Goal: Information Seeking & Learning: Learn about a topic

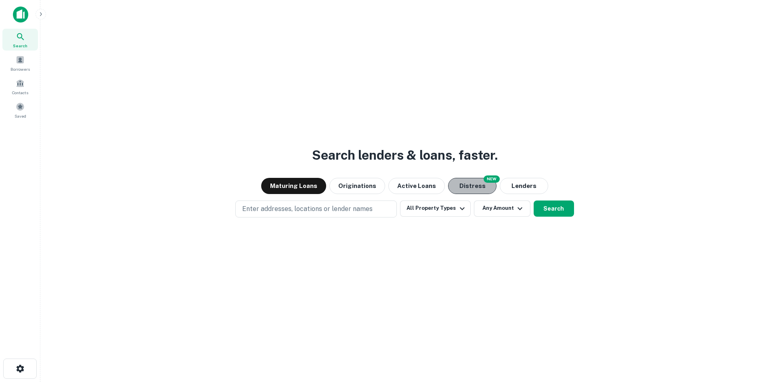
click at [476, 185] on button "Distress" at bounding box center [472, 186] width 48 height 16
click at [311, 185] on button "Maturing Loans" at bounding box center [293, 186] width 65 height 16
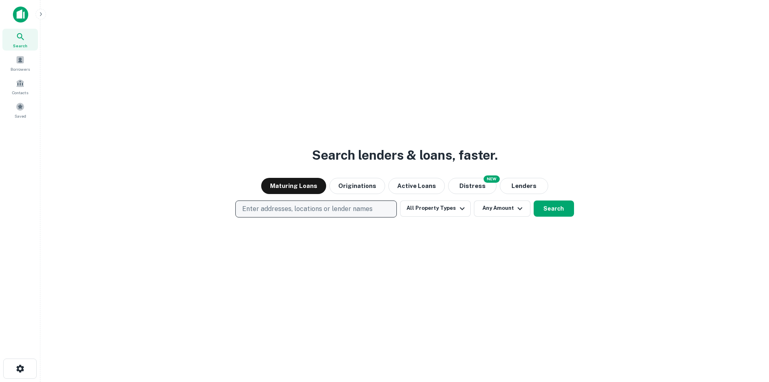
click at [336, 208] on p "Enter addresses, locations or lender names" at bounding box center [307, 209] width 130 height 10
type input "**********"
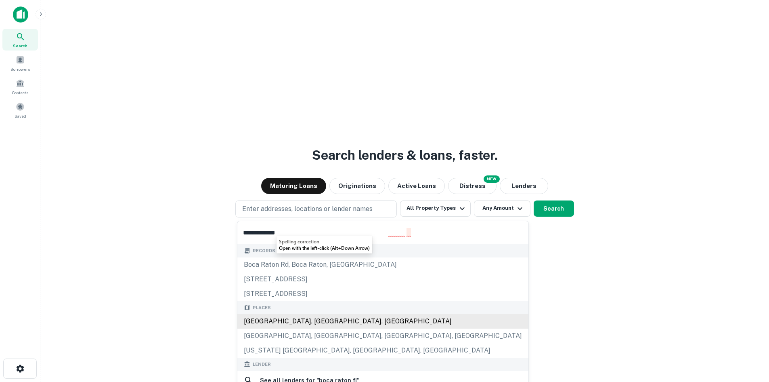
click at [317, 324] on div "[GEOGRAPHIC_DATA], [GEOGRAPHIC_DATA], [GEOGRAPHIC_DATA]" at bounding box center [382, 321] width 291 height 15
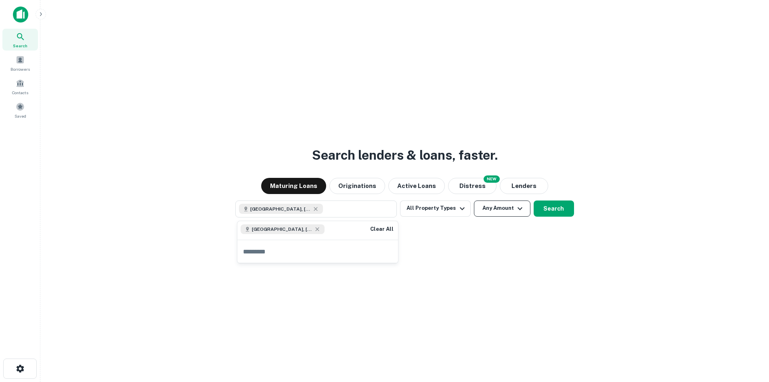
click at [513, 212] on button "Any Amount" at bounding box center [502, 208] width 57 height 16
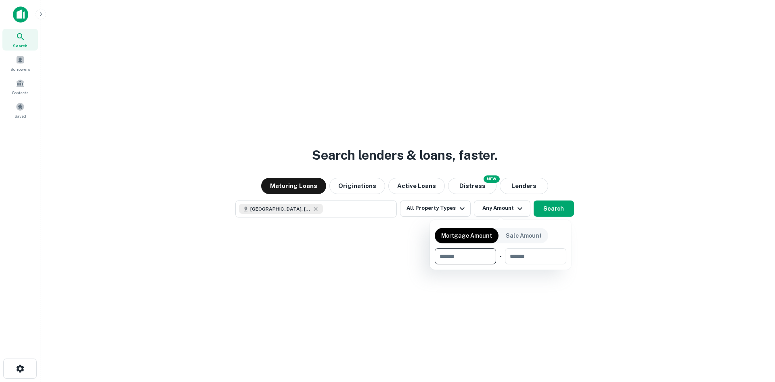
click at [474, 255] on input "number" at bounding box center [463, 256] width 56 height 16
type input "*******"
click at [453, 210] on div at bounding box center [387, 191] width 775 height 382
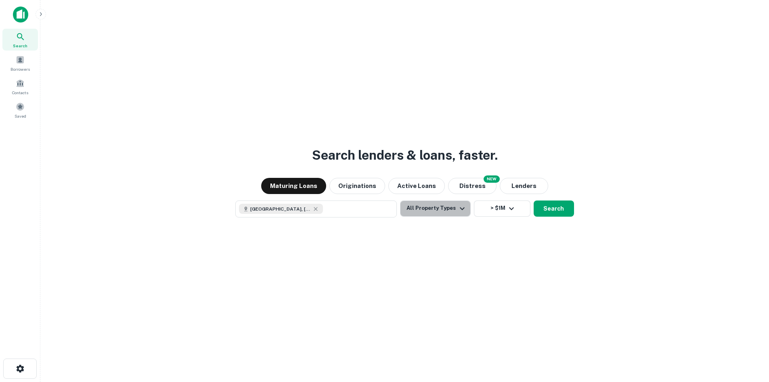
click at [453, 210] on button "All Property Types" at bounding box center [435, 208] width 70 height 16
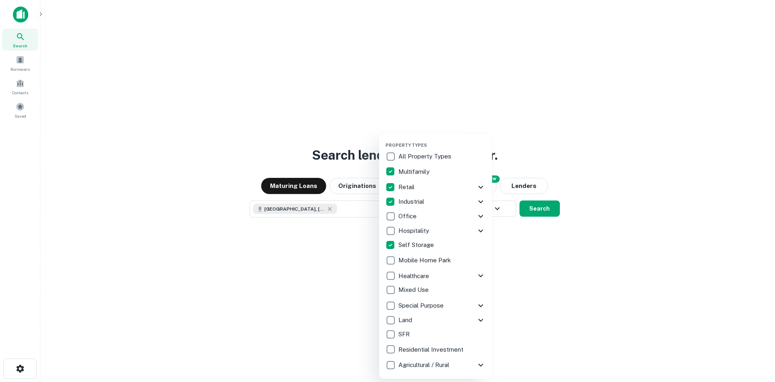
click at [535, 212] on div at bounding box center [387, 191] width 775 height 382
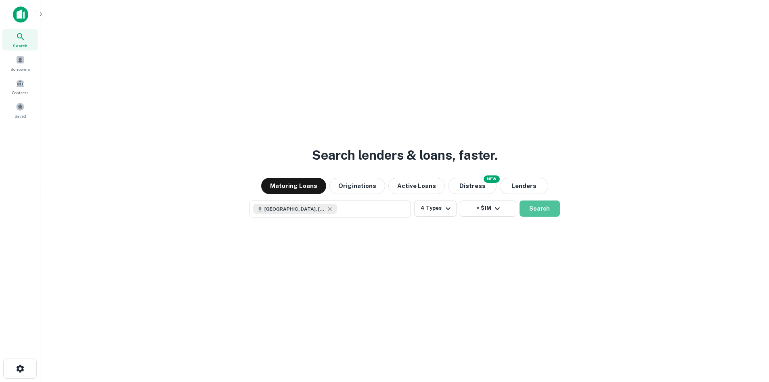
click at [535, 212] on button "Search" at bounding box center [540, 208] width 40 height 16
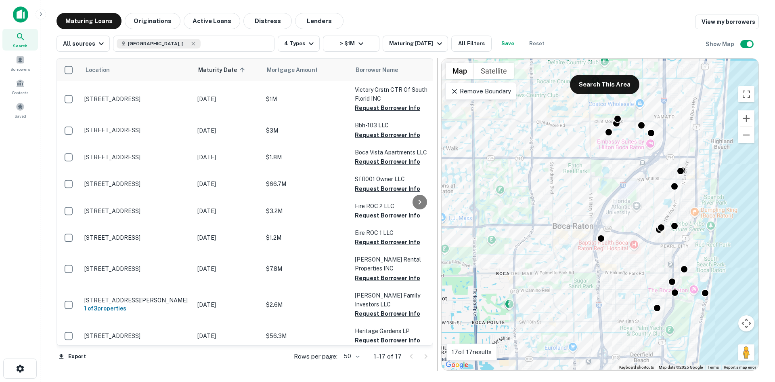
drag, startPoint x: 479, startPoint y: 103, endPoint x: 435, endPoint y: 111, distance: 45.0
click at [435, 111] on div at bounding box center [437, 214] width 8 height 312
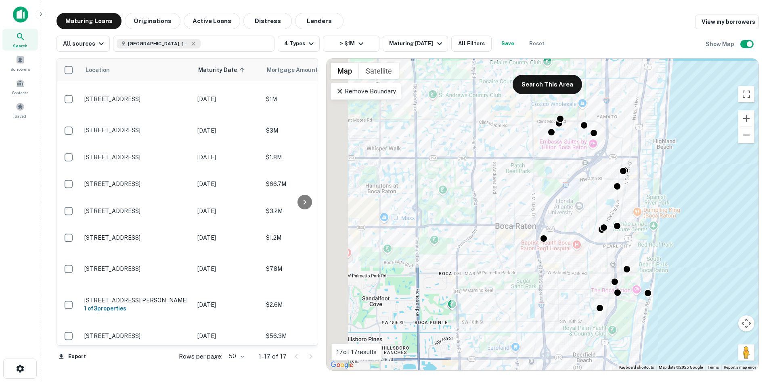
drag, startPoint x: 451, startPoint y: 165, endPoint x: 321, endPoint y: 164, distance: 130.0
click at [321, 164] on div at bounding box center [322, 214] width 8 height 312
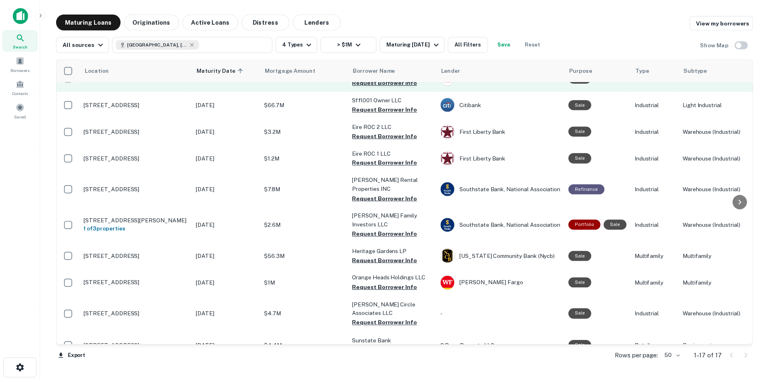
scroll to position [134, 0]
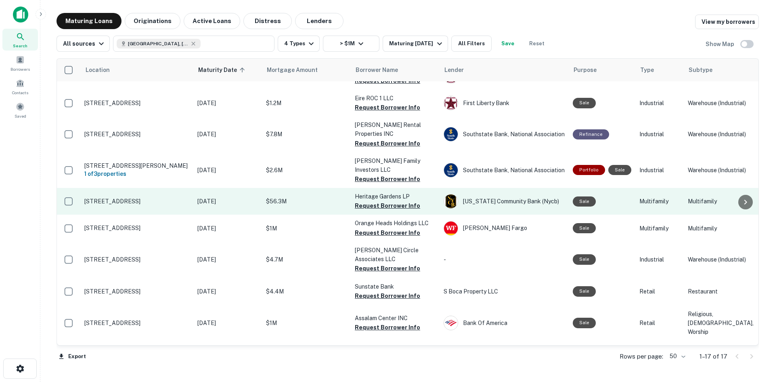
click at [579, 196] on div "Sale" at bounding box center [584, 201] width 23 height 10
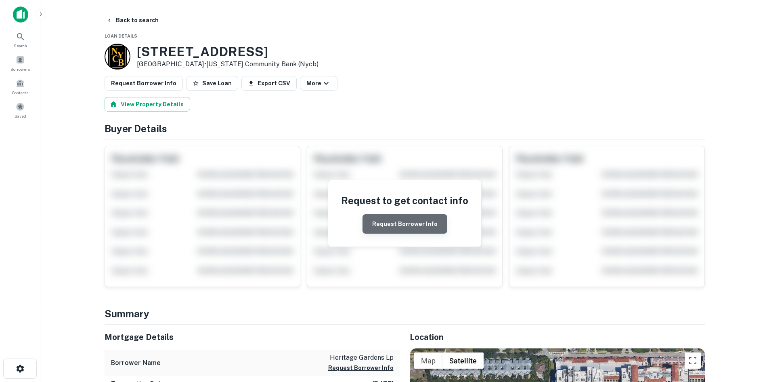
click at [421, 224] on button "Request Borrower Info" at bounding box center [405, 223] width 85 height 19
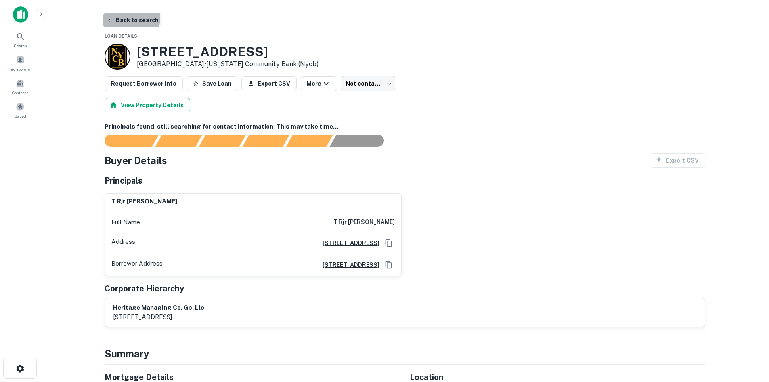
click at [113, 17] on button "Back to search" at bounding box center [132, 20] width 59 height 15
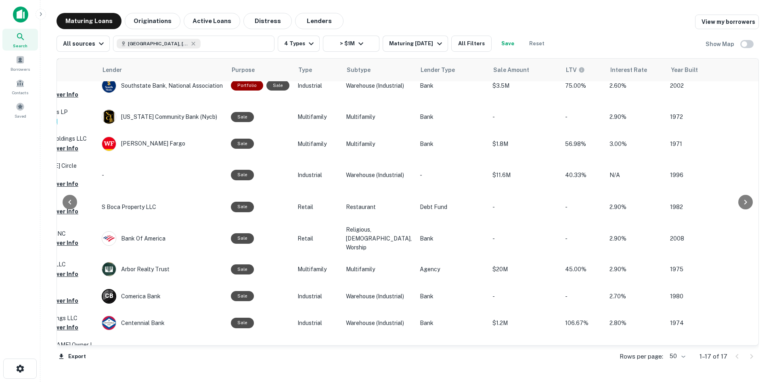
scroll to position [219, 358]
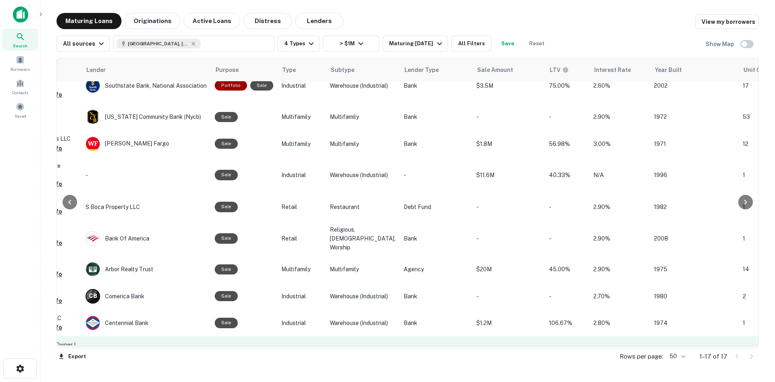
drag, startPoint x: 451, startPoint y: 350, endPoint x: 702, endPoint y: 319, distance: 253.9
click at [703, 319] on div "Location Maturity Date sorted ascending Mortgage Amount Borrower Name Lender Pu…" at bounding box center [408, 202] width 702 height 288
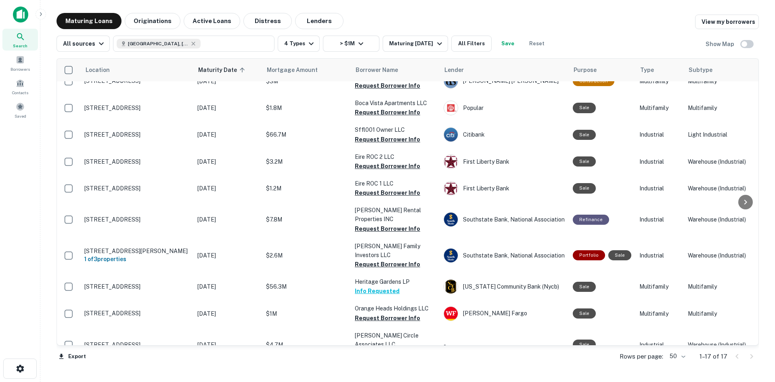
scroll to position [0, 0]
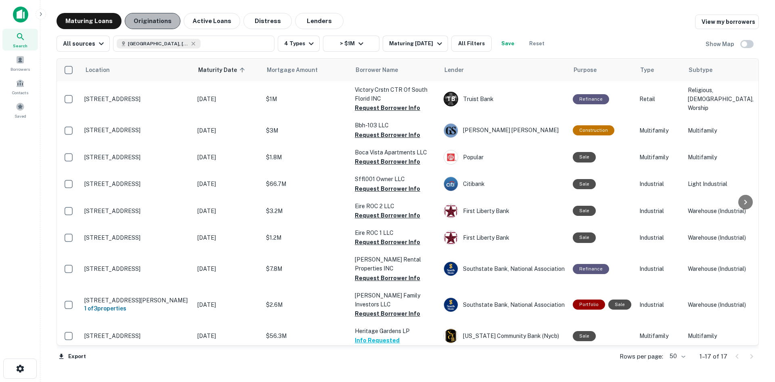
click at [165, 22] on button "Originations" at bounding box center [153, 21] width 56 height 16
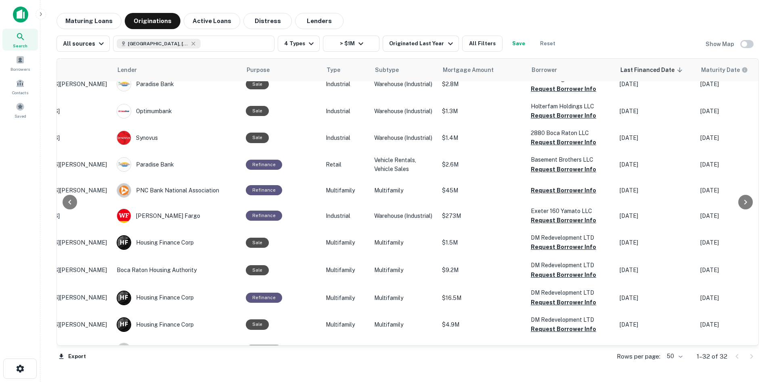
scroll to position [134, 82]
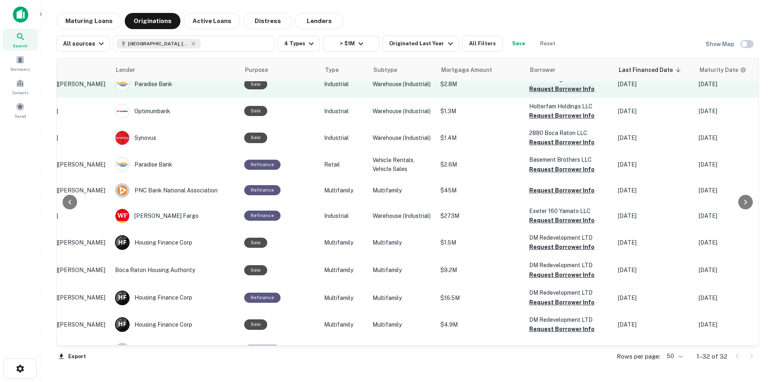
click at [545, 94] on button "Request Borrower Info" at bounding box center [561, 89] width 65 height 10
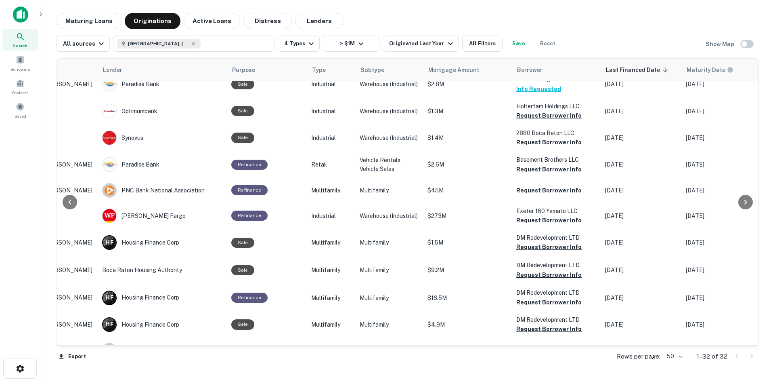
scroll to position [134, 94]
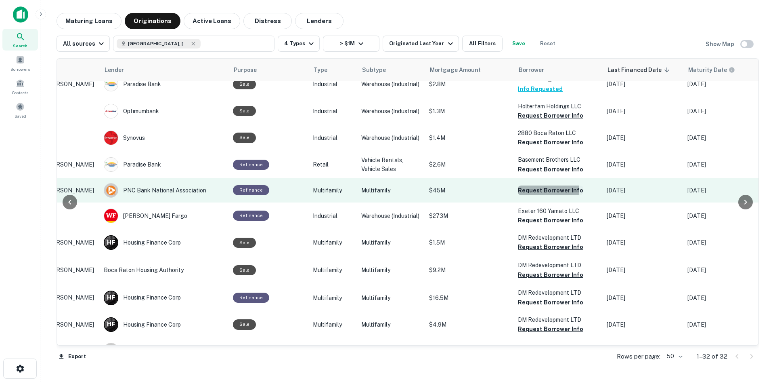
click at [521, 195] on button "Request Borrower Info" at bounding box center [550, 190] width 65 height 10
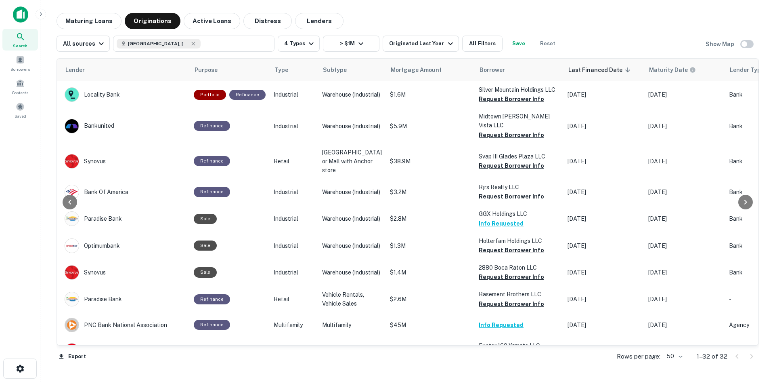
scroll to position [0, 136]
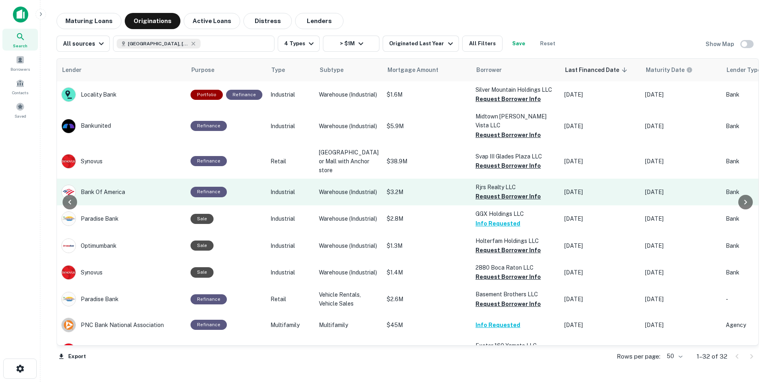
click at [482, 191] on p "Rjrs Realty LLC" at bounding box center [516, 186] width 81 height 9
click at [482, 200] on button "Request Borrower Info" at bounding box center [508, 196] width 65 height 10
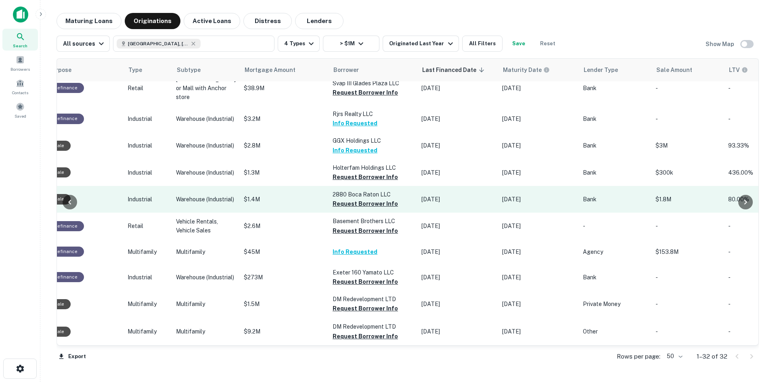
scroll to position [134, 279]
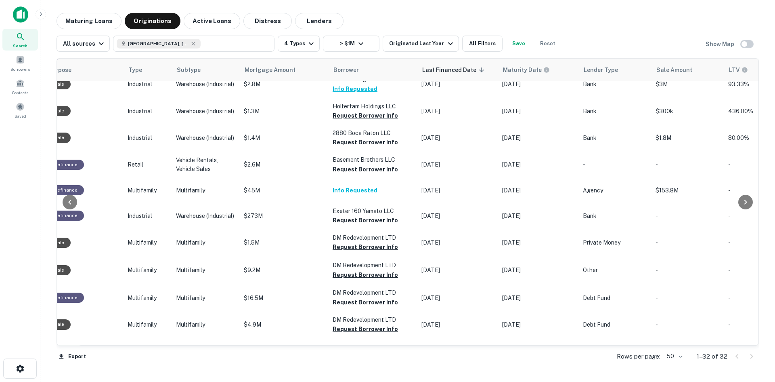
click at [462, 344] on div "Location Lender Purpose Type Subtype Mortgage Amount Borrower Last Financed Dat…" at bounding box center [408, 201] width 702 height 287
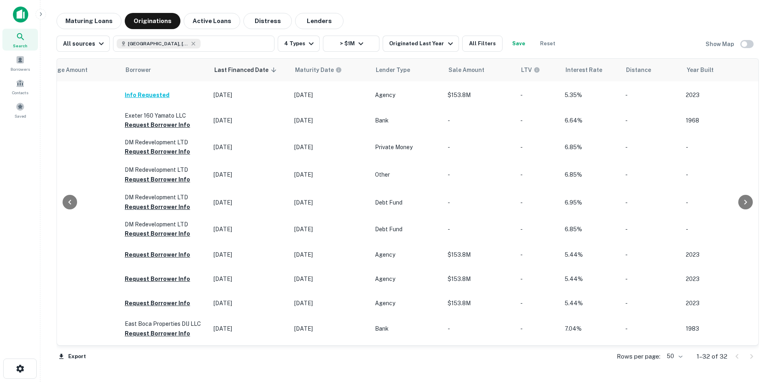
scroll to position [230, 474]
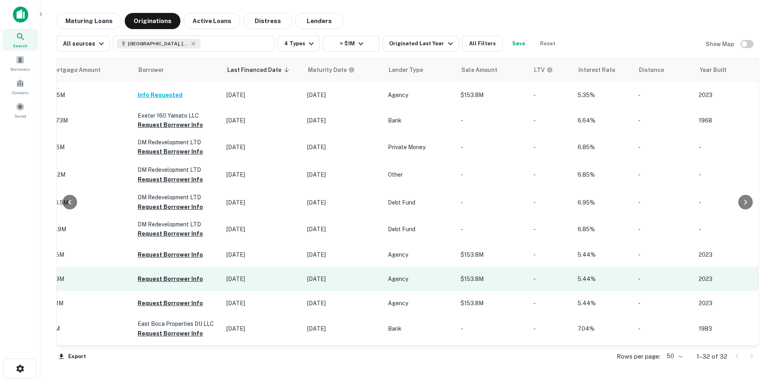
click at [412, 283] on p "Agency" at bounding box center [420, 278] width 65 height 9
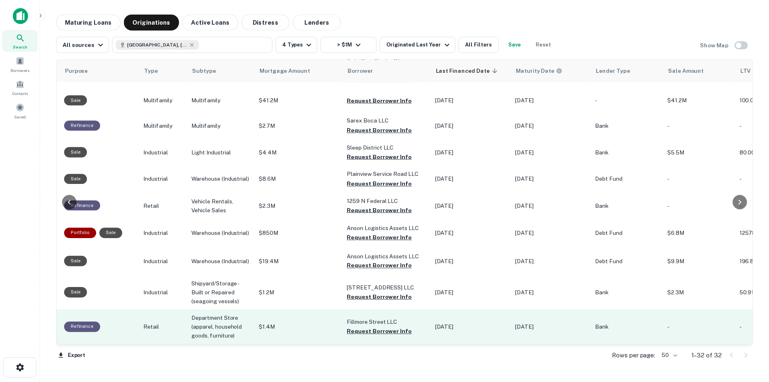
scroll to position [659, 259]
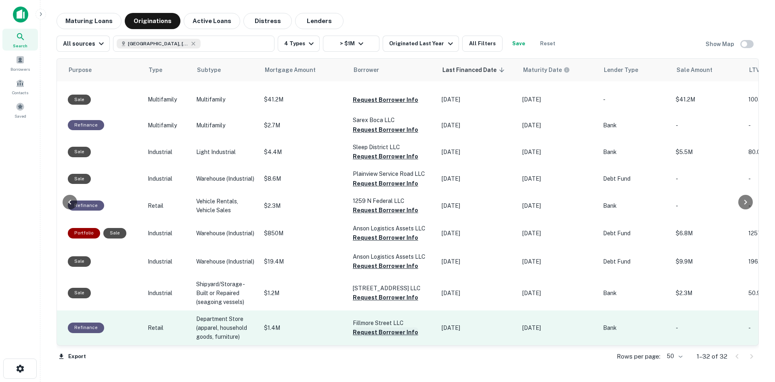
click at [353, 327] on button "Request Borrower Info" at bounding box center [385, 332] width 65 height 10
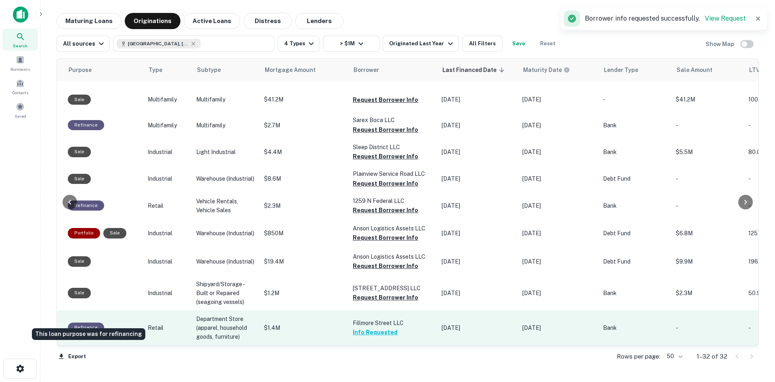
click at [86, 322] on div "Refinance" at bounding box center [86, 327] width 36 height 10
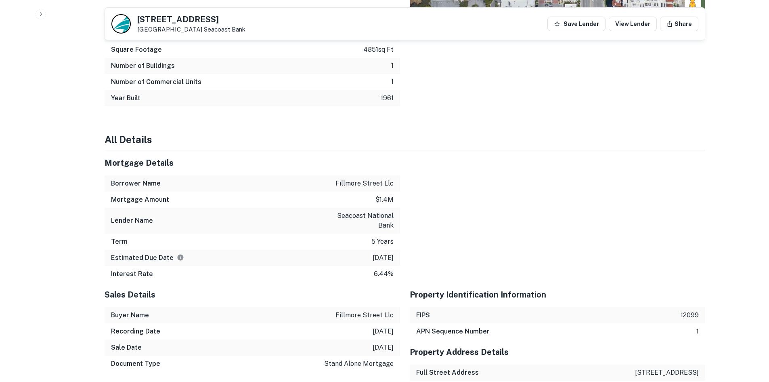
scroll to position [512, 0]
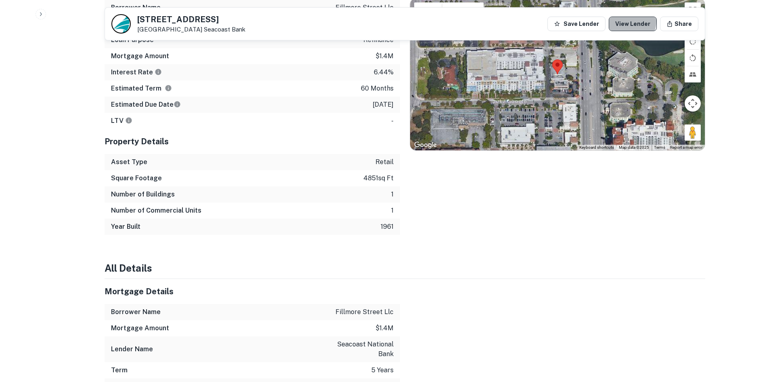
click at [633, 21] on link "View Lender" at bounding box center [633, 24] width 48 height 15
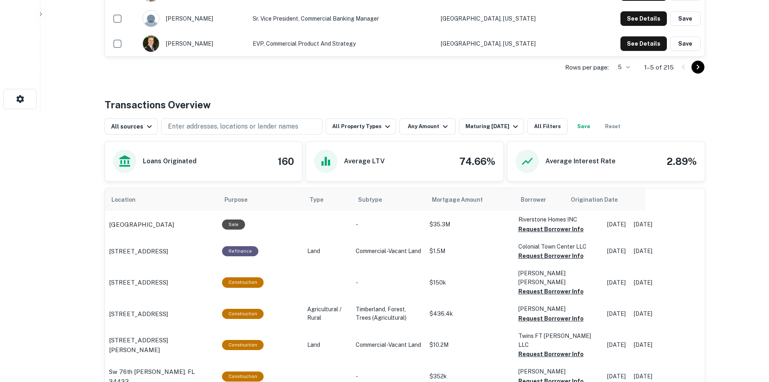
scroll to position [0, 2]
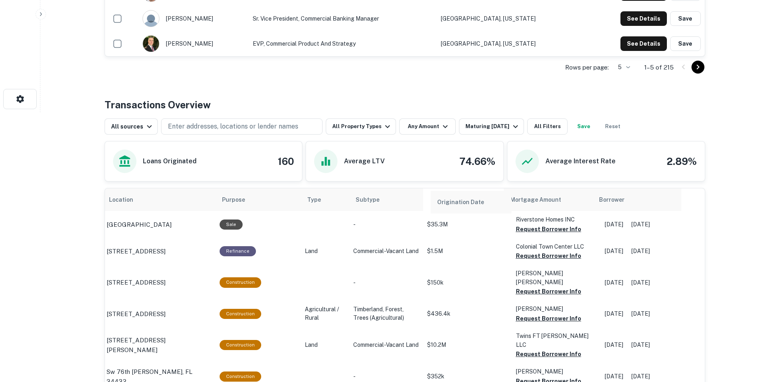
drag, startPoint x: 654, startPoint y: 200, endPoint x: 500, endPoint y: 203, distance: 153.8
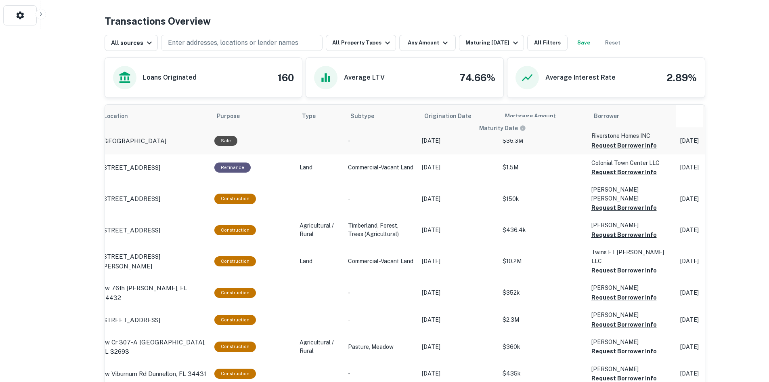
scroll to position [0, 9]
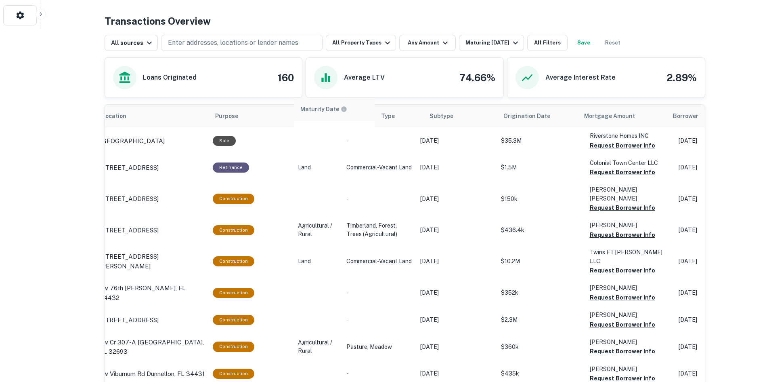
drag, startPoint x: 682, startPoint y: 119, endPoint x: 314, endPoint y: 113, distance: 368.2
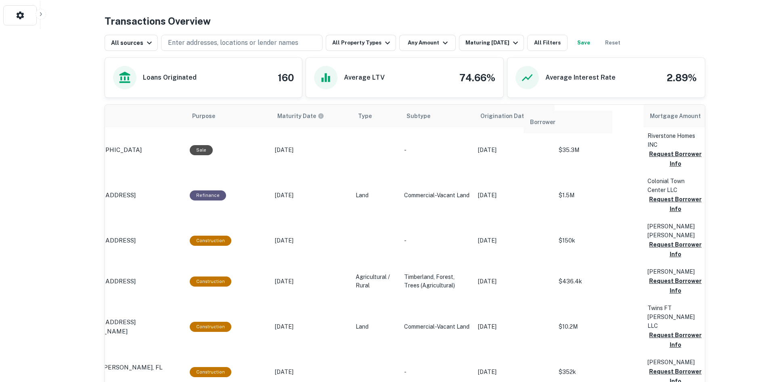
drag, startPoint x: 669, startPoint y: 122, endPoint x: 541, endPoint y: 127, distance: 128.1
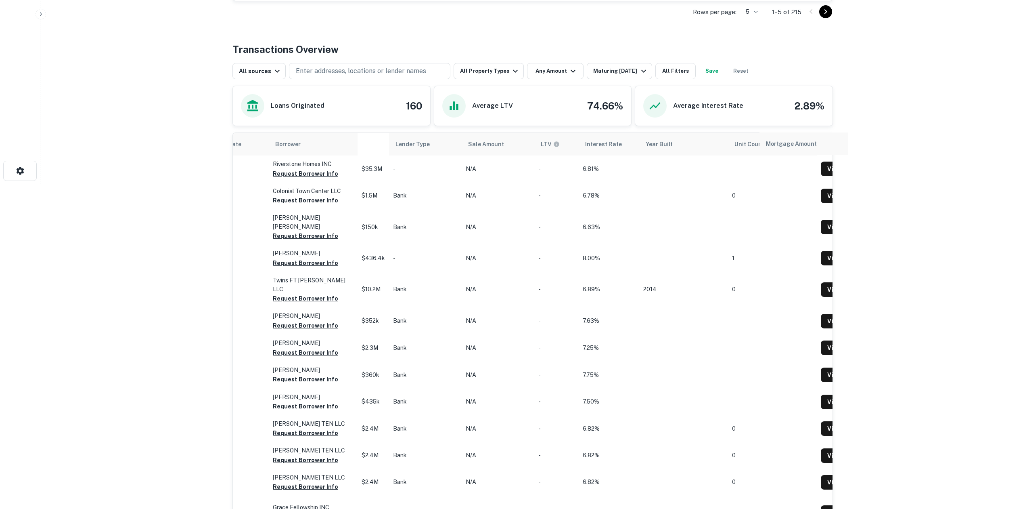
scroll to position [0, 446]
drag, startPoint x: 798, startPoint y: 113, endPoint x: 794, endPoint y: 141, distance: 28.1
click at [769, 141] on table "Location Purpose Maturity Date Type Subtype Origination Date Borrower Mortgage …" at bounding box center [320, 434] width 1066 height 602
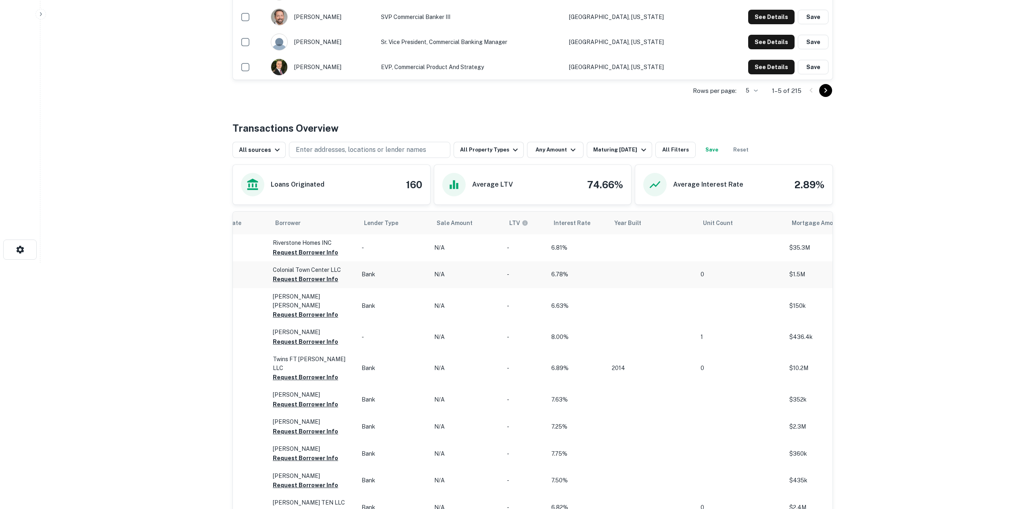
scroll to position [271, 0]
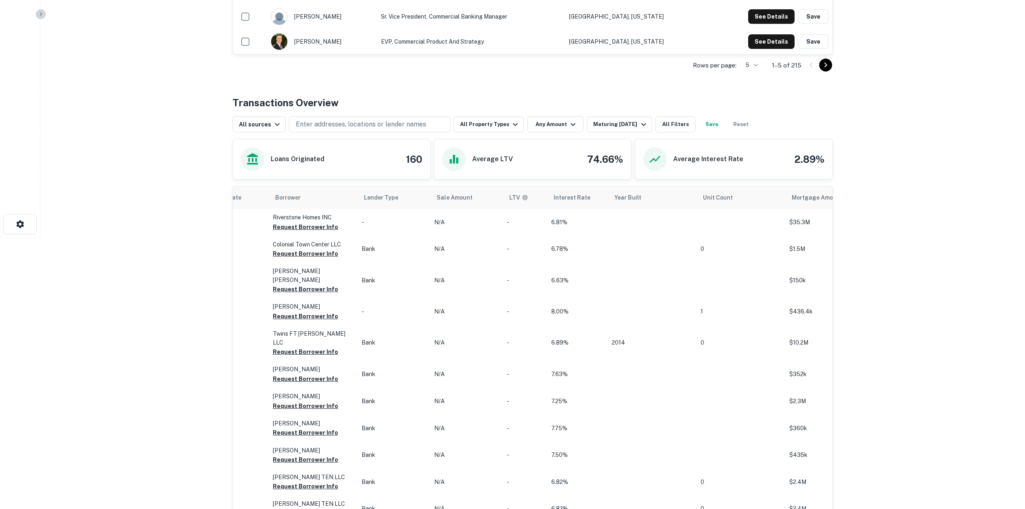
click at [40, 15] on icon "button" at bounding box center [41, 14] width 6 height 6
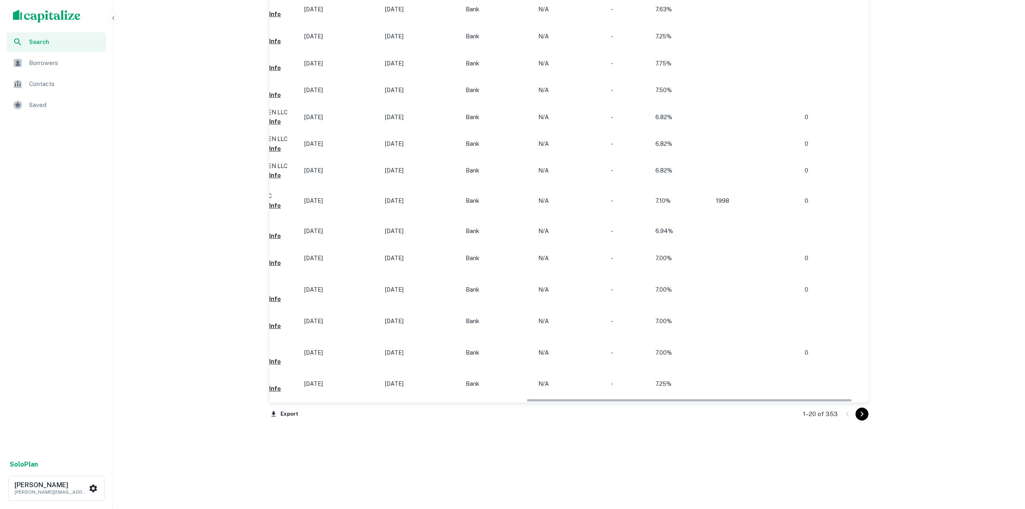
scroll to position [0, 474]
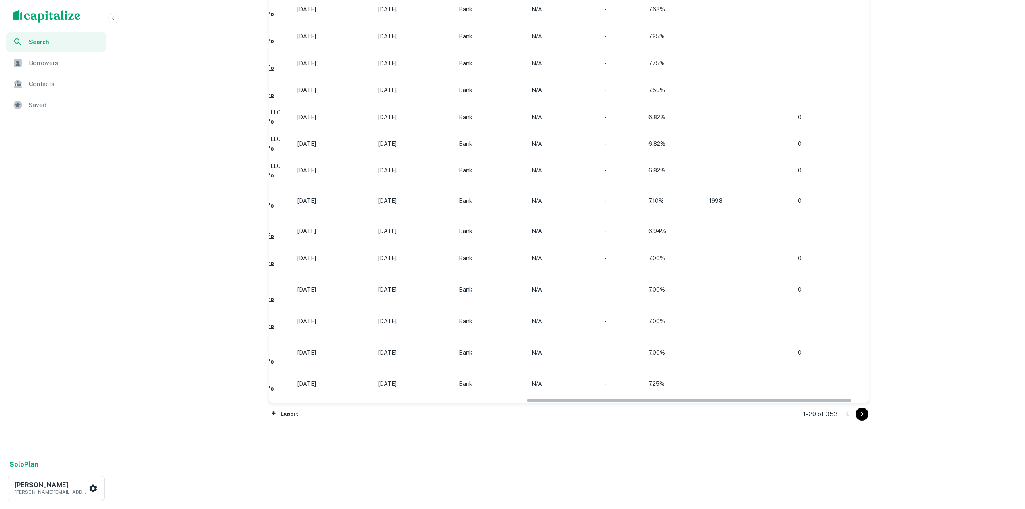
drag, startPoint x: 581, startPoint y: 401, endPoint x: 840, endPoint y: 418, distance: 259.4
click at [769, 381] on div "Location Purpose Type Subtype Mortgage Amount Borrower Origination Date Maturit…" at bounding box center [569, 123] width 601 height 604
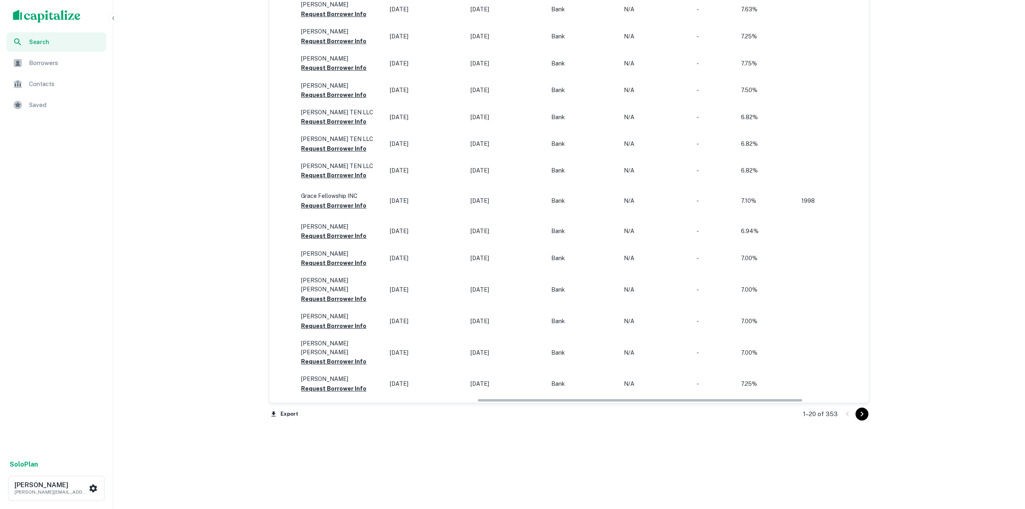
scroll to position [0, 373]
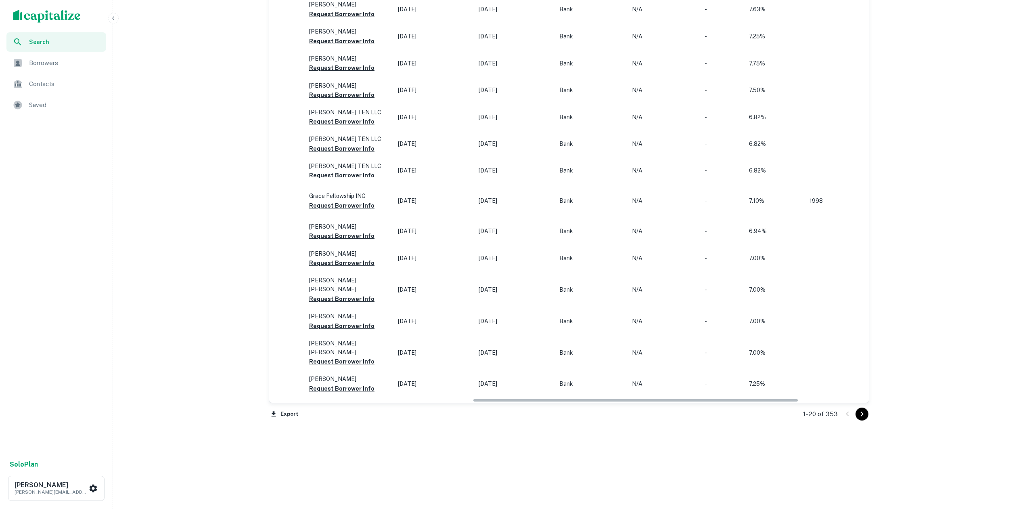
drag, startPoint x: 788, startPoint y: 399, endPoint x: 734, endPoint y: 399, distance: 54.5
click at [734, 381] on div "Location Purpose Type Subtype Mortgage Amount Borrower Origination Date Maturit…" at bounding box center [569, 112] width 600 height 581
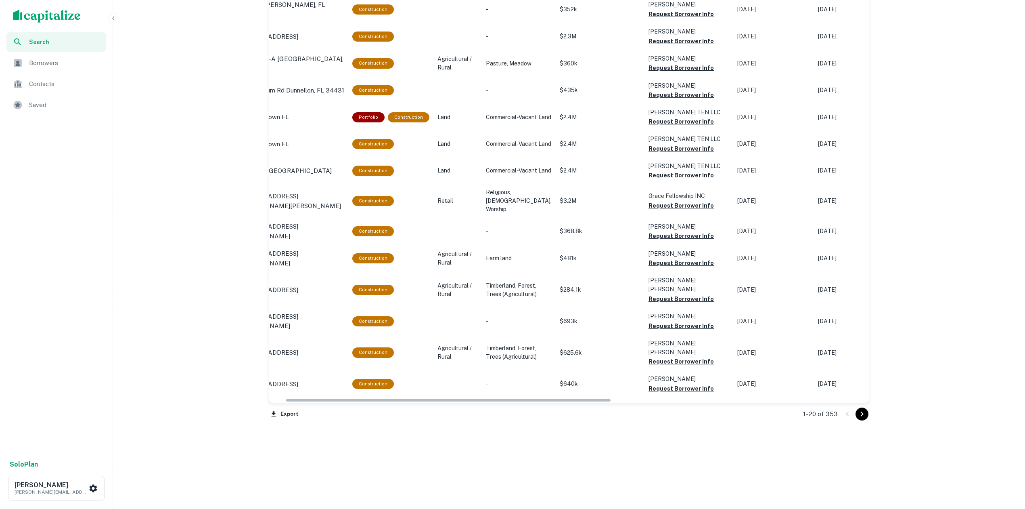
scroll to position [0, 0]
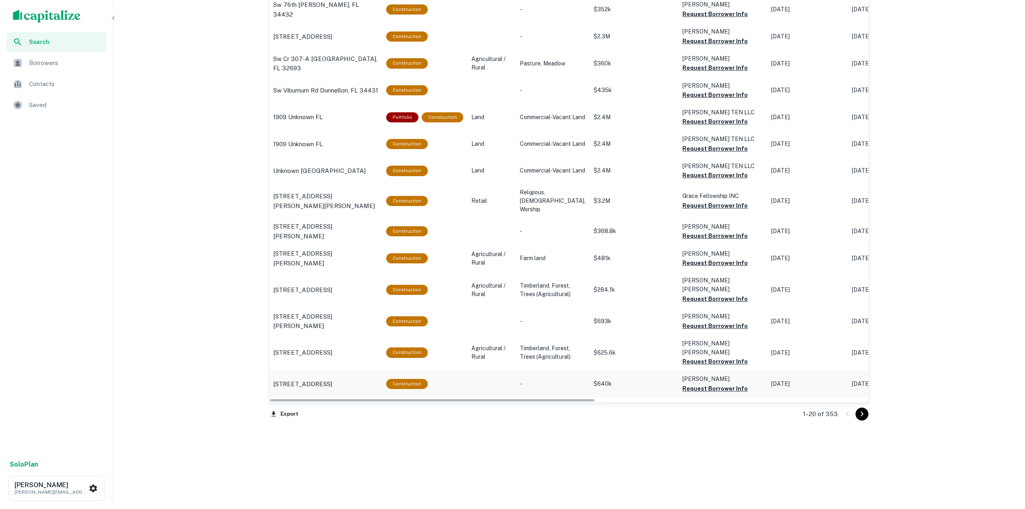
drag, startPoint x: 544, startPoint y: 401, endPoint x: 355, endPoint y: 351, distance: 195.6
click at [288, 381] on div "Location Purpose Type Subtype Mortgage Amount Borrower Origination Date Maturit…" at bounding box center [569, 112] width 600 height 581
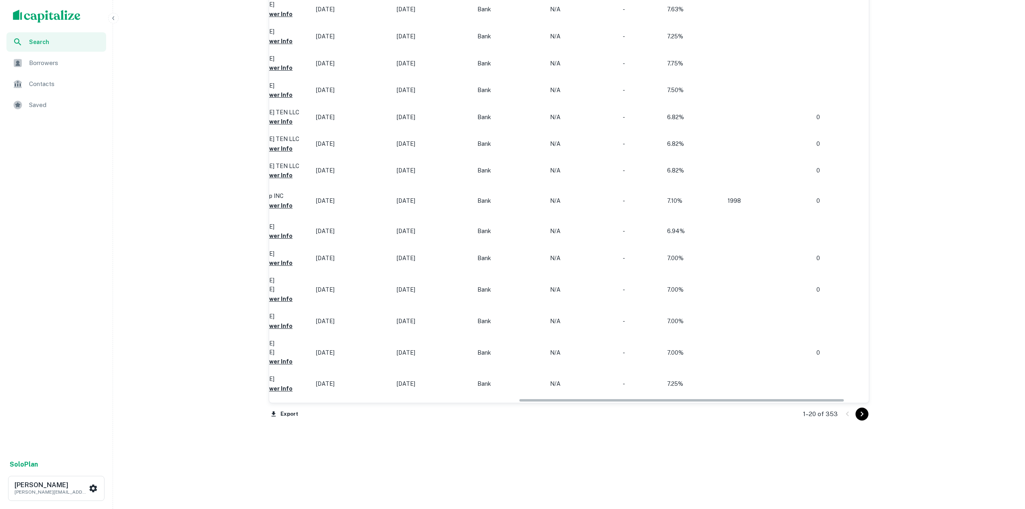
scroll to position [0, 459]
drag, startPoint x: 567, startPoint y: 401, endPoint x: 818, endPoint y: 400, distance: 250.3
click at [769, 381] on div "Location Purpose Type Subtype Mortgage Amount Borrower Origination Date Maturit…" at bounding box center [569, 112] width 600 height 581
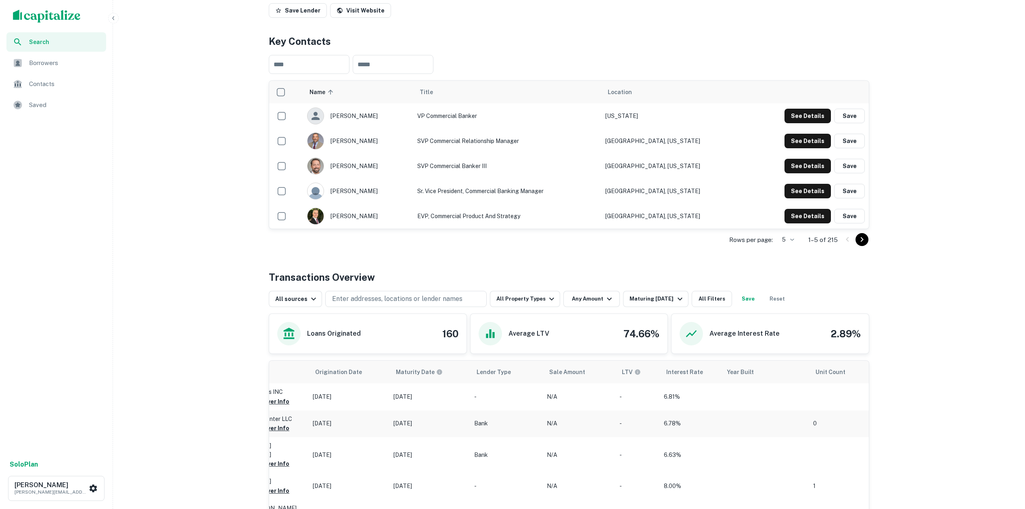
scroll to position [0, 0]
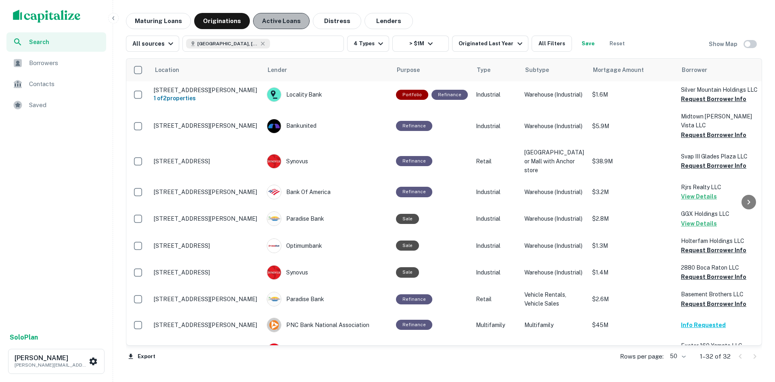
click at [275, 19] on button "Active Loans" at bounding box center [281, 21] width 57 height 16
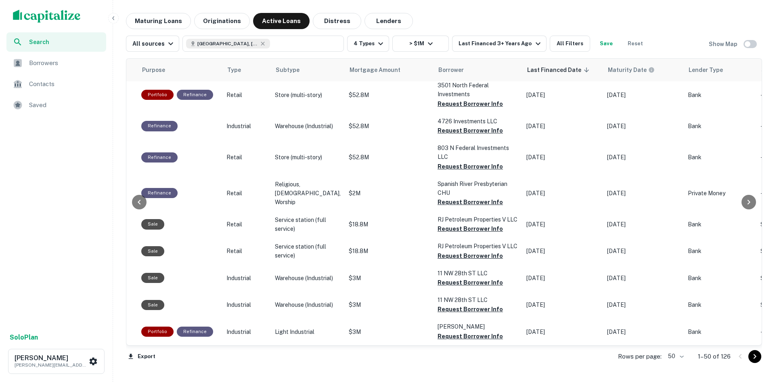
scroll to position [364, 258]
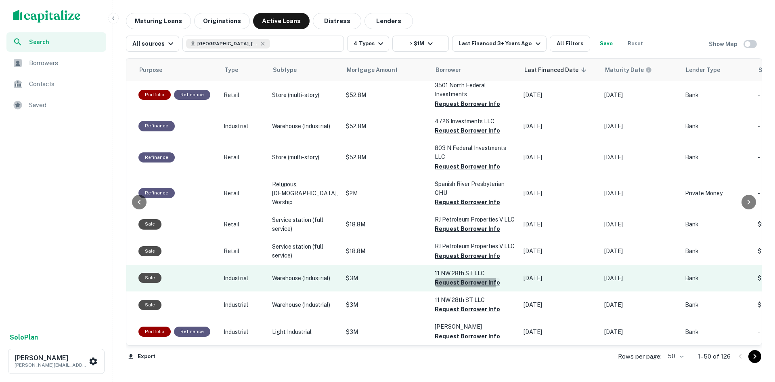
click at [435, 287] on button "Request Borrower Info" at bounding box center [467, 282] width 65 height 10
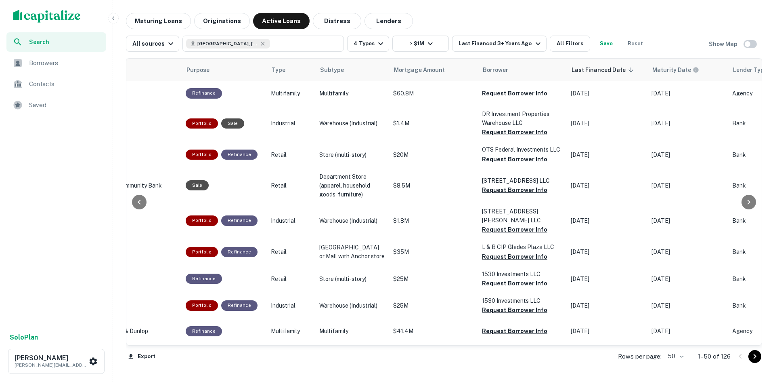
scroll to position [0, 212]
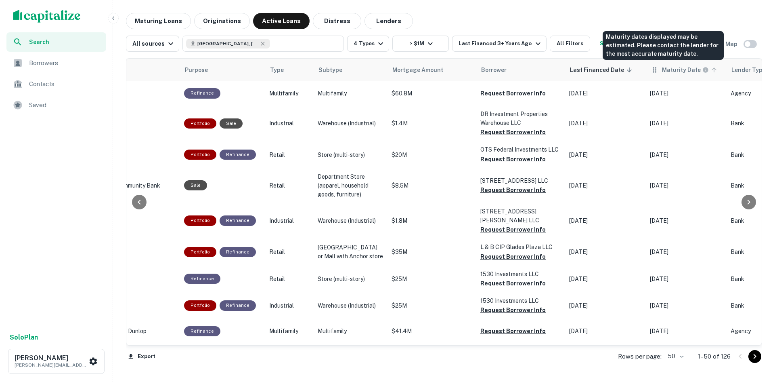
click at [662, 71] on h6 "Maturity Date" at bounding box center [681, 69] width 39 height 9
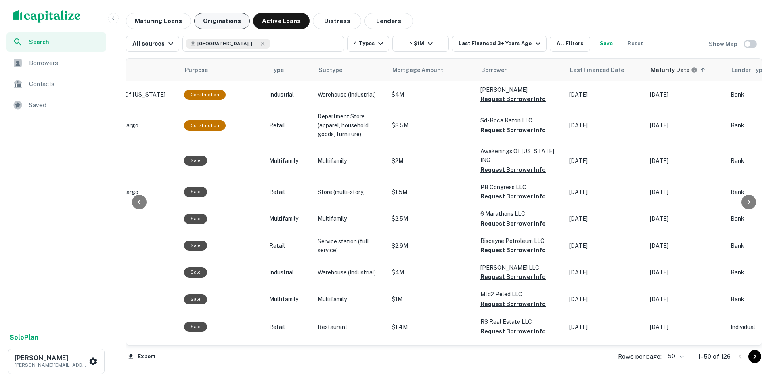
click at [218, 20] on button "Originations" at bounding box center [222, 21] width 56 height 16
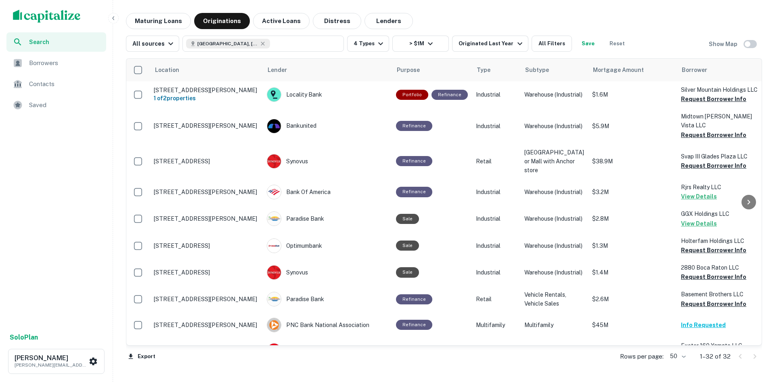
drag, startPoint x: 166, startPoint y: 25, endPoint x: 200, endPoint y: 53, distance: 43.9
click at [166, 25] on button "Maturing Loans" at bounding box center [158, 21] width 65 height 16
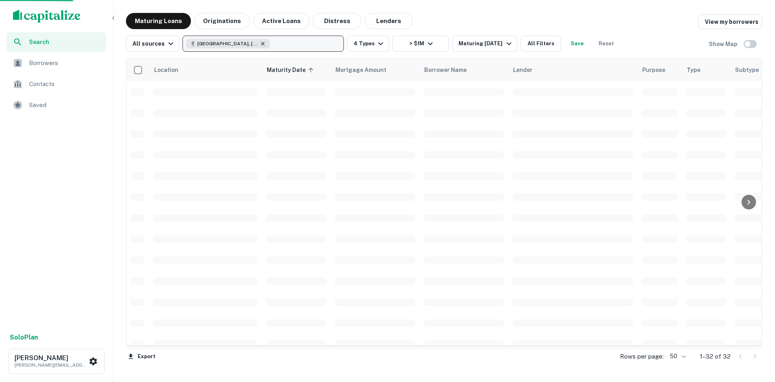
click at [260, 45] on icon "button" at bounding box center [263, 43] width 6 height 6
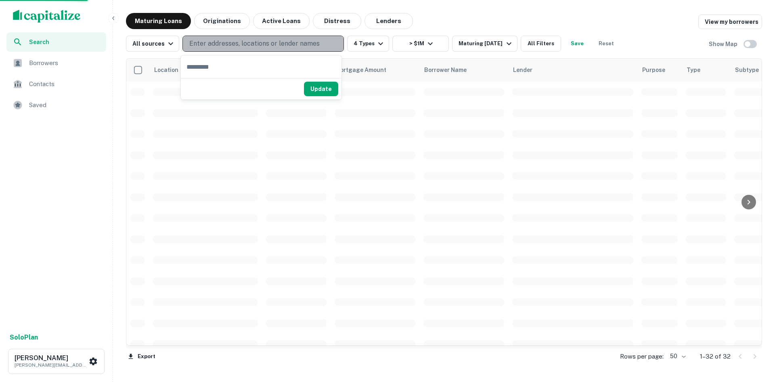
click at [252, 40] on p "Enter addresses, locations or lender names" at bounding box center [254, 44] width 130 height 10
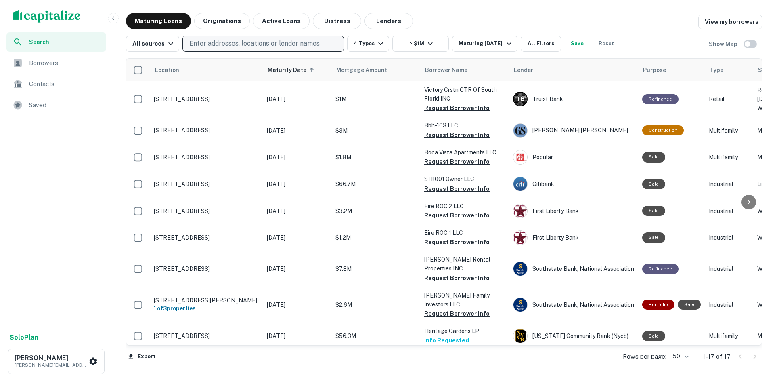
click at [195, 42] on p "Enter addresses, locations or lender names" at bounding box center [254, 44] width 130 height 10
type input "**********"
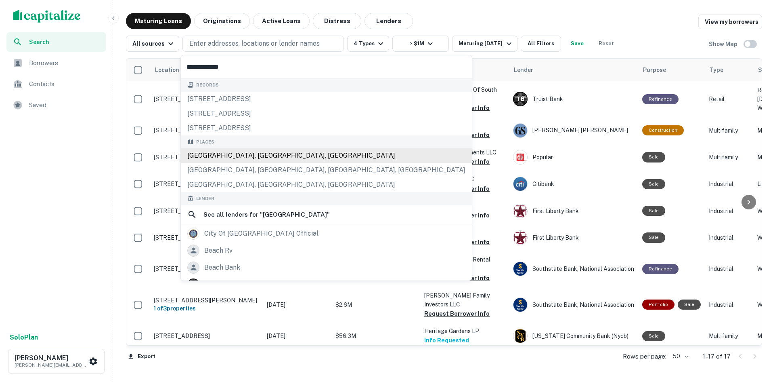
click at [260, 158] on div "[GEOGRAPHIC_DATA], [GEOGRAPHIC_DATA], [GEOGRAPHIC_DATA]" at bounding box center [326, 155] width 291 height 15
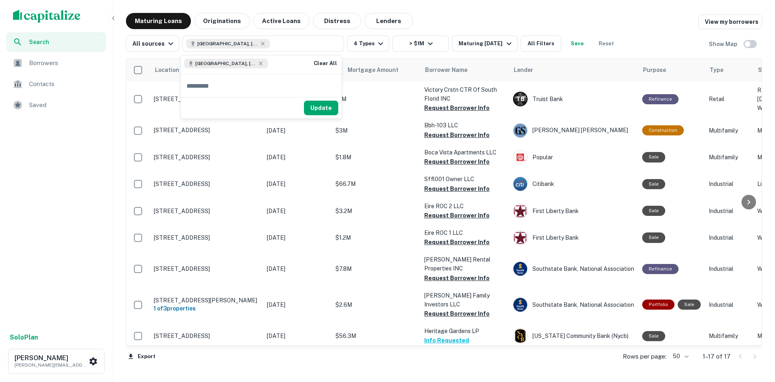
drag, startPoint x: 325, startPoint y: 108, endPoint x: 413, endPoint y: 64, distance: 97.9
click at [325, 108] on button "Update" at bounding box center [321, 108] width 34 height 15
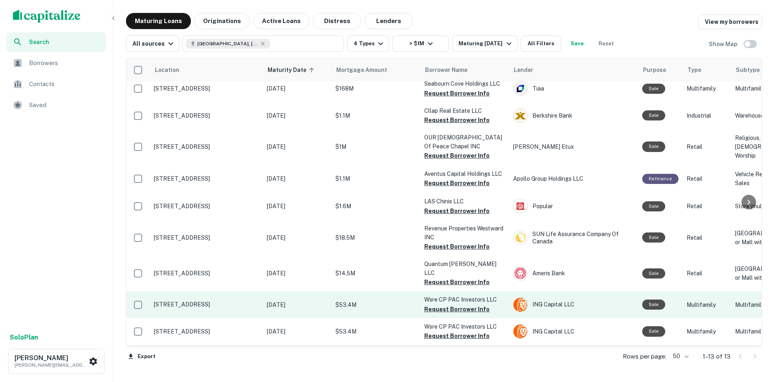
scroll to position [76, 0]
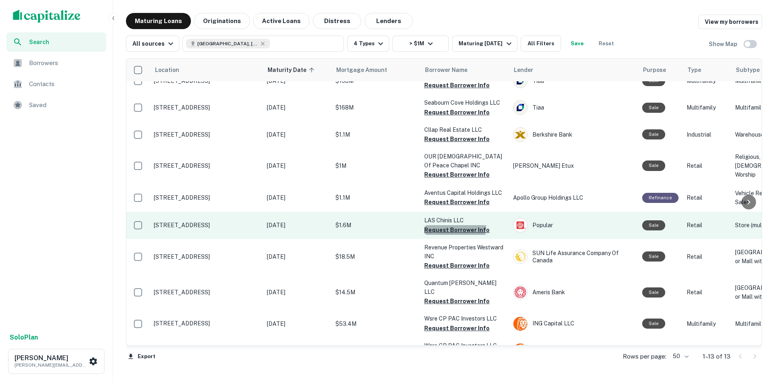
click at [451, 228] on button "Request Borrower Info" at bounding box center [456, 230] width 65 height 10
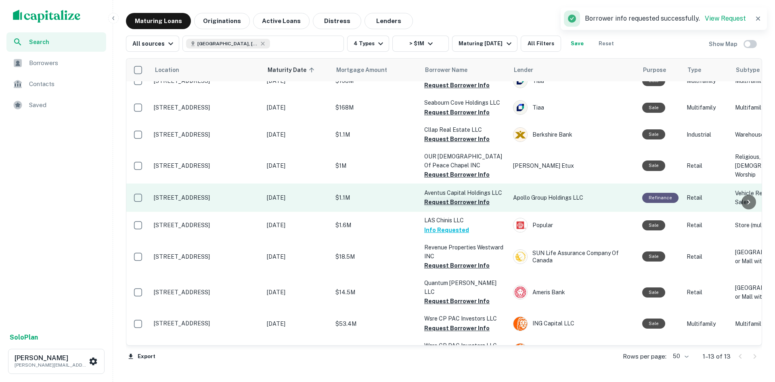
click at [441, 202] on button "Request Borrower Info" at bounding box center [456, 202] width 65 height 10
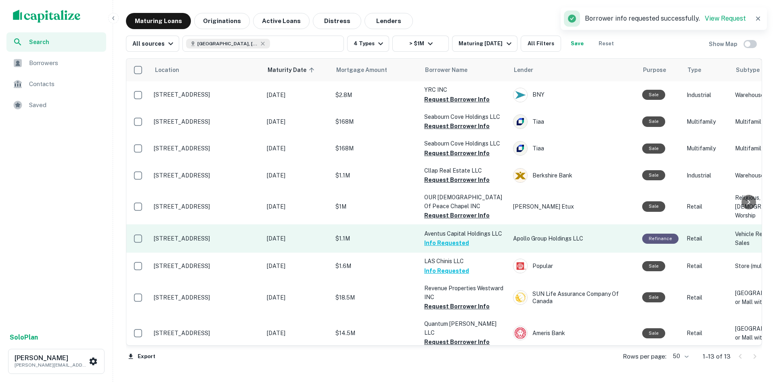
scroll to position [9, 0]
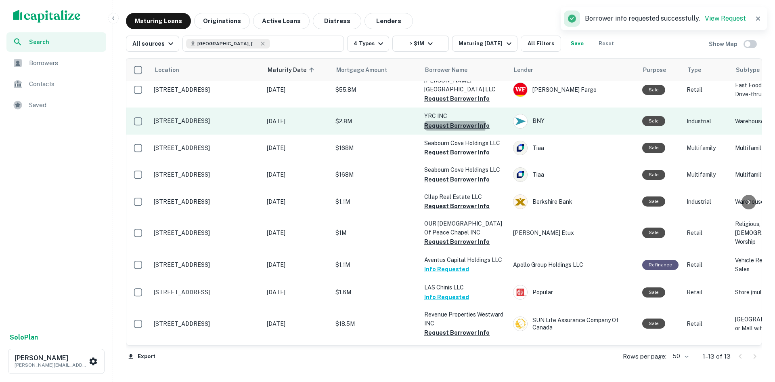
click at [452, 125] on button "Request Borrower Info" at bounding box center [456, 126] width 65 height 10
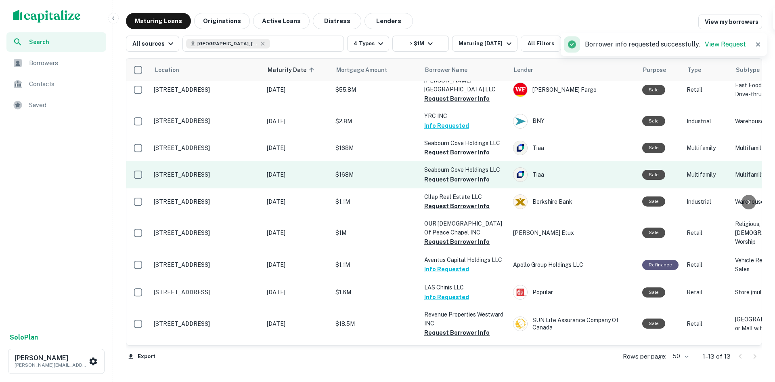
scroll to position [0, 0]
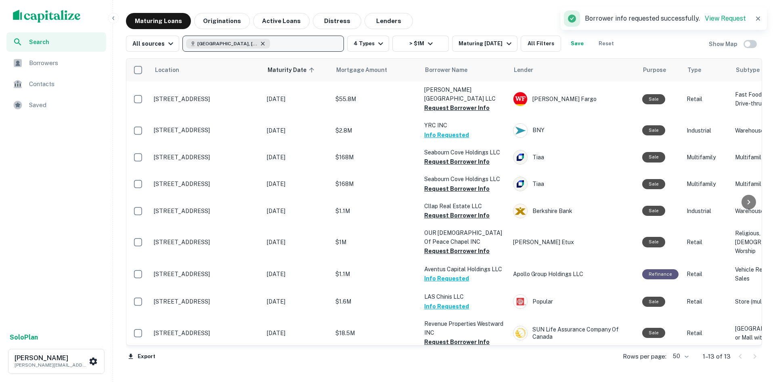
click at [260, 42] on icon "button" at bounding box center [263, 43] width 6 height 6
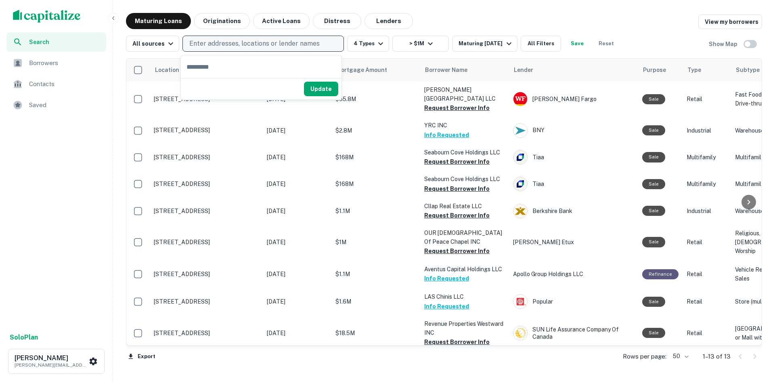
click at [254, 43] on p "Enter addresses, locations or lender names" at bounding box center [254, 44] width 130 height 10
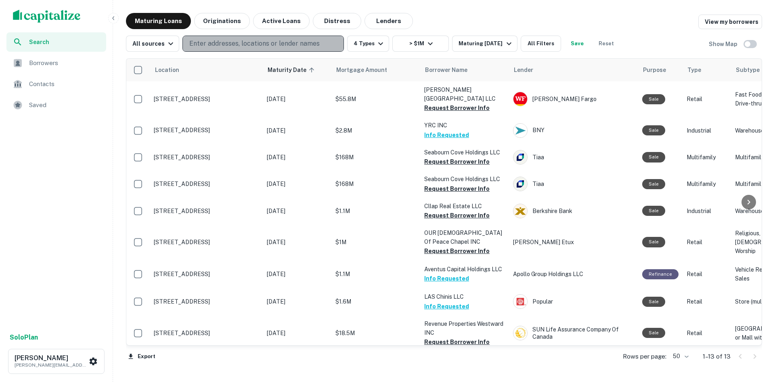
click at [231, 44] on p "Enter addresses, locations or lender names" at bounding box center [254, 44] width 130 height 10
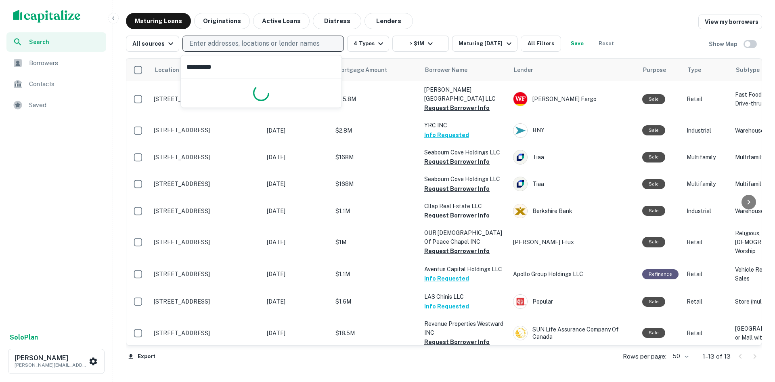
type input "**********"
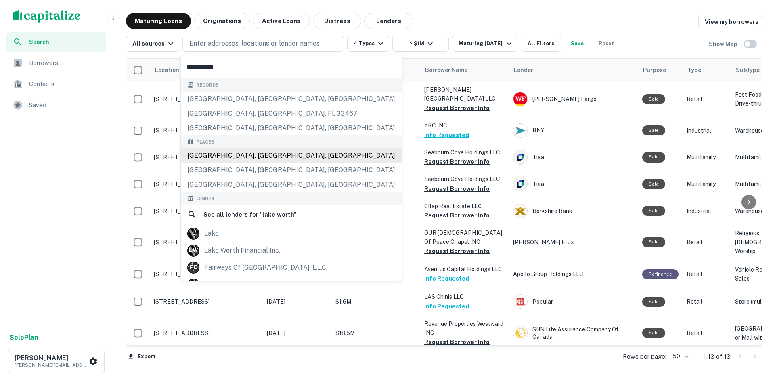
click at [263, 157] on div "[GEOGRAPHIC_DATA], [GEOGRAPHIC_DATA], [GEOGRAPHIC_DATA]" at bounding box center [291, 155] width 221 height 15
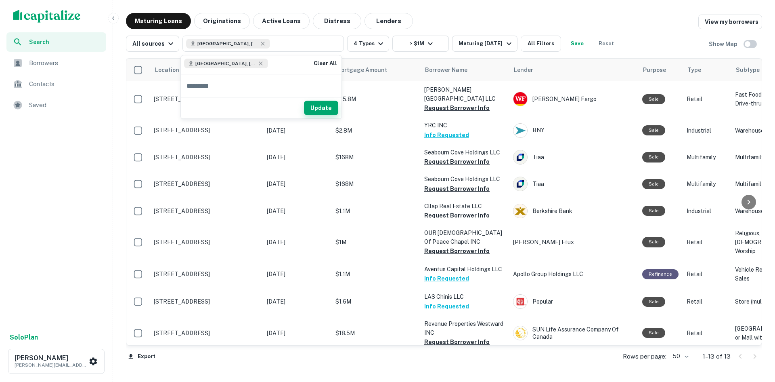
click at [318, 109] on button "Update" at bounding box center [321, 108] width 34 height 15
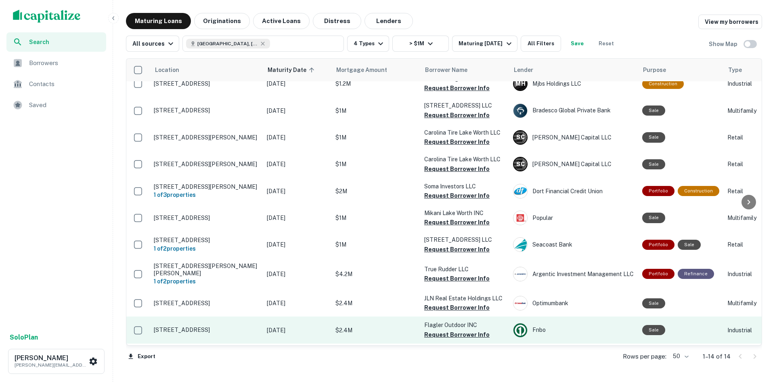
scroll to position [134, 0]
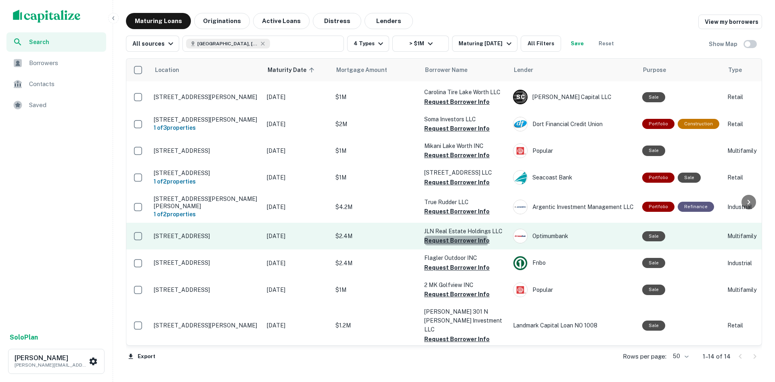
click at [455, 245] on button "Request Borrower Info" at bounding box center [456, 240] width 65 height 10
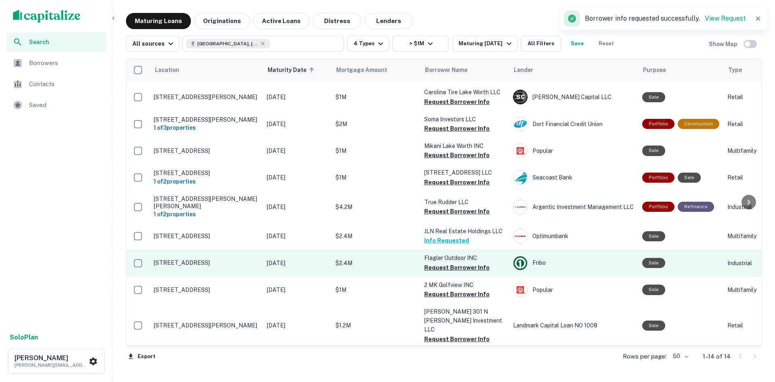
scroll to position [147, 0]
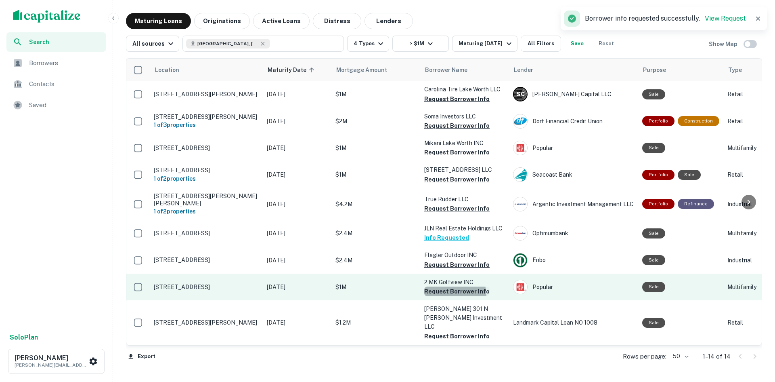
click at [449, 296] on button "Request Borrower Info" at bounding box center [456, 291] width 65 height 10
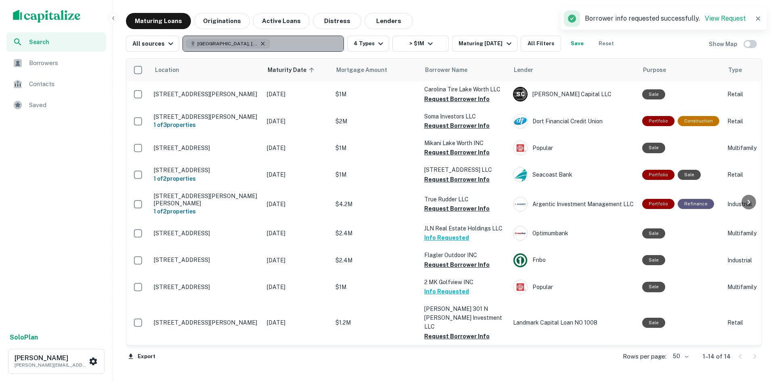
click at [261, 43] on icon "button" at bounding box center [263, 44] width 4 height 4
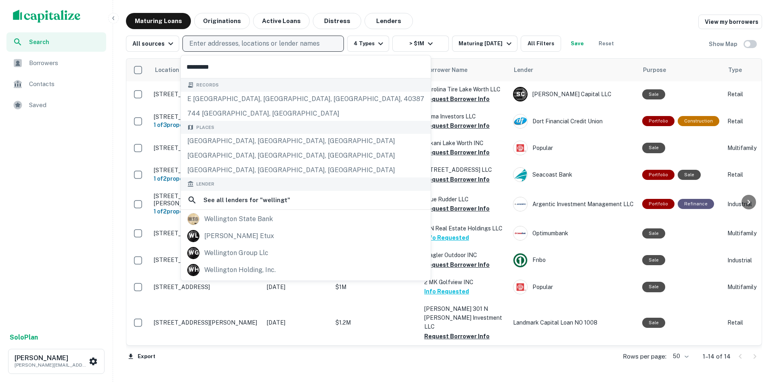
type input "**********"
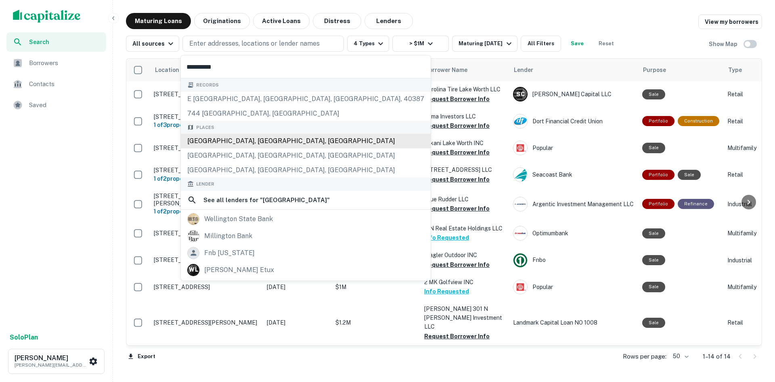
click at [235, 137] on div "[GEOGRAPHIC_DATA], [GEOGRAPHIC_DATA], [GEOGRAPHIC_DATA]" at bounding box center [306, 141] width 250 height 15
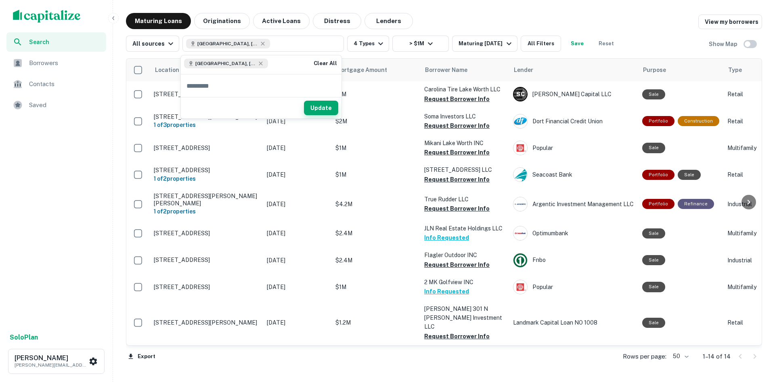
click at [311, 109] on button "Update" at bounding box center [321, 108] width 34 height 15
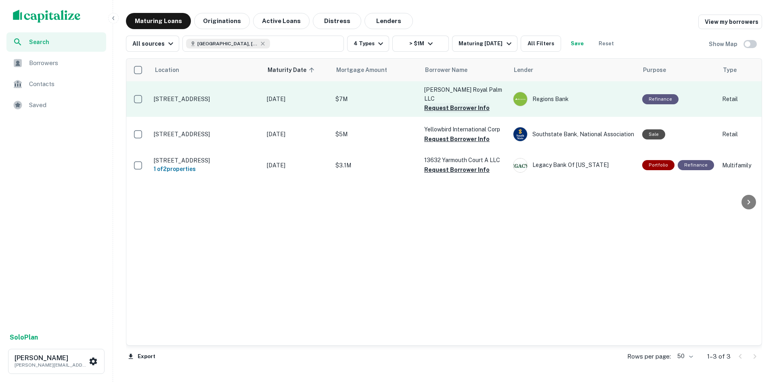
click at [470, 108] on button "Request Borrower Info" at bounding box center [456, 108] width 65 height 10
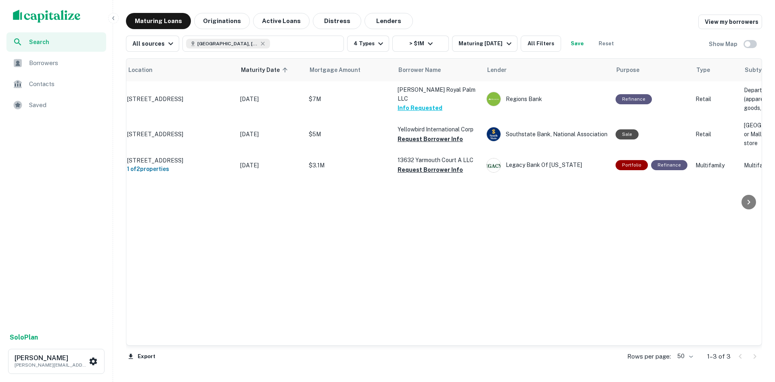
scroll to position [0, 25]
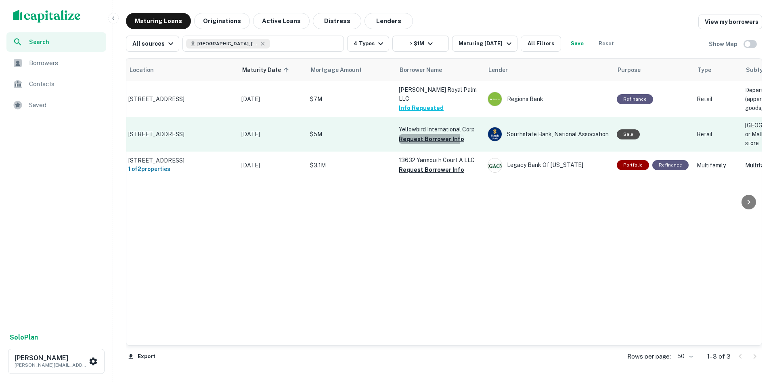
click at [423, 144] on button "Request Borrower Info" at bounding box center [431, 139] width 65 height 10
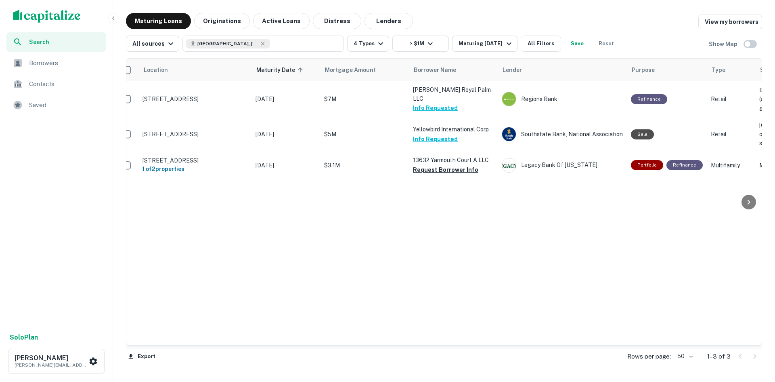
scroll to position [0, 7]
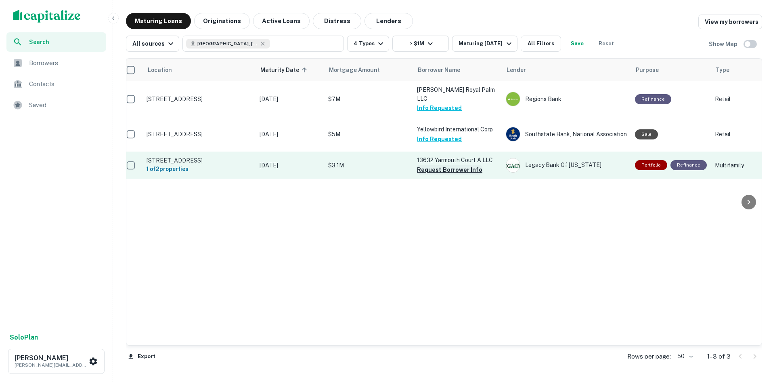
click at [436, 174] on button "Request Borrower Info" at bounding box center [449, 170] width 65 height 10
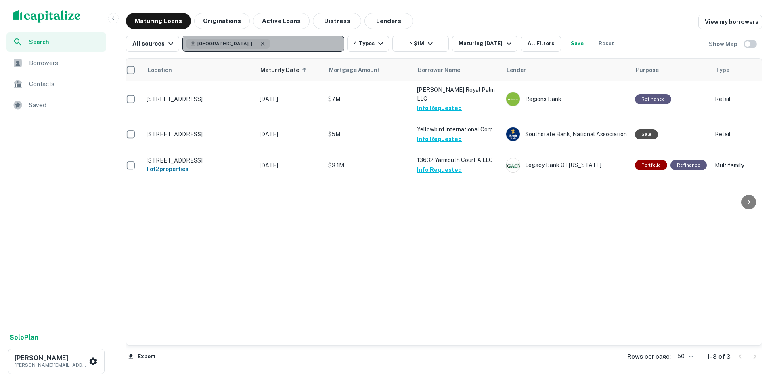
click at [260, 44] on icon "button" at bounding box center [263, 43] width 6 height 6
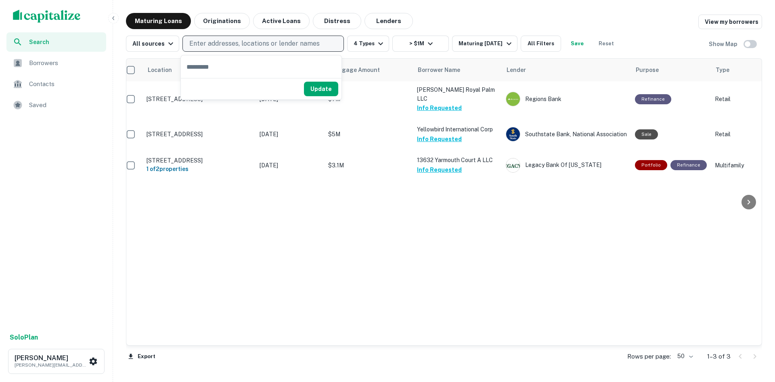
click at [241, 45] on p "Enter addresses, locations or lender names" at bounding box center [254, 44] width 130 height 10
type input "**********"
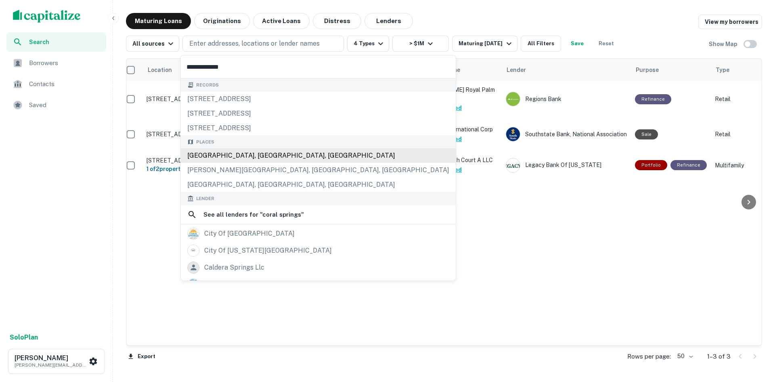
click at [261, 154] on div "[GEOGRAPHIC_DATA], [GEOGRAPHIC_DATA], [GEOGRAPHIC_DATA]" at bounding box center [318, 155] width 275 height 15
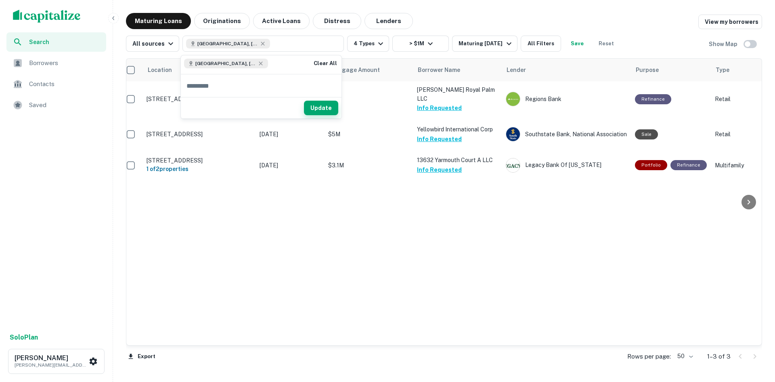
click at [325, 105] on button "Update" at bounding box center [321, 108] width 34 height 15
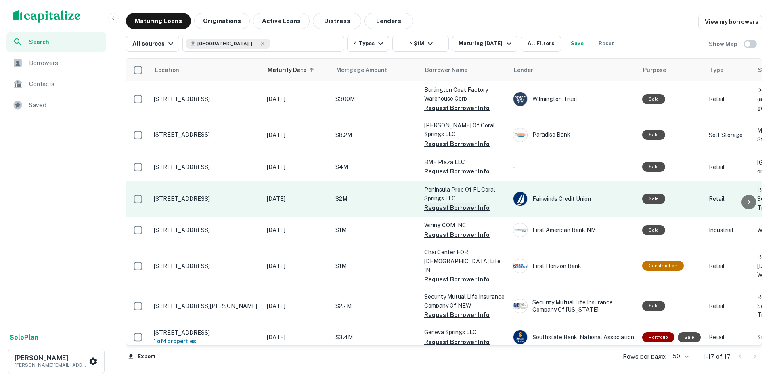
click at [455, 212] on button "Request Borrower Info" at bounding box center [456, 208] width 65 height 10
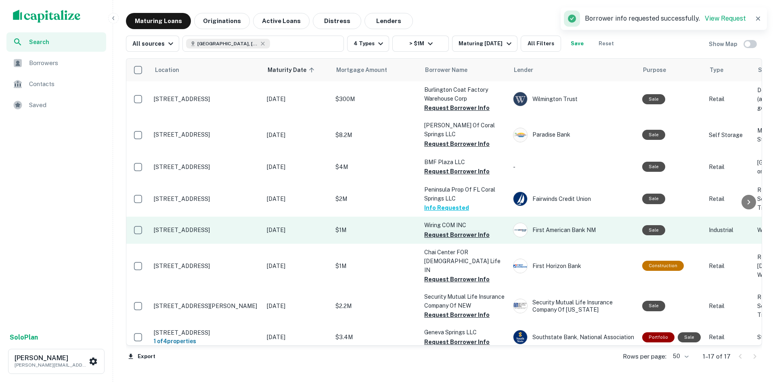
click at [444, 239] on button "Request Borrower Info" at bounding box center [456, 235] width 65 height 10
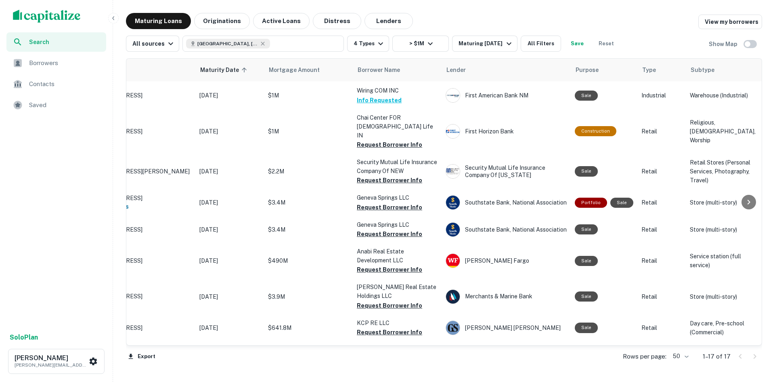
scroll to position [134, 0]
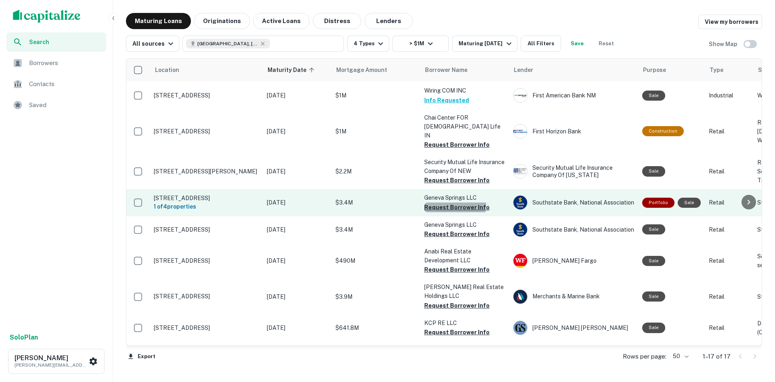
click at [449, 212] on button "Request Borrower Info" at bounding box center [456, 207] width 65 height 10
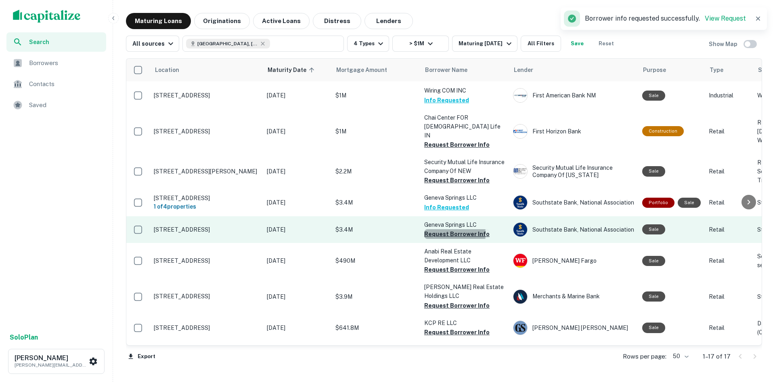
click at [437, 239] on button "Request Borrower Info" at bounding box center [456, 234] width 65 height 10
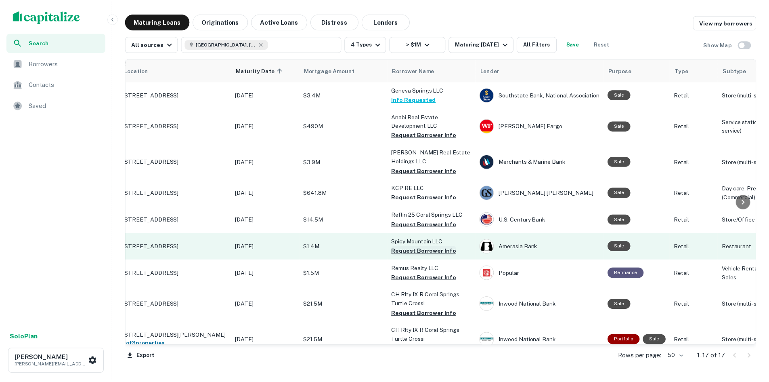
scroll to position [269, 27]
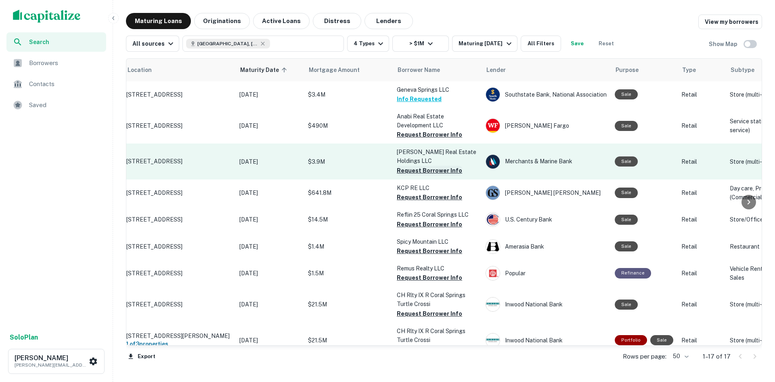
click at [415, 175] on button "Request Borrower Info" at bounding box center [429, 171] width 65 height 10
click at [521, 169] on div "Merchants & Marine Bank" at bounding box center [546, 161] width 121 height 15
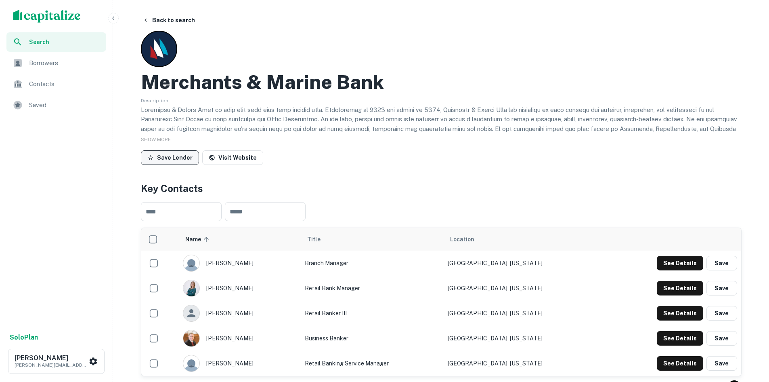
click at [163, 161] on button "Save Lender" at bounding box center [170, 157] width 58 height 15
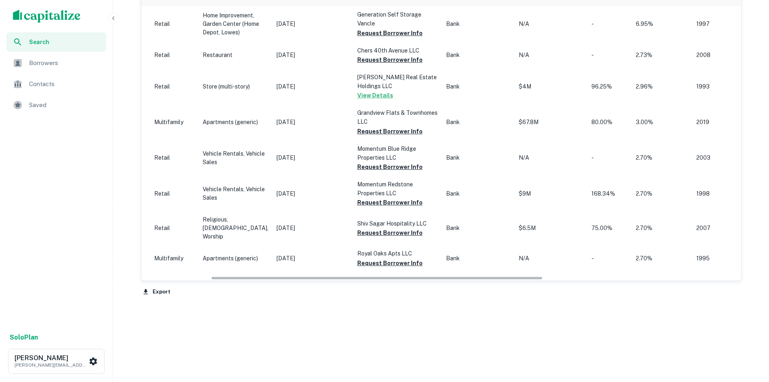
scroll to position [0, 322]
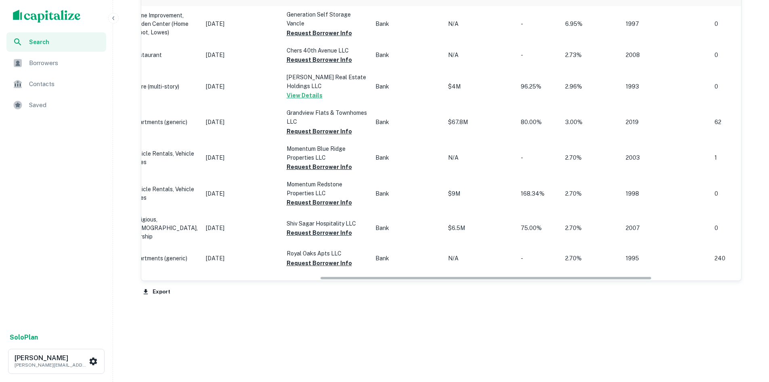
drag, startPoint x: 470, startPoint y: 277, endPoint x: 648, endPoint y: 285, distance: 178.6
click at [648, 285] on div "Location Purpose Maturity Date sorted ascending Type Subtype Origination Date B…" at bounding box center [441, 140] width 601 height 314
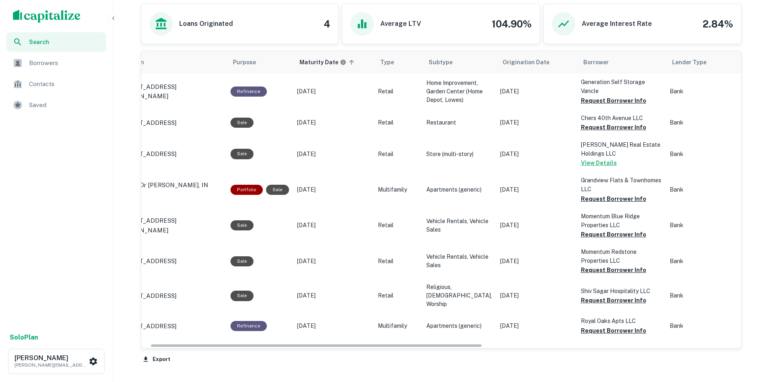
scroll to position [0, 0]
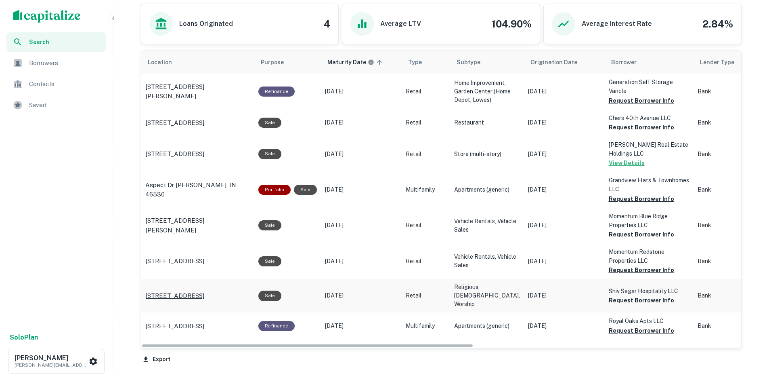
drag, startPoint x: 457, startPoint y: 345, endPoint x: 239, endPoint y: 311, distance: 220.2
click at [237, 319] on div "Location Purpose Maturity Date sorted ascending Type Subtype Origination Date B…" at bounding box center [441, 195] width 600 height 288
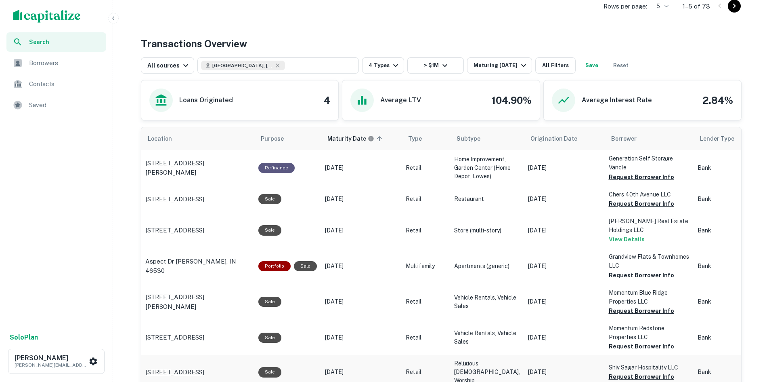
scroll to position [322, 0]
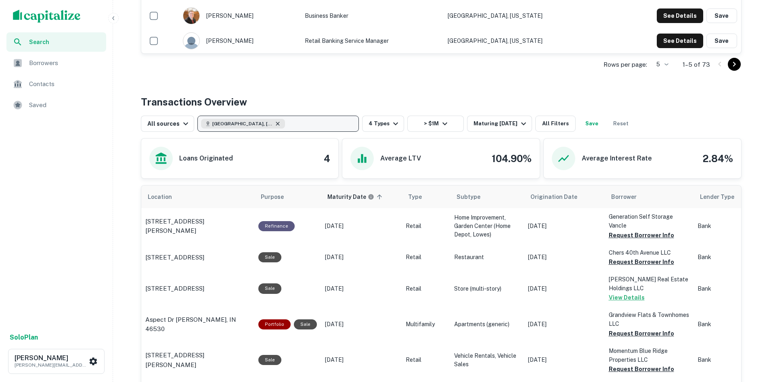
click at [276, 124] on icon "button" at bounding box center [278, 124] width 4 height 4
click at [339, 170] on button "Update" at bounding box center [336, 168] width 34 height 15
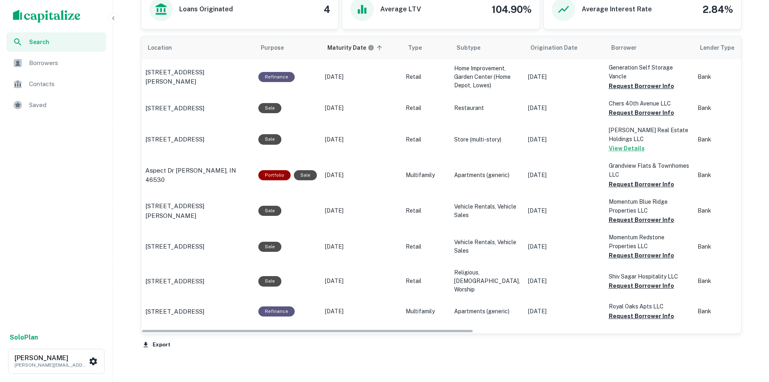
drag, startPoint x: 386, startPoint y: 332, endPoint x: 378, endPoint y: 333, distance: 8.1
click at [378, 333] on div "Location Purpose Maturity Date sorted ascending Type Subtype Origination Date B…" at bounding box center [441, 184] width 600 height 297
drag, startPoint x: 341, startPoint y: 331, endPoint x: 329, endPoint y: 291, distance: 41.6
click at [323, 306] on div "Location Purpose Maturity Date sorted ascending Type Subtype Origination Date B…" at bounding box center [441, 180] width 600 height 288
drag, startPoint x: 350, startPoint y: 332, endPoint x: 468, endPoint y: 332, distance: 118.3
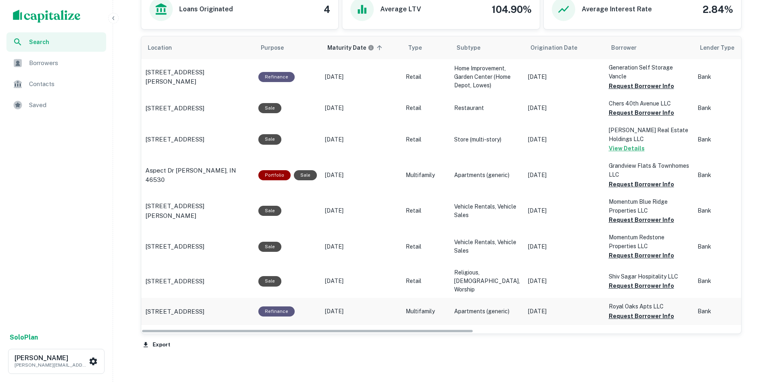
click at [468, 324] on tr "[STREET_ADDRESS] Refinance [DATE] Multifamily Apartments (generic) [DATE] Royal…" at bounding box center [693, 311] width 1104 height 27
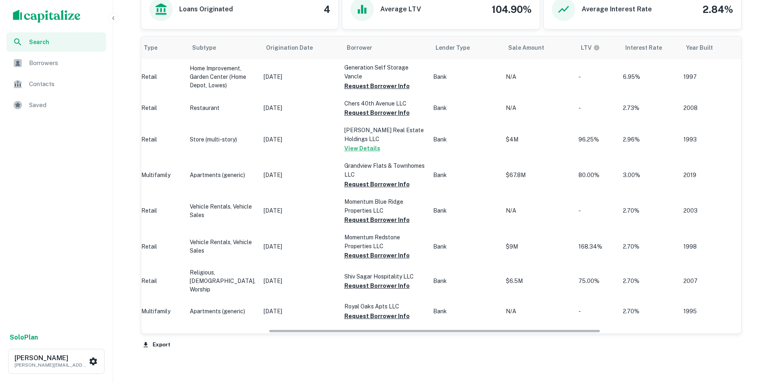
scroll to position [0, 273]
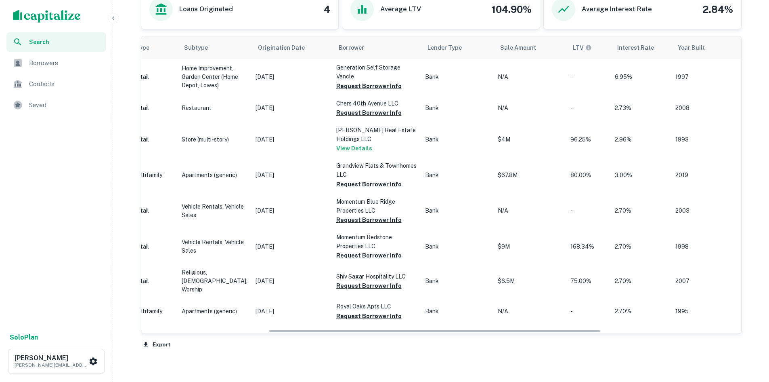
drag, startPoint x: 456, startPoint y: 331, endPoint x: 607, endPoint y: 331, distance: 151.0
click at [607, 331] on div "Location Purpose Maturity Date sorted ascending Type Subtype Origination Date B…" at bounding box center [441, 184] width 600 height 297
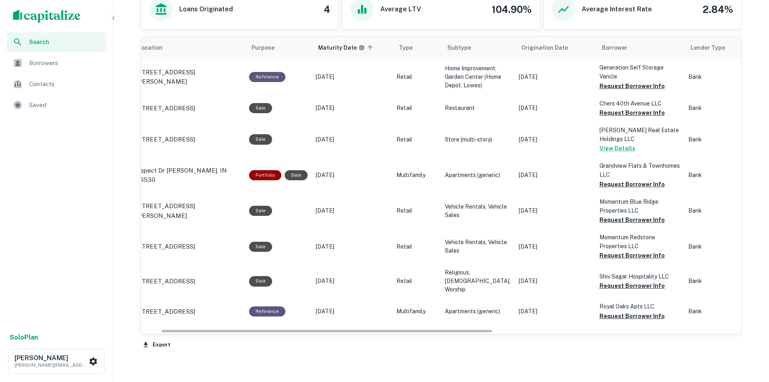
scroll to position [0, 0]
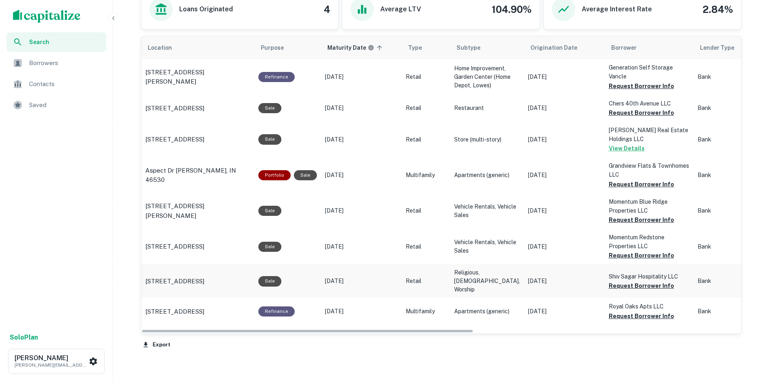
drag, startPoint x: 558, startPoint y: 331, endPoint x: 353, endPoint y: 288, distance: 208.6
click at [386, 307] on div "Location Purpose Maturity Date sorted ascending Type Subtype Origination Date B…" at bounding box center [441, 180] width 600 height 288
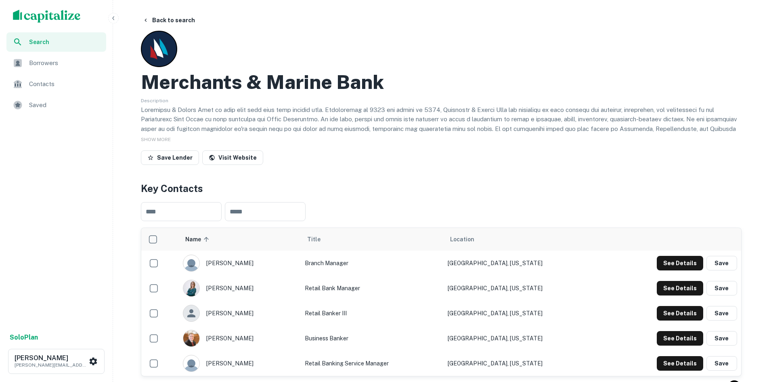
drag, startPoint x: 323, startPoint y: 183, endPoint x: 316, endPoint y: 183, distance: 7.3
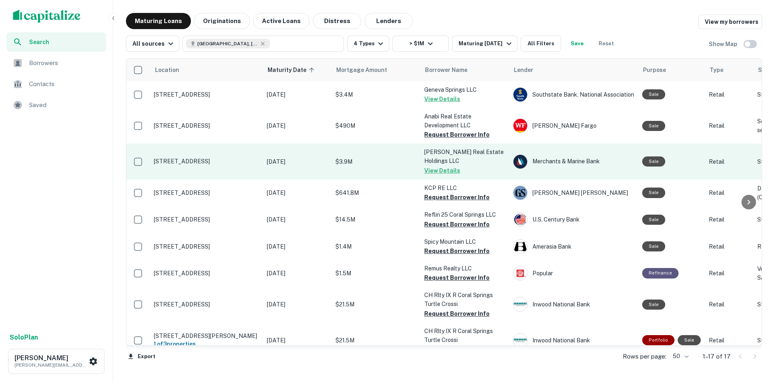
scroll to position [336, 0]
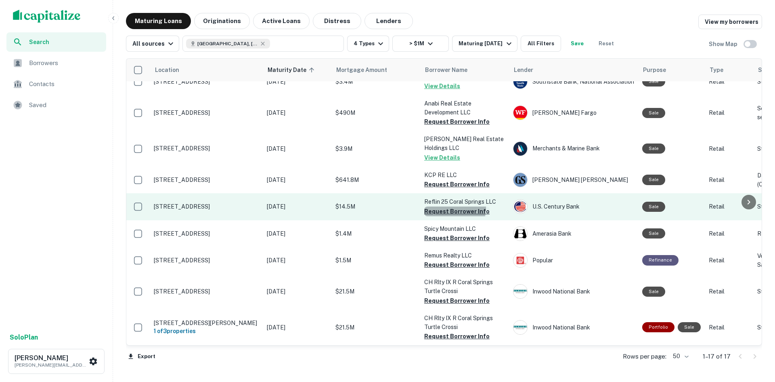
click at [443, 214] on button "Request Borrower Info" at bounding box center [456, 211] width 65 height 10
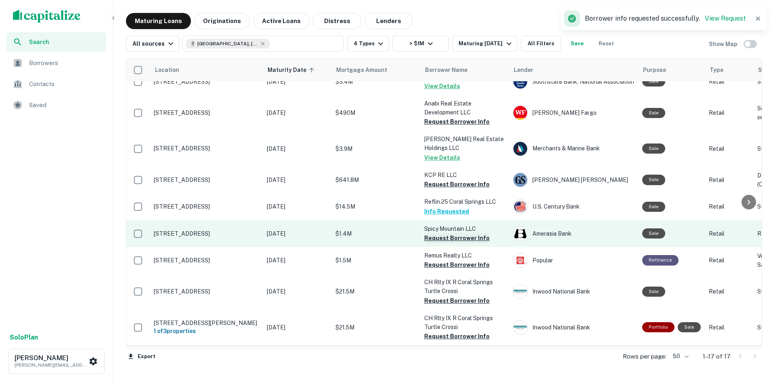
click at [441, 243] on button "Request Borrower Info" at bounding box center [456, 238] width 65 height 10
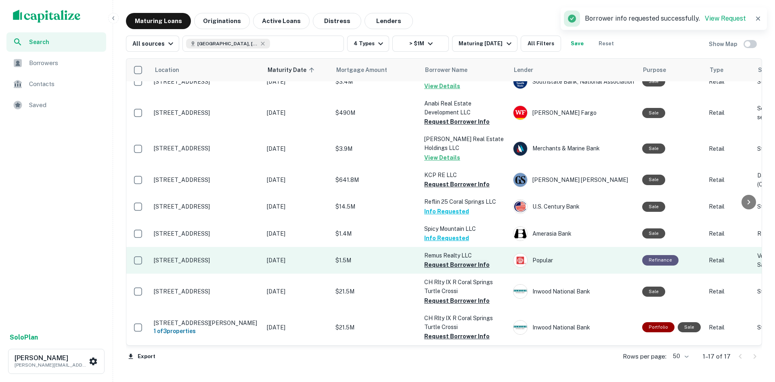
click at [448, 269] on button "Request Borrower Info" at bounding box center [456, 265] width 65 height 10
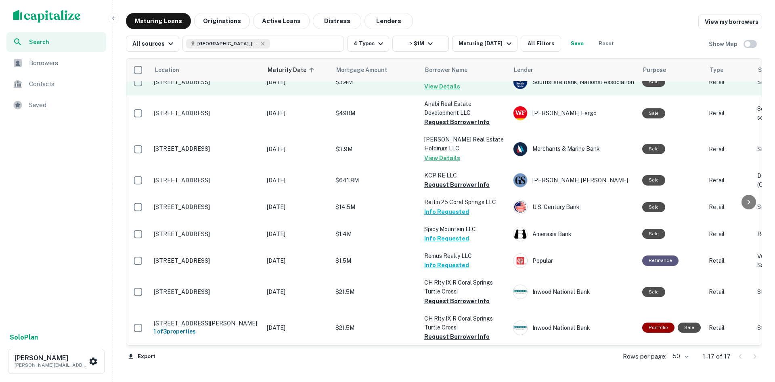
click at [440, 91] on button "View Details" at bounding box center [442, 87] width 36 height 10
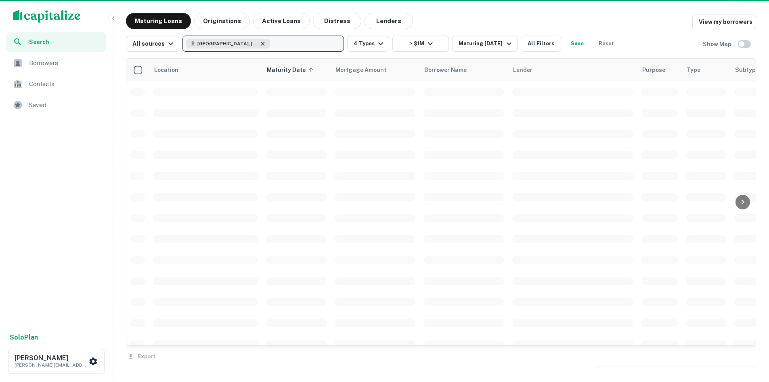
click at [253, 42] on div "[GEOGRAPHIC_DATA], [GEOGRAPHIC_DATA], [GEOGRAPHIC_DATA]" at bounding box center [228, 44] width 84 height 10
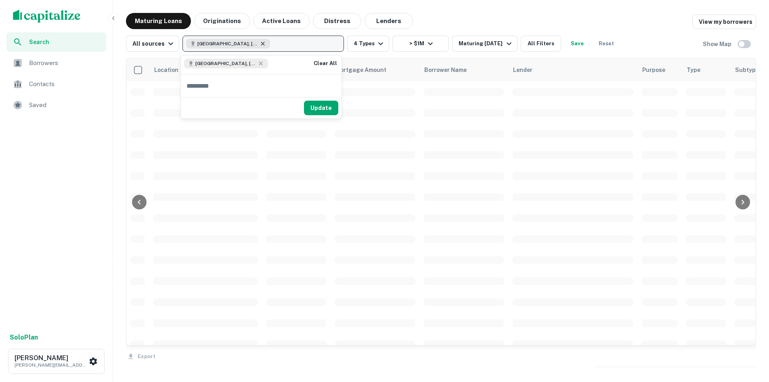
click at [261, 44] on icon "button" at bounding box center [263, 44] width 4 height 4
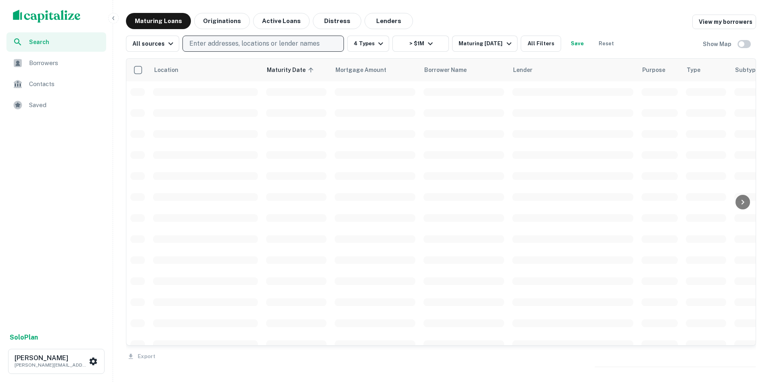
click at [276, 42] on p "Enter addresses, locations or lender names" at bounding box center [254, 44] width 130 height 10
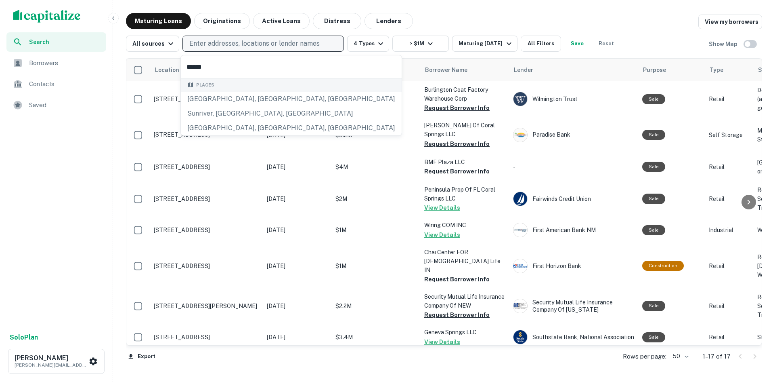
type input "*******"
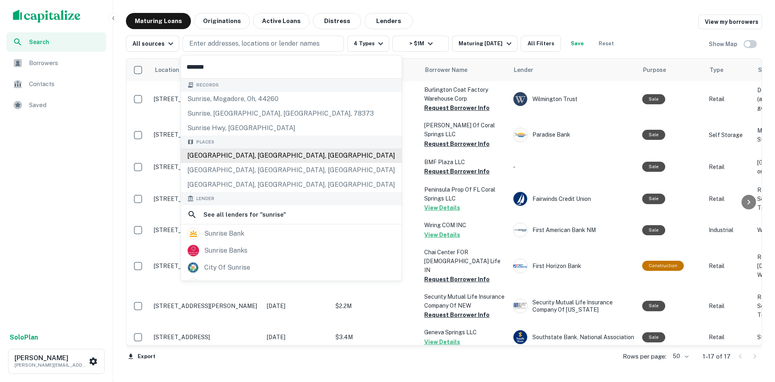
click at [248, 150] on div "Records sunrise, mogadore, [GEOGRAPHIC_DATA], 44260 sunrise, [GEOGRAPHIC_DATA],…" at bounding box center [291, 236] width 221 height 316
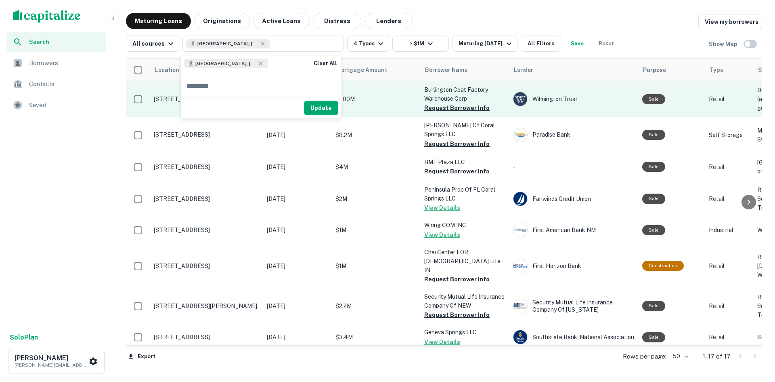
click at [318, 109] on button "Update" at bounding box center [321, 108] width 34 height 15
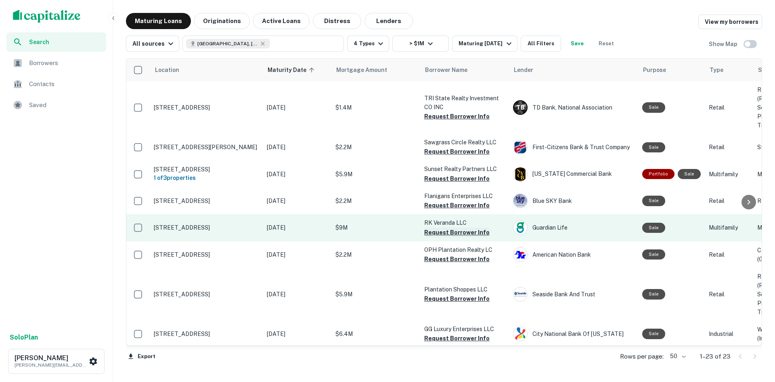
click at [474, 234] on button "Request Borrower Info" at bounding box center [456, 232] width 65 height 10
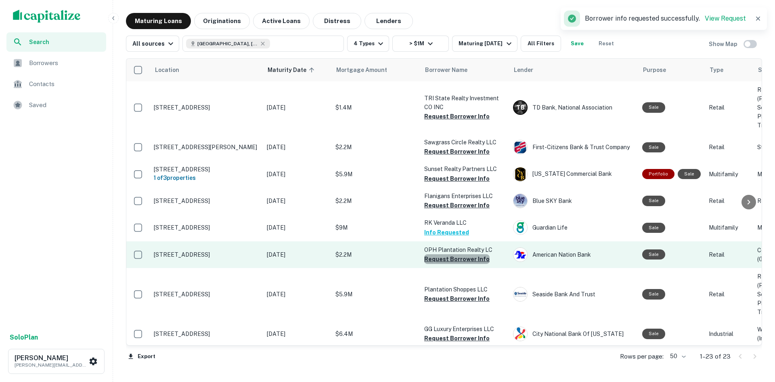
click at [459, 255] on button "Request Borrower Info" at bounding box center [456, 259] width 65 height 10
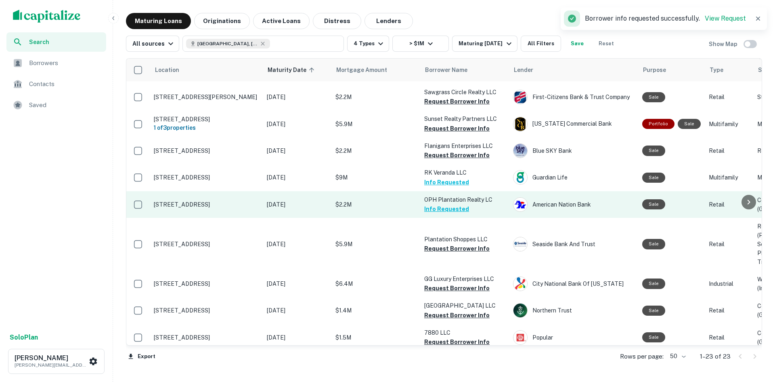
scroll to position [67, 0]
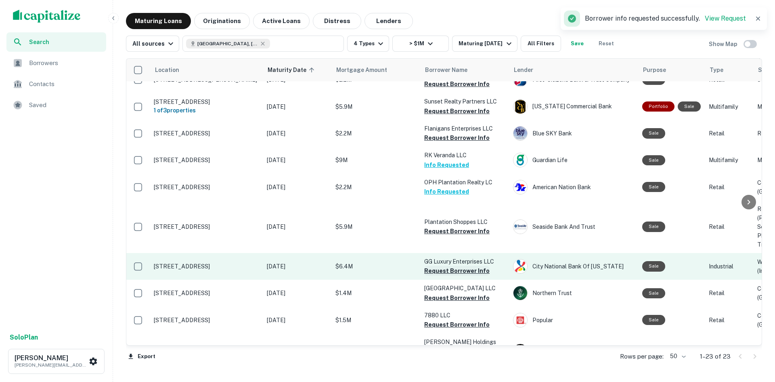
click at [474, 271] on button "Request Borrower Info" at bounding box center [456, 271] width 65 height 10
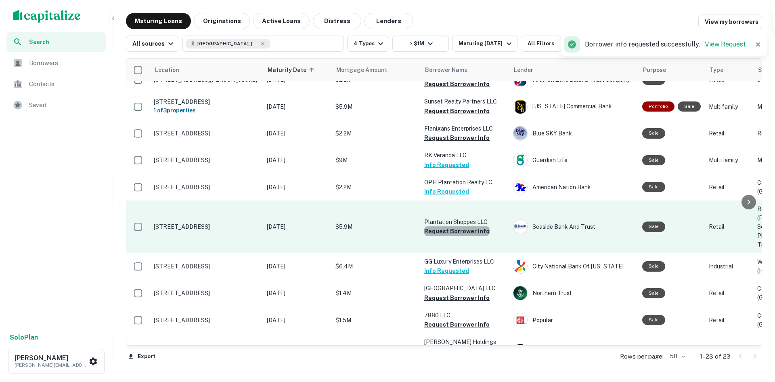
click at [458, 231] on button "Request Borrower Info" at bounding box center [456, 231] width 65 height 10
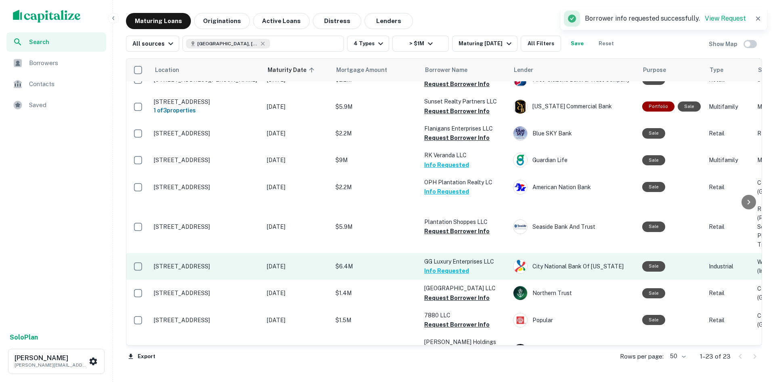
scroll to position [202, 0]
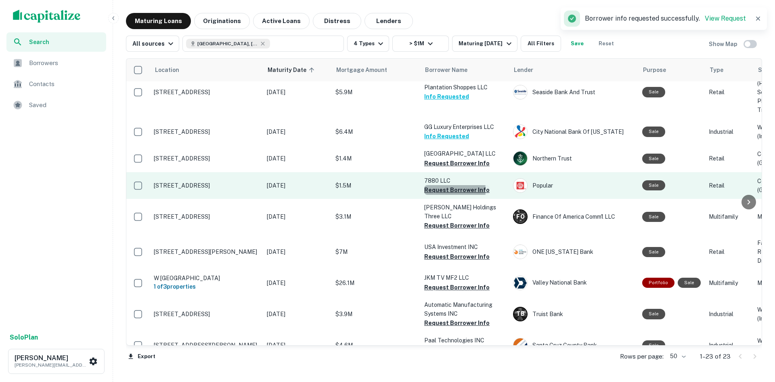
click at [437, 195] on button "Request Borrower Info" at bounding box center [456, 190] width 65 height 10
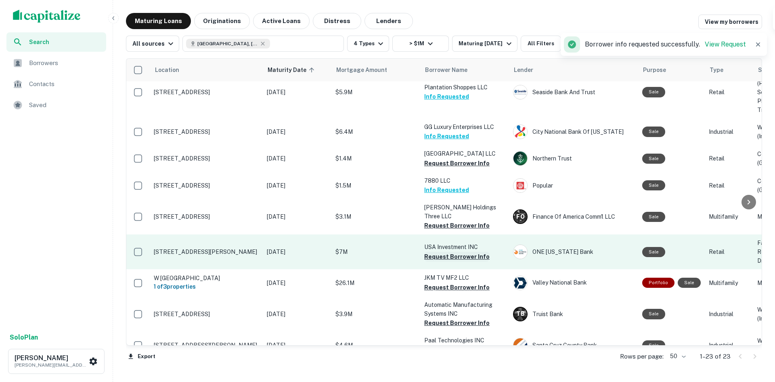
click at [435, 261] on button "Request Borrower Info" at bounding box center [456, 257] width 65 height 10
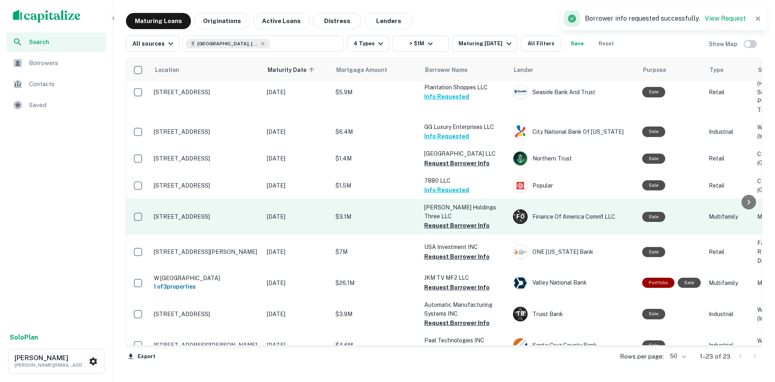
scroll to position [269, 0]
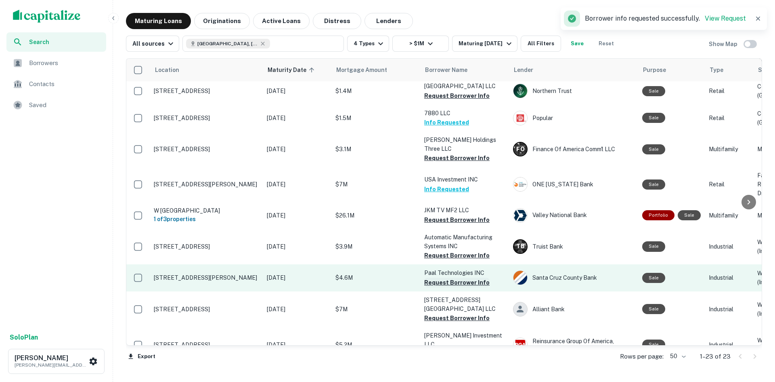
click at [455, 287] on button "Request Borrower Info" at bounding box center [456, 282] width 65 height 10
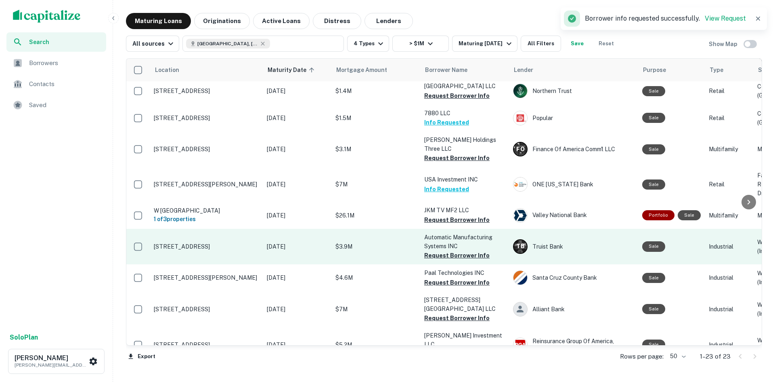
scroll to position [336, 0]
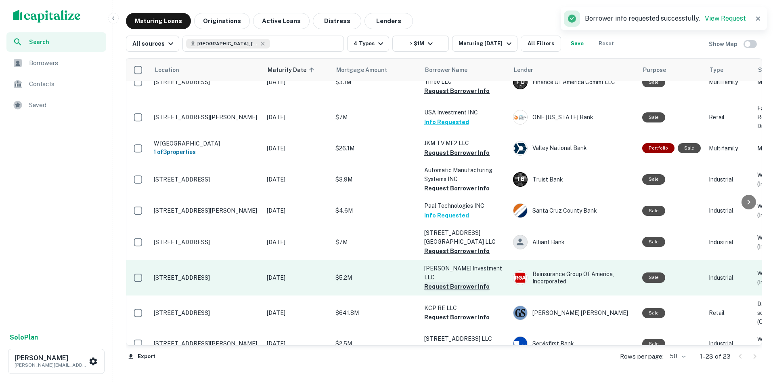
click at [432, 281] on button "Request Borrower Info" at bounding box center [456, 286] width 65 height 10
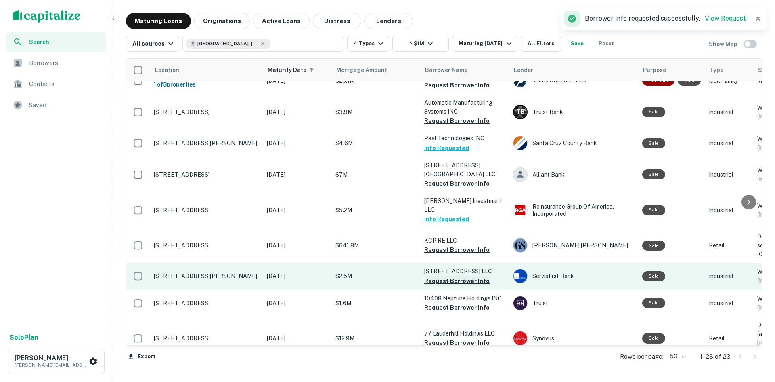
click at [432, 276] on button "Request Borrower Info" at bounding box center [456, 281] width 65 height 10
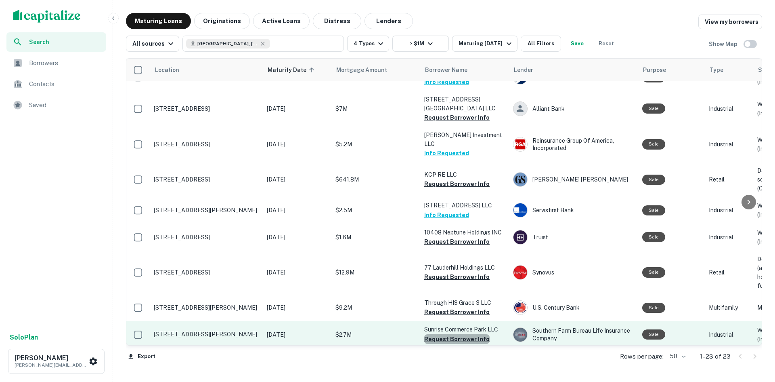
click at [468, 334] on button "Request Borrower Info" at bounding box center [456, 339] width 65 height 10
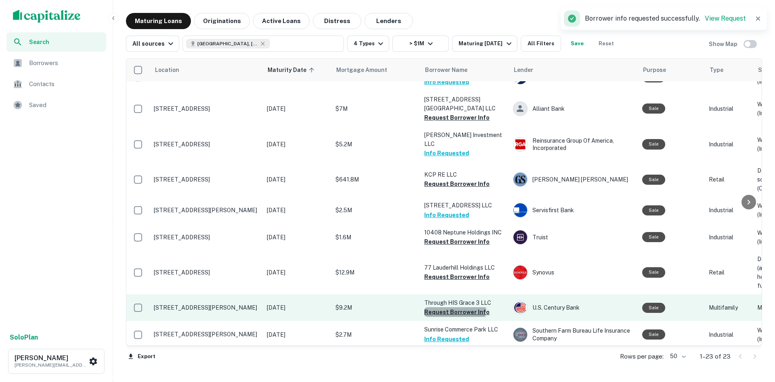
click at [444, 307] on button "Request Borrower Info" at bounding box center [456, 312] width 65 height 10
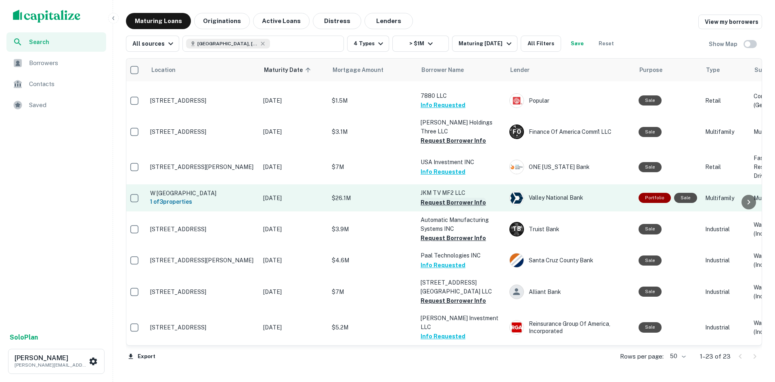
scroll to position [268, 4]
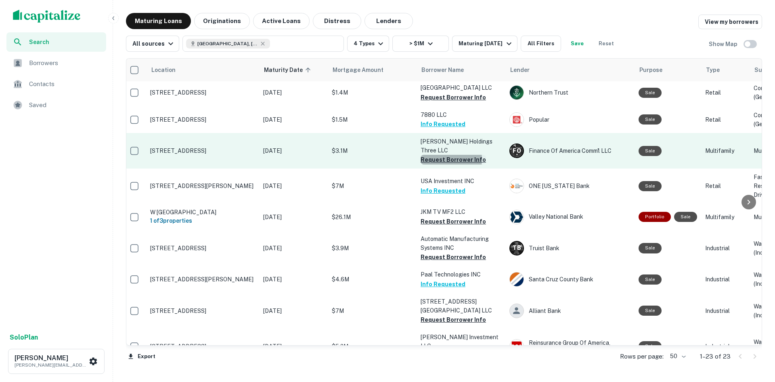
click at [440, 164] on button "Request Borrower Info" at bounding box center [453, 160] width 65 height 10
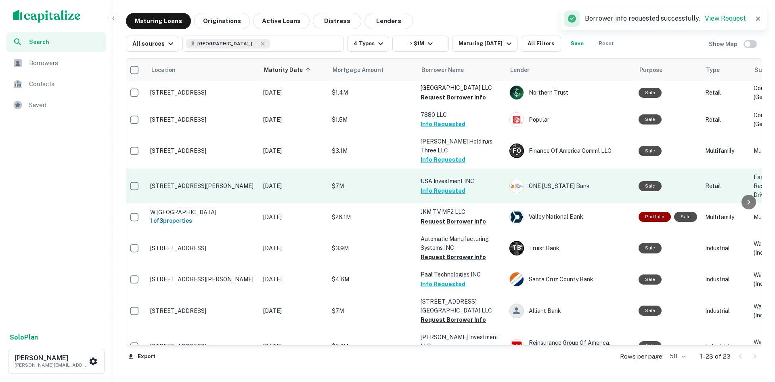
scroll to position [200, 4]
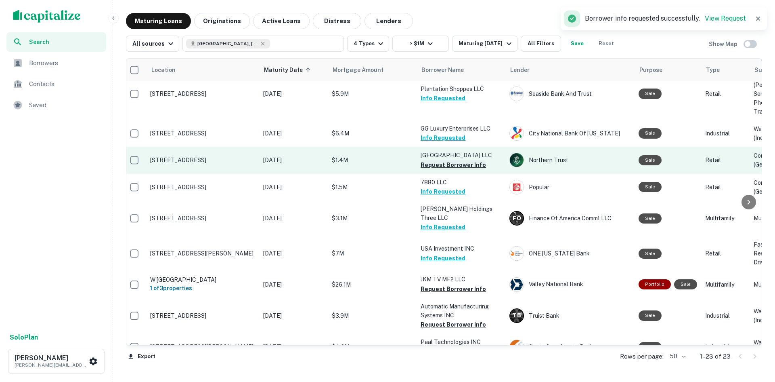
click at [442, 170] on button "Request Borrower Info" at bounding box center [453, 165] width 65 height 10
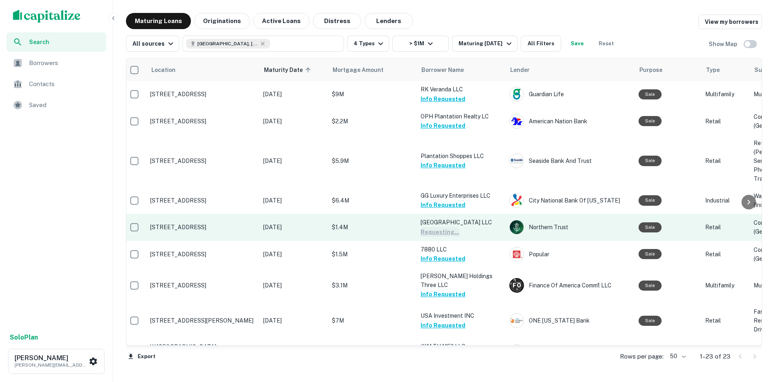
scroll to position [0, 4]
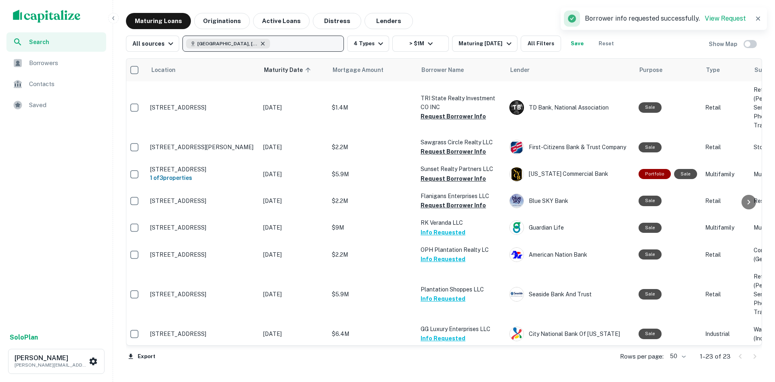
click at [260, 45] on icon "button" at bounding box center [263, 43] width 6 height 6
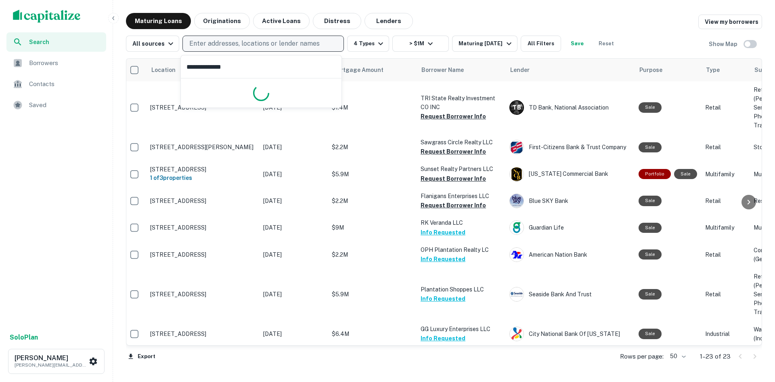
type input "**********"
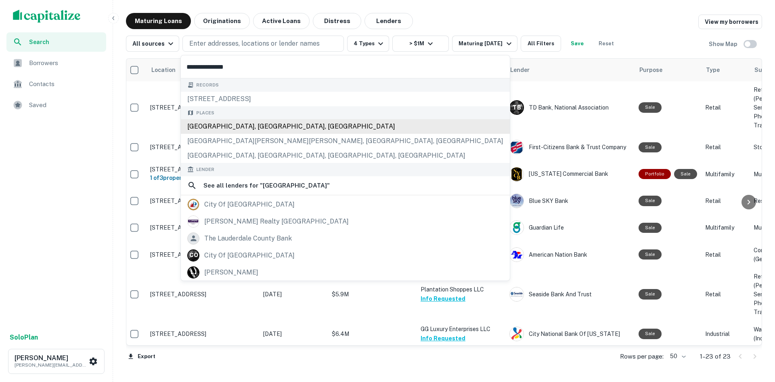
click at [249, 128] on div "[GEOGRAPHIC_DATA], [GEOGRAPHIC_DATA], [GEOGRAPHIC_DATA]" at bounding box center [345, 126] width 329 height 15
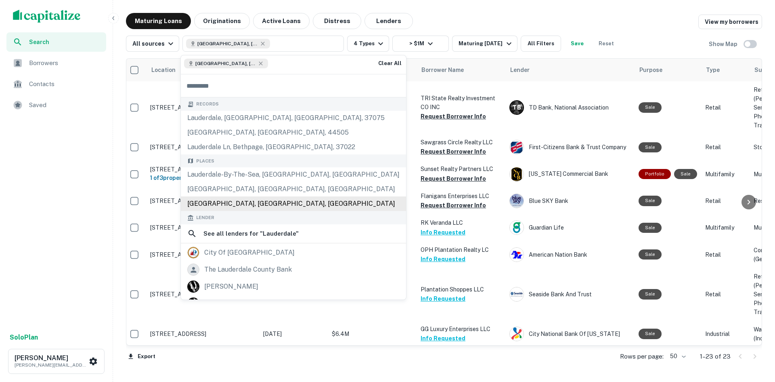
click at [213, 201] on div "[GEOGRAPHIC_DATA], [GEOGRAPHIC_DATA], [GEOGRAPHIC_DATA]" at bounding box center [293, 203] width 225 height 15
type input "**********"
click at [644, 18] on div "Maturing Loans Originations Active Loans Distress Lenders View my borrowers" at bounding box center [444, 21] width 636 height 16
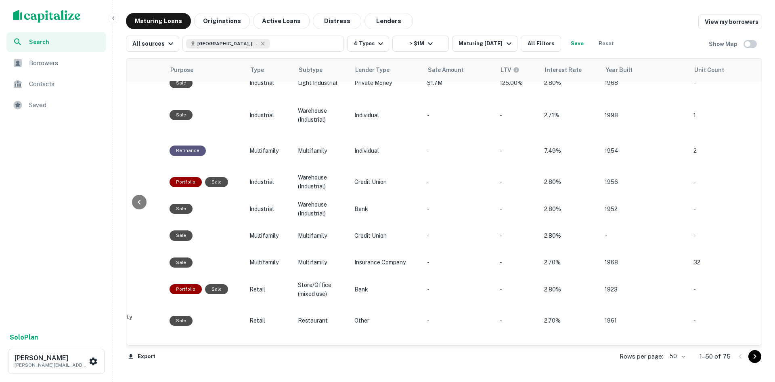
scroll to position [67, 514]
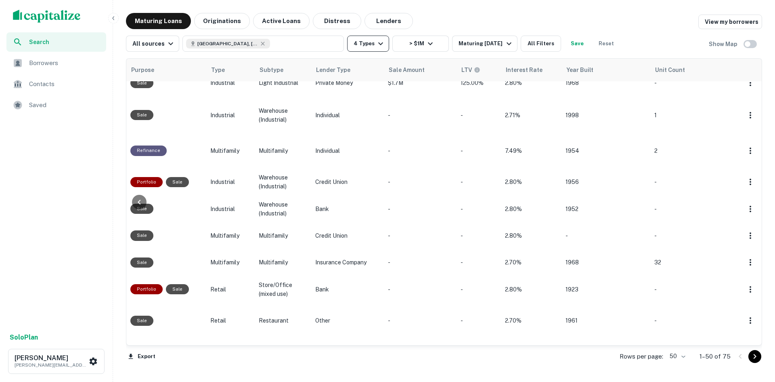
click at [369, 47] on button "4 Types" at bounding box center [368, 44] width 42 height 16
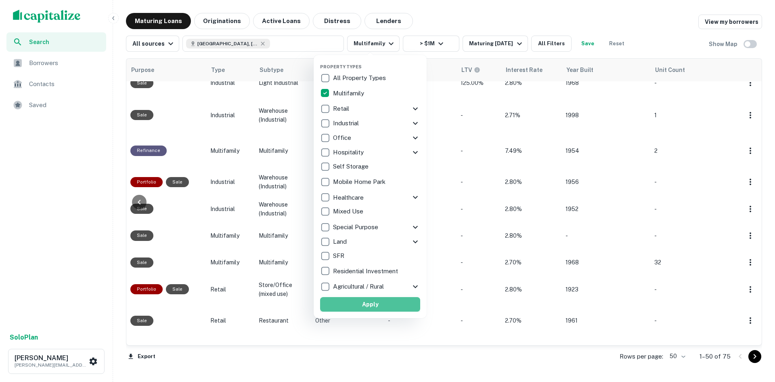
click at [379, 305] on button "Apply" at bounding box center [370, 304] width 100 height 15
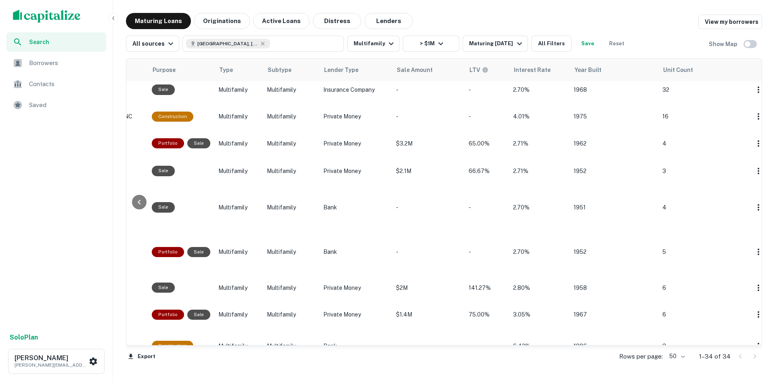
scroll to position [67, 502]
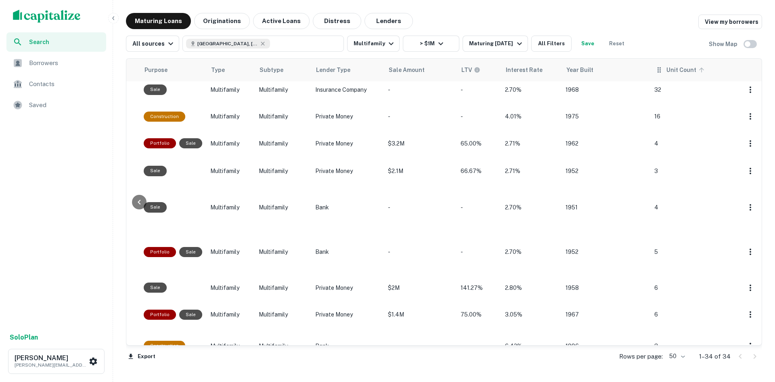
click at [667, 73] on span "Unit Count" at bounding box center [687, 70] width 40 height 10
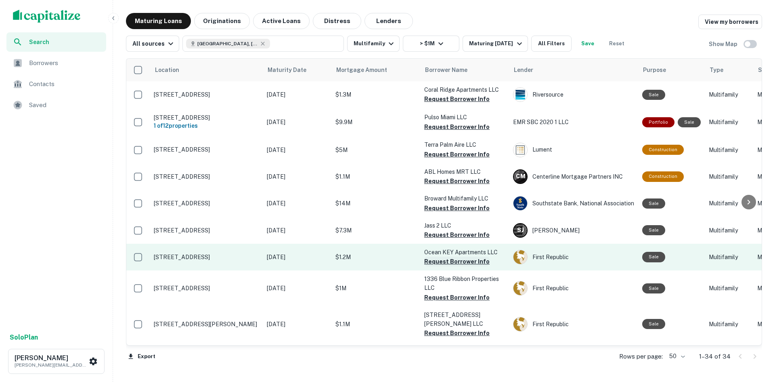
click at [482, 263] on button "Request Borrower Info" at bounding box center [456, 261] width 65 height 10
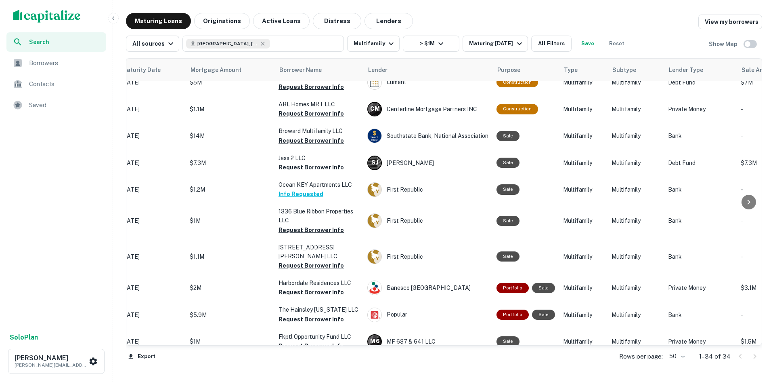
scroll to position [67, 0]
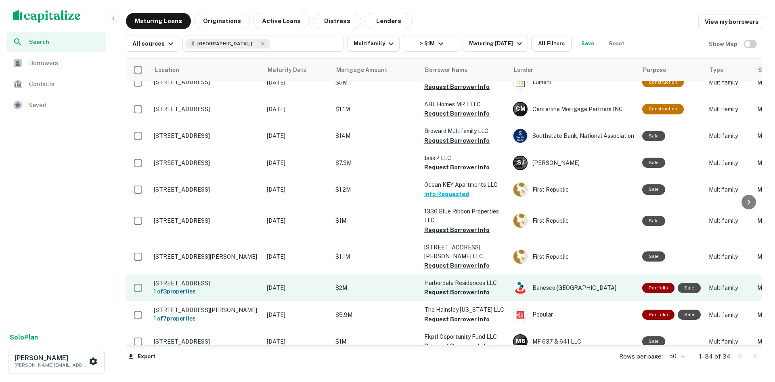
click at [450, 289] on button "Request Borrower Info" at bounding box center [456, 292] width 65 height 10
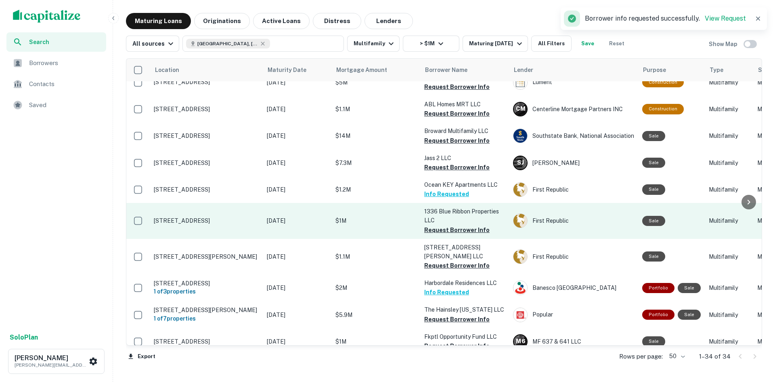
scroll to position [0, 0]
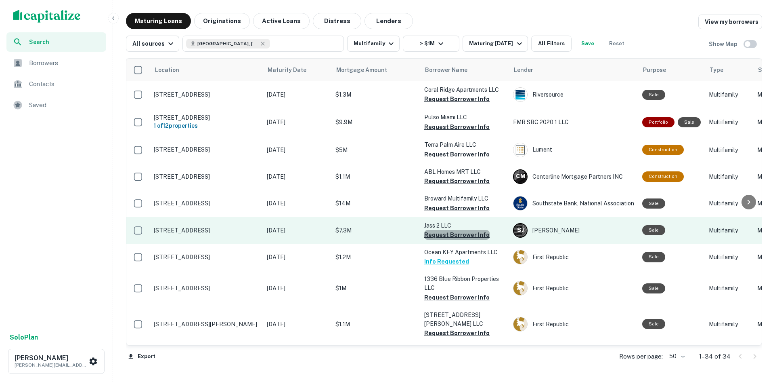
click at [458, 238] on button "Request Borrower Info" at bounding box center [456, 235] width 65 height 10
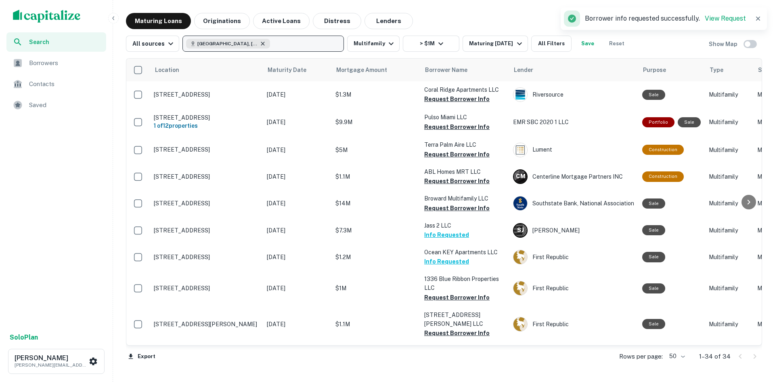
click at [261, 43] on icon "button" at bounding box center [263, 44] width 4 height 4
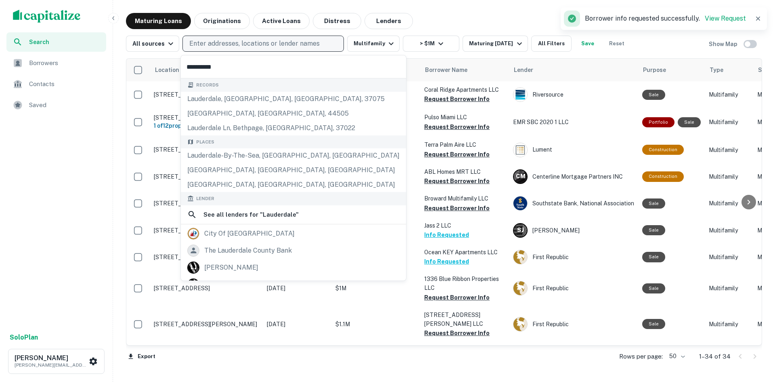
click at [254, 46] on p "Enter addresses, locations or lender names" at bounding box center [254, 44] width 130 height 10
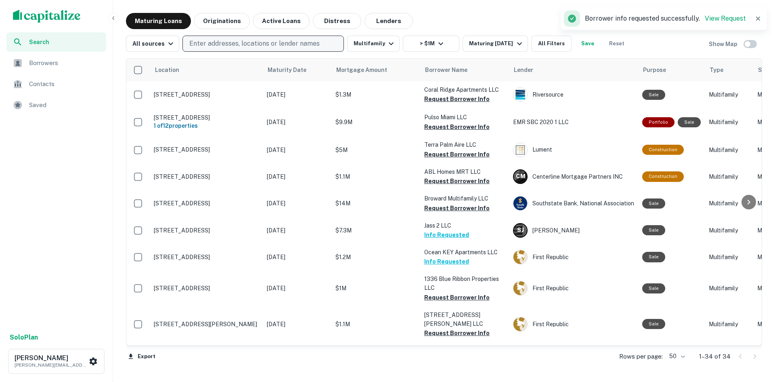
click at [254, 46] on p "Enter addresses, locations or lender names" at bounding box center [254, 44] width 130 height 10
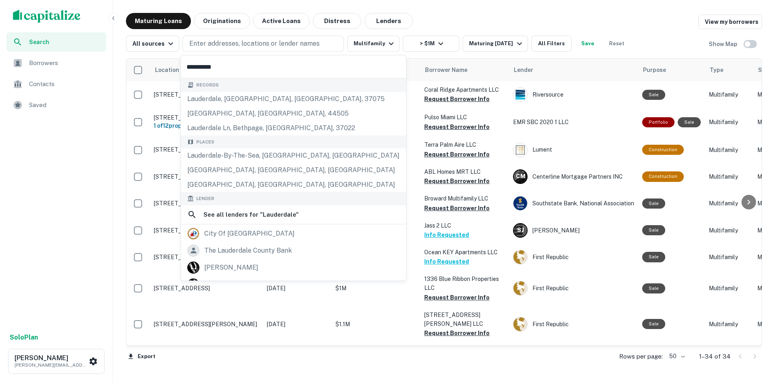
drag, startPoint x: 223, startPoint y: 70, endPoint x: 147, endPoint y: 60, distance: 76.9
click at [147, 60] on body "Search Borrowers Contacts Saved Solo Plan [PERSON_NAME] [PERSON_NAME][EMAIL_ADD…" at bounding box center [387, 191] width 775 height 382
click at [225, 46] on p "Enter addresses, locations or lender names" at bounding box center [254, 44] width 130 height 10
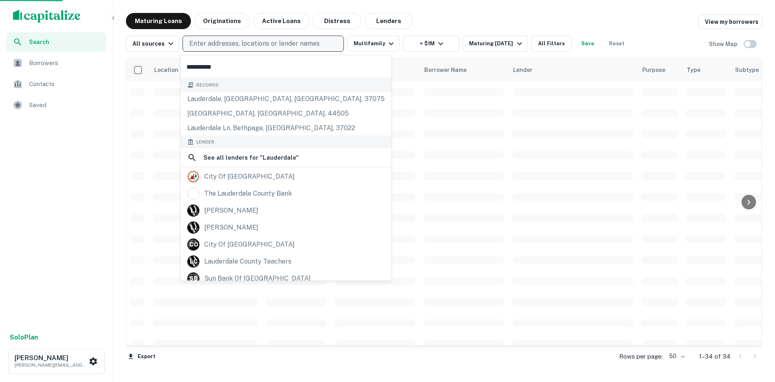
click at [224, 40] on p "Enter addresses, locations or lender names" at bounding box center [254, 44] width 130 height 10
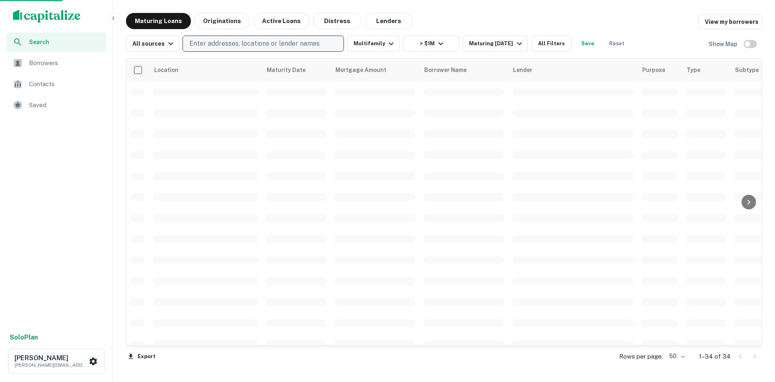
click at [233, 48] on p "Enter addresses, locations or lender names" at bounding box center [254, 44] width 130 height 10
type input "*"
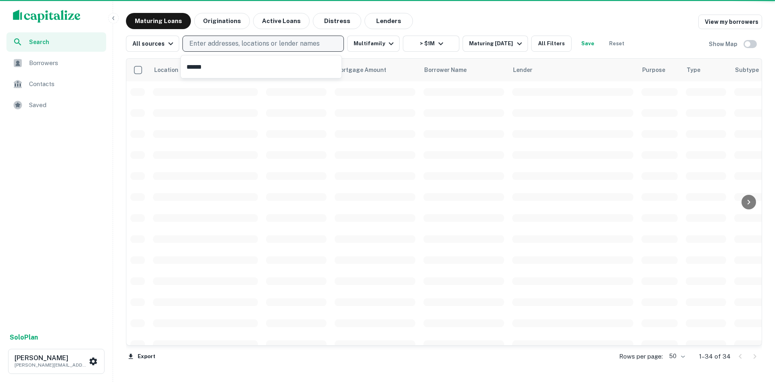
type input "******"
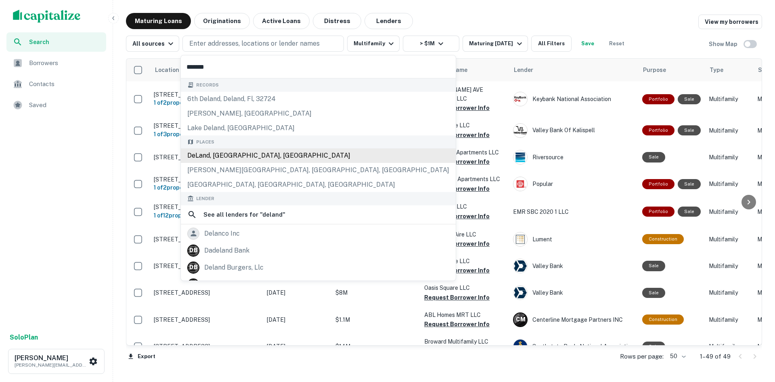
click at [222, 158] on div "DeLand, [GEOGRAPHIC_DATA], [GEOGRAPHIC_DATA]" at bounding box center [318, 155] width 275 height 15
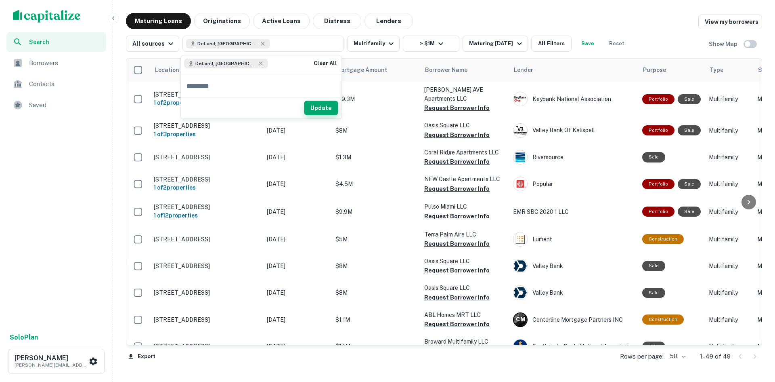
click at [322, 111] on button "Update" at bounding box center [321, 108] width 34 height 15
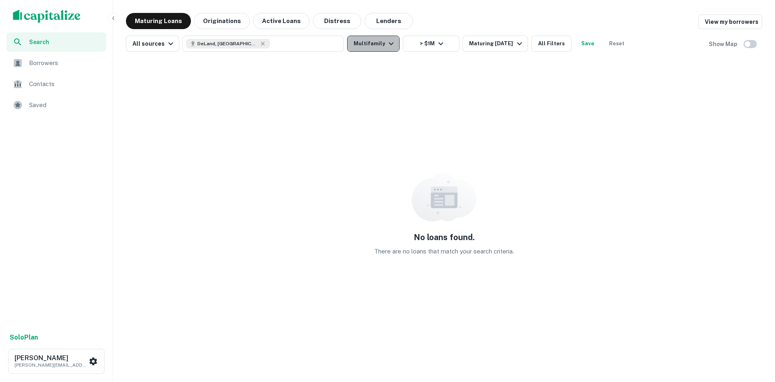
click at [386, 46] on icon "button" at bounding box center [391, 44] width 10 height 10
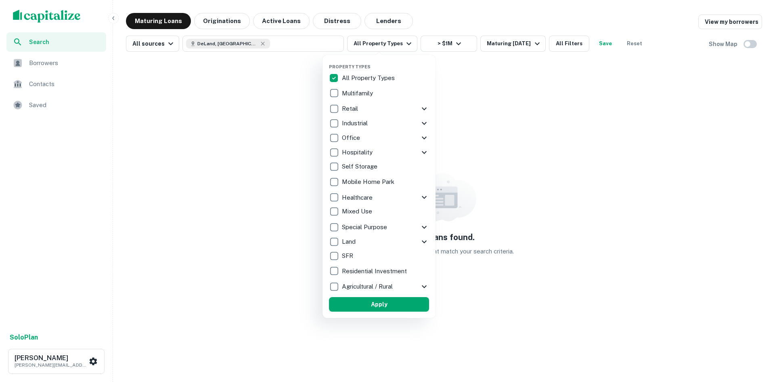
click at [384, 308] on button "Apply" at bounding box center [379, 304] width 100 height 15
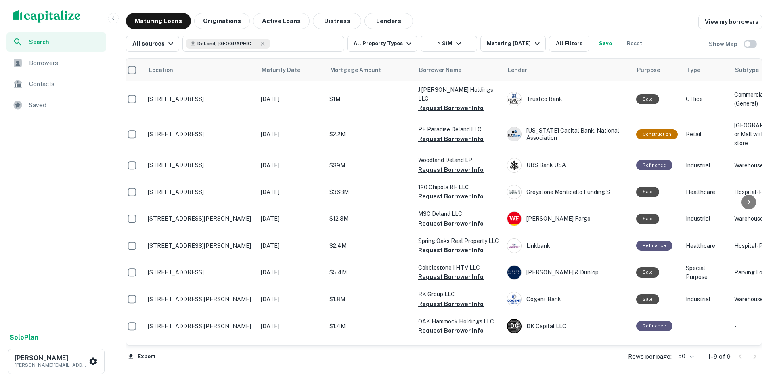
scroll to position [9, 0]
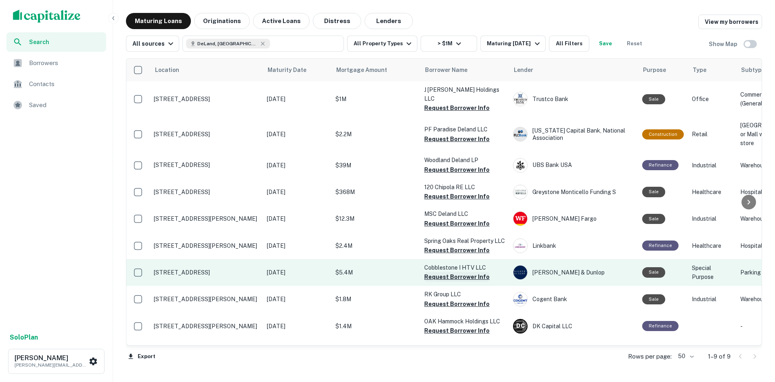
click at [440, 276] on button "Request Borrower Info" at bounding box center [456, 277] width 65 height 10
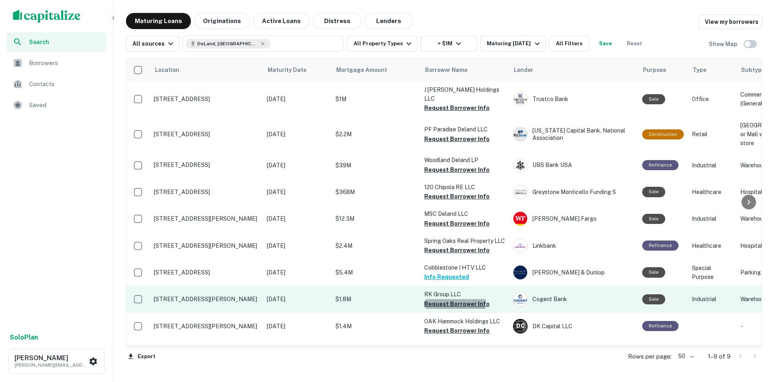
click at [434, 302] on button "Request Borrower Info" at bounding box center [456, 304] width 65 height 10
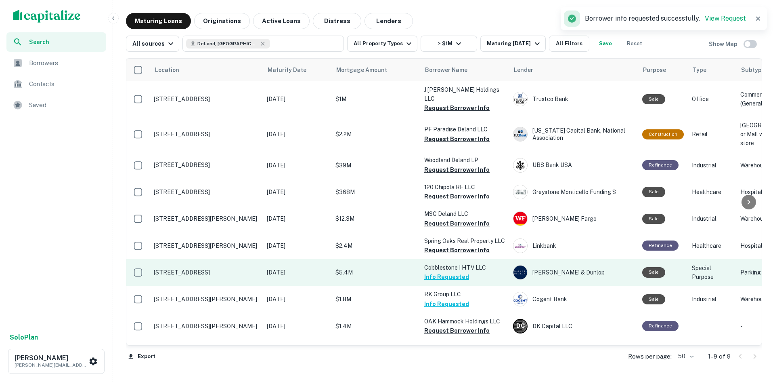
scroll to position [0, 0]
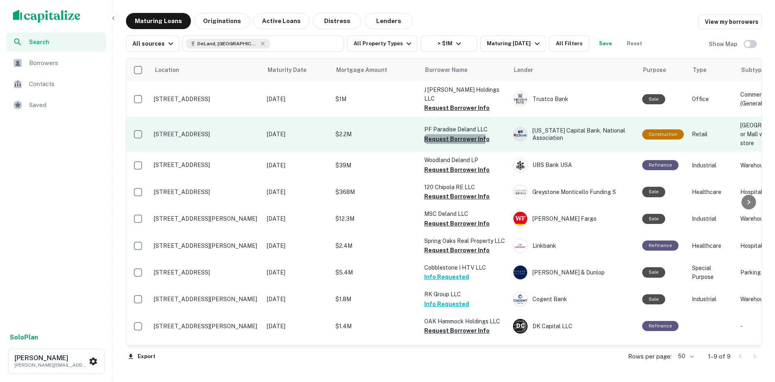
click at [444, 134] on button "Request Borrower Info" at bounding box center [456, 139] width 65 height 10
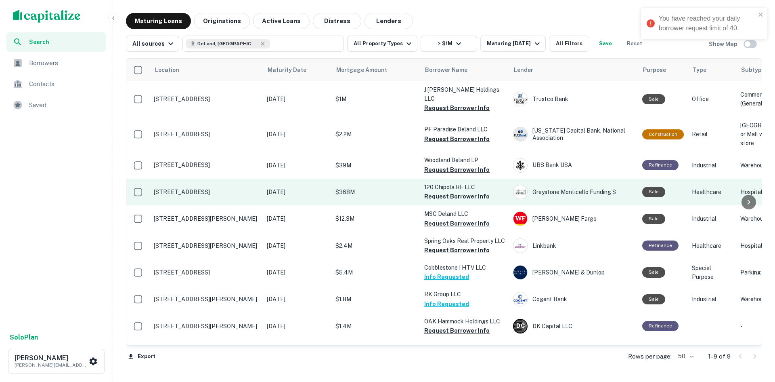
scroll to position [9, 0]
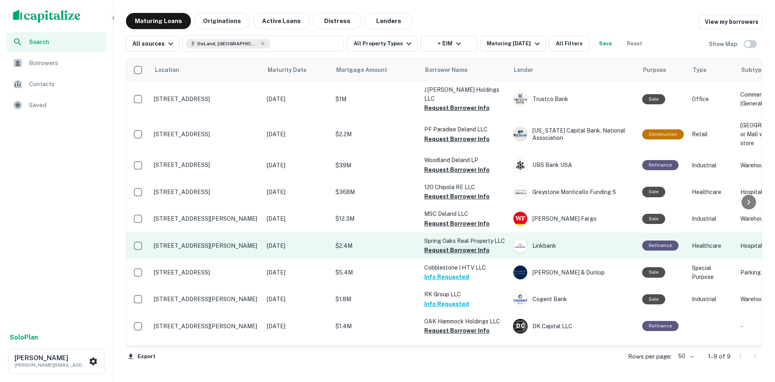
click at [437, 250] on button "Request Borrower Info" at bounding box center [456, 250] width 65 height 10
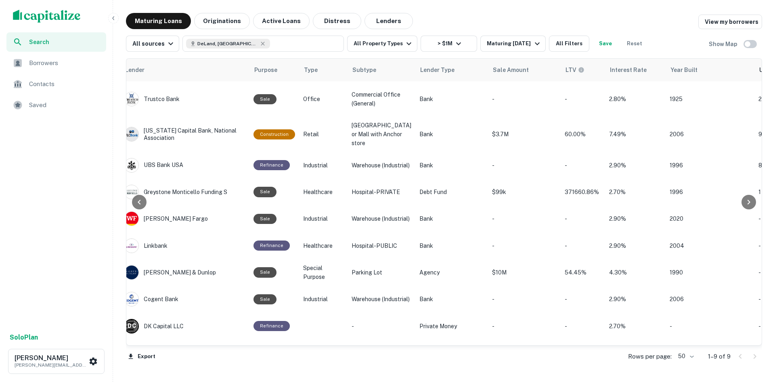
scroll to position [0, 389]
click at [221, 20] on button "Originations" at bounding box center [222, 21] width 56 height 16
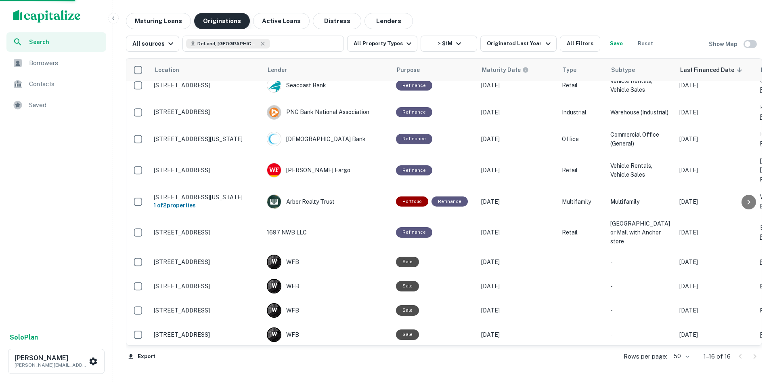
scroll to position [9, 0]
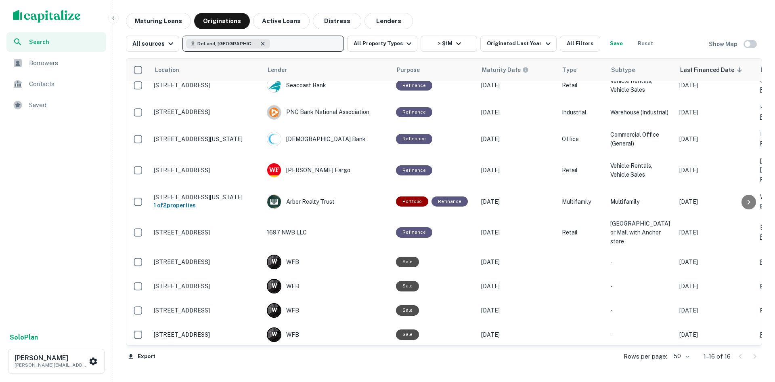
click at [260, 42] on icon "button" at bounding box center [263, 43] width 6 height 6
type input "*******"
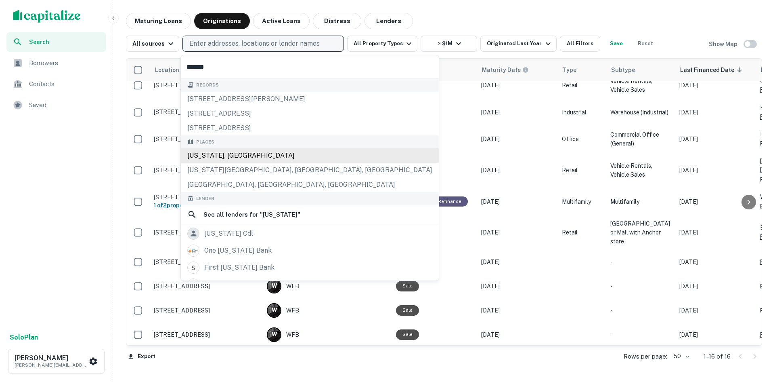
click at [250, 157] on div "[US_STATE], [GEOGRAPHIC_DATA]" at bounding box center [310, 155] width 258 height 15
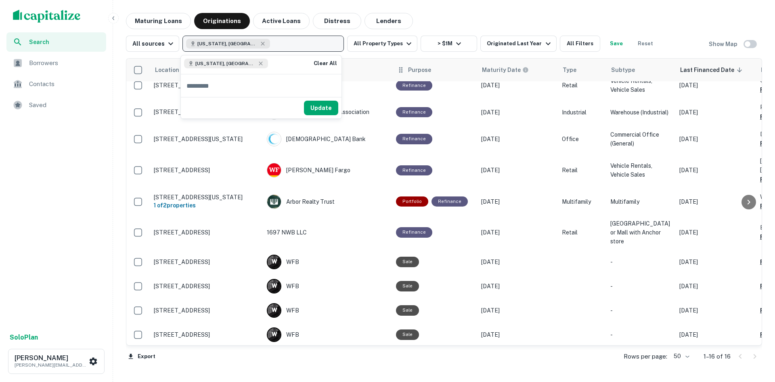
drag, startPoint x: 317, startPoint y: 107, endPoint x: 431, endPoint y: 61, distance: 123.5
click at [317, 107] on button "Update" at bounding box center [321, 108] width 34 height 15
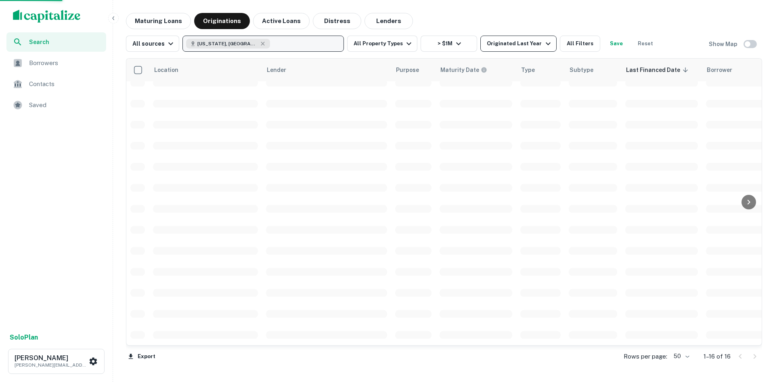
click at [499, 48] on div "Originated Last Year" at bounding box center [520, 44] width 66 height 10
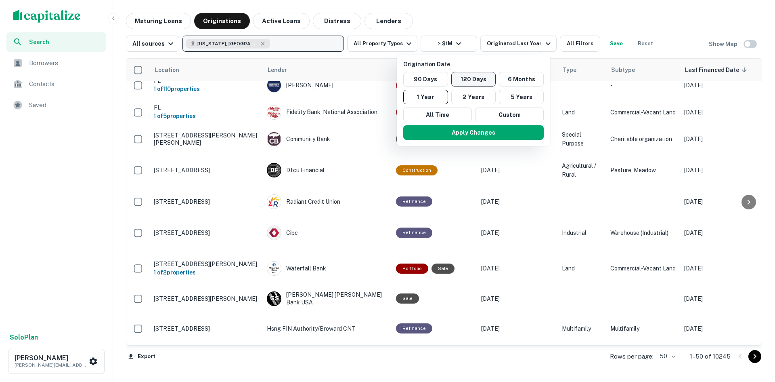
click at [475, 79] on button "120 Days" at bounding box center [473, 79] width 45 height 15
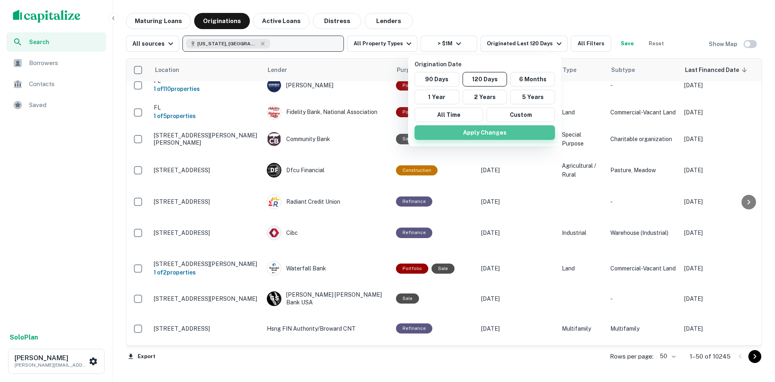
click at [483, 135] on button "Apply Changes" at bounding box center [485, 132] width 140 height 15
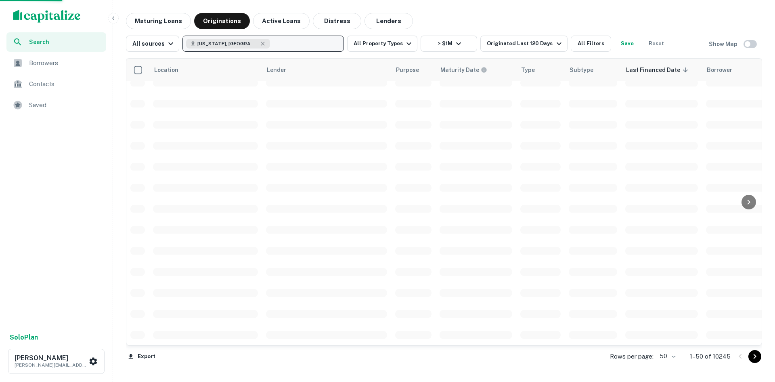
click at [396, 48] on div at bounding box center [387, 191] width 775 height 382
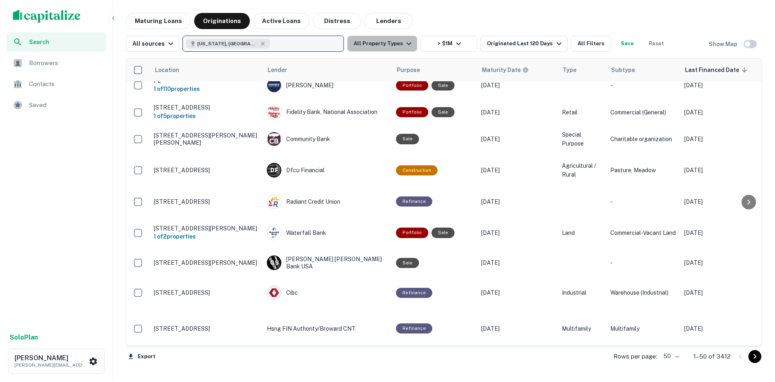
click at [396, 44] on button "All Property Types" at bounding box center [382, 44] width 70 height 16
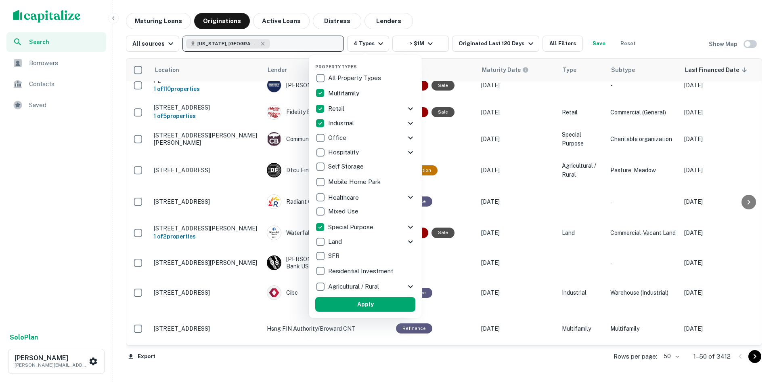
click at [398, 306] on button "Apply" at bounding box center [365, 304] width 100 height 15
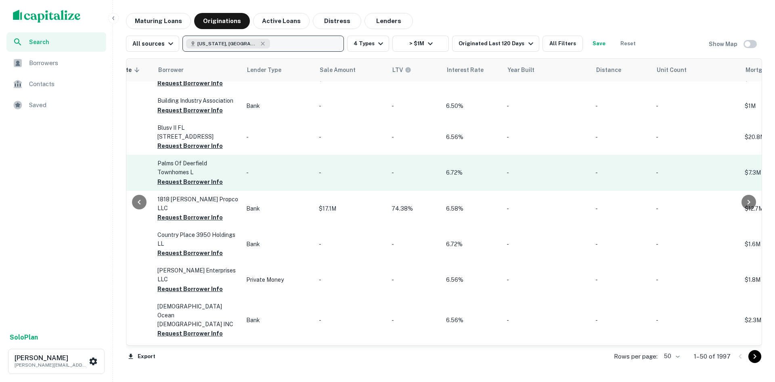
scroll to position [0, 602]
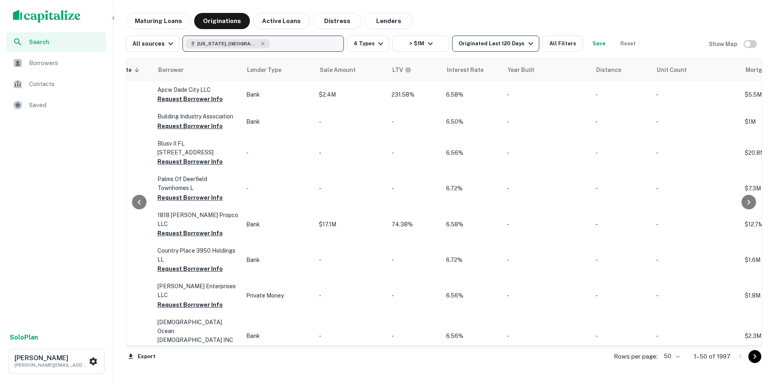
click at [496, 44] on div "Originated Last 120 Days" at bounding box center [497, 44] width 77 height 10
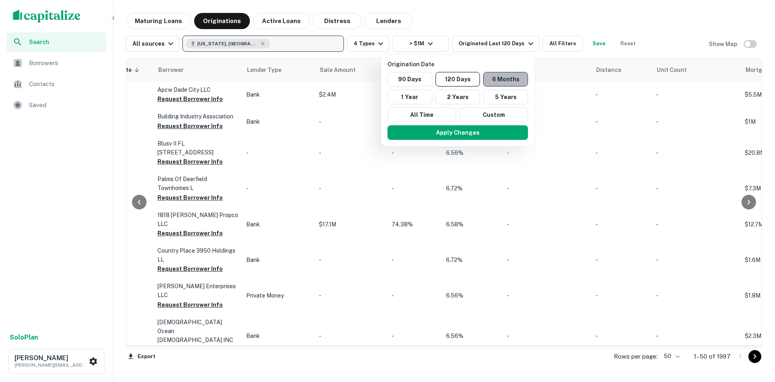
click at [499, 84] on button "6 Months" at bounding box center [505, 79] width 45 height 15
click at [492, 132] on button "Apply Changes" at bounding box center [458, 132] width 140 height 15
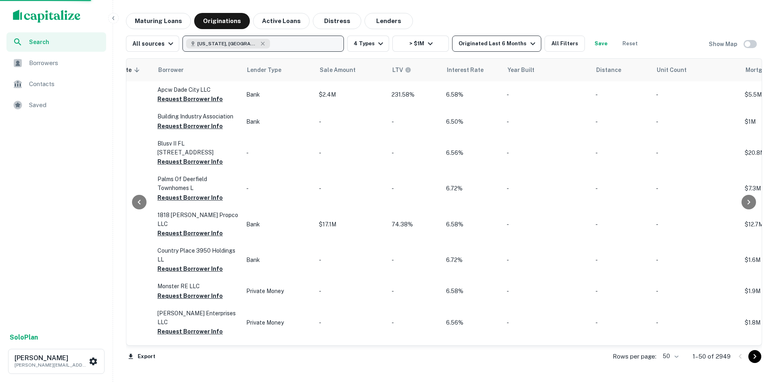
click at [488, 37] on button "Originated Last 6 Months" at bounding box center [496, 44] width 89 height 16
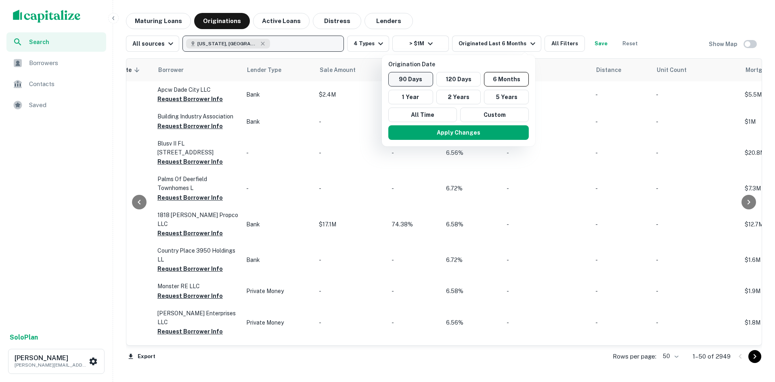
click at [419, 81] on button "90 Days" at bounding box center [410, 79] width 45 height 15
click at [431, 133] on button "Apply Changes" at bounding box center [455, 132] width 140 height 15
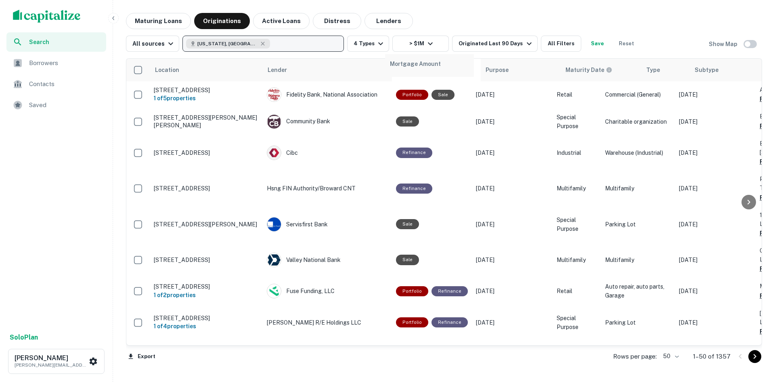
drag, startPoint x: 659, startPoint y: 69, endPoint x: 394, endPoint y: 65, distance: 264.9
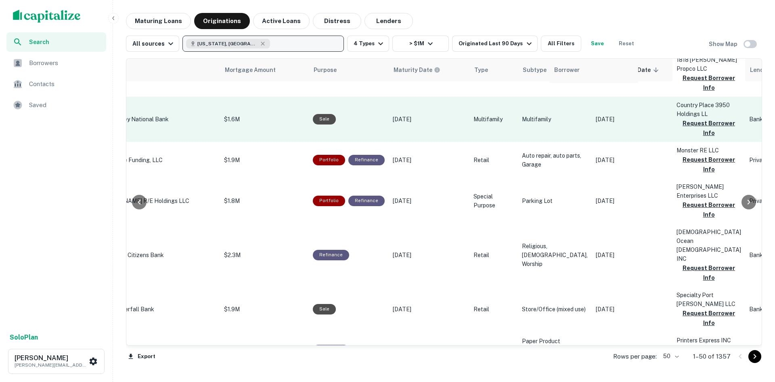
scroll to position [374, 172]
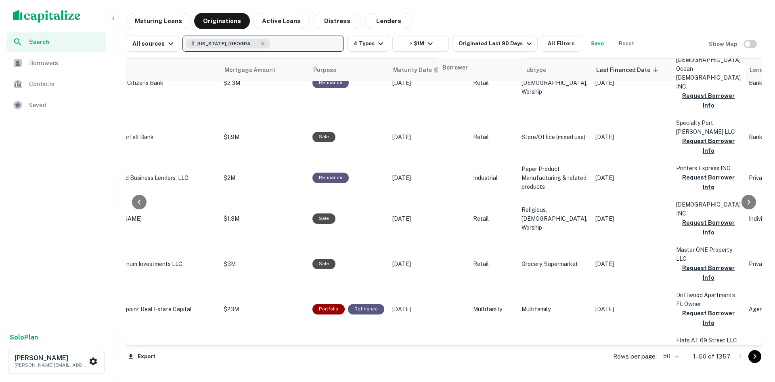
drag, startPoint x: 664, startPoint y: 75, endPoint x: 448, endPoint y: 75, distance: 216.4
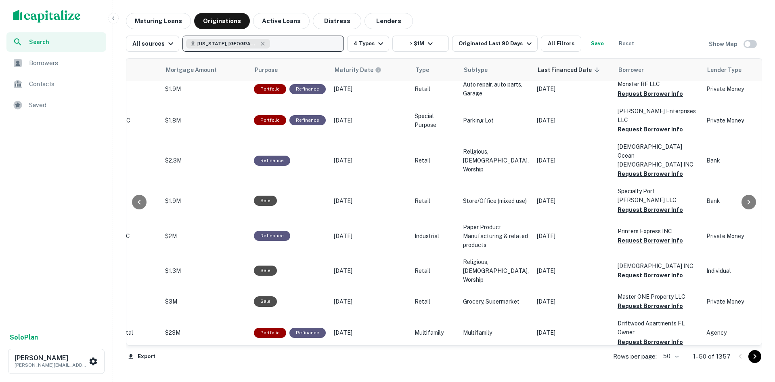
scroll to position [202, 357]
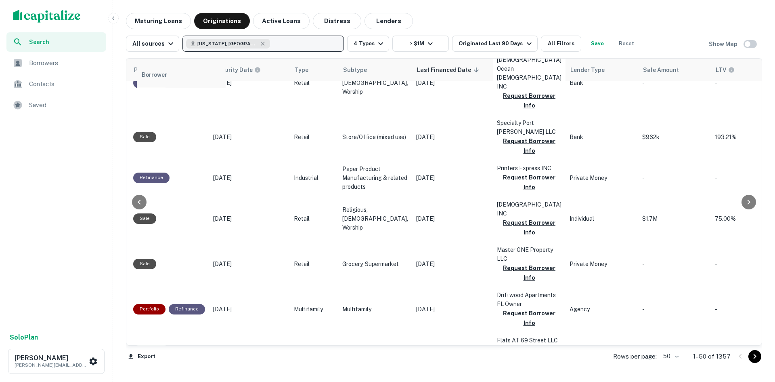
drag, startPoint x: 492, startPoint y: 71, endPoint x: 155, endPoint y: 75, distance: 336.3
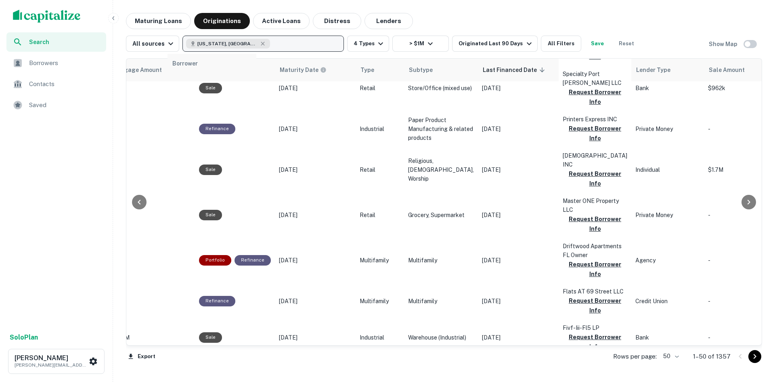
scroll to position [423, 282]
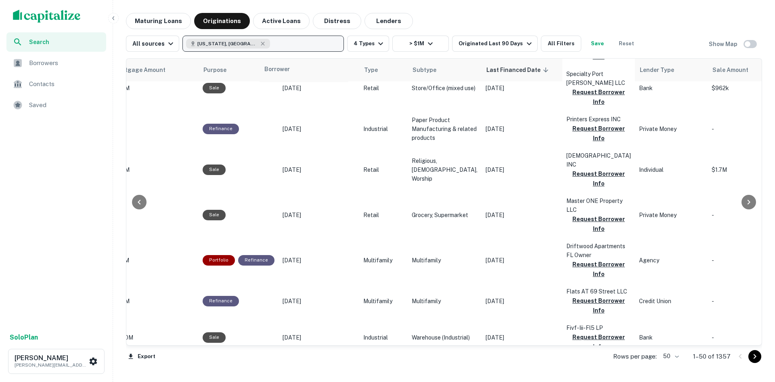
drag, startPoint x: 488, startPoint y: 72, endPoint x: 267, endPoint y: 73, distance: 220.8
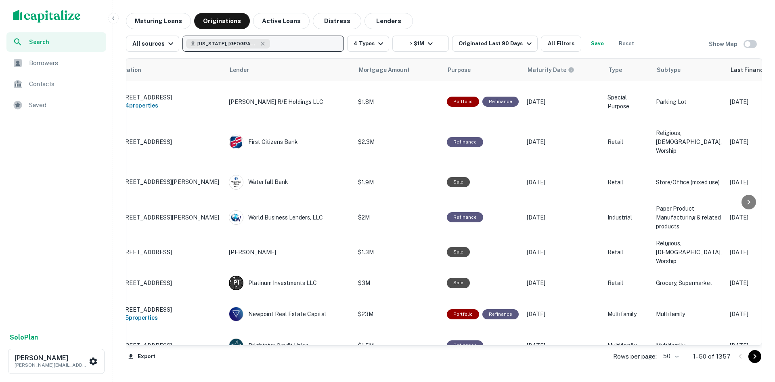
scroll to position [220, 0]
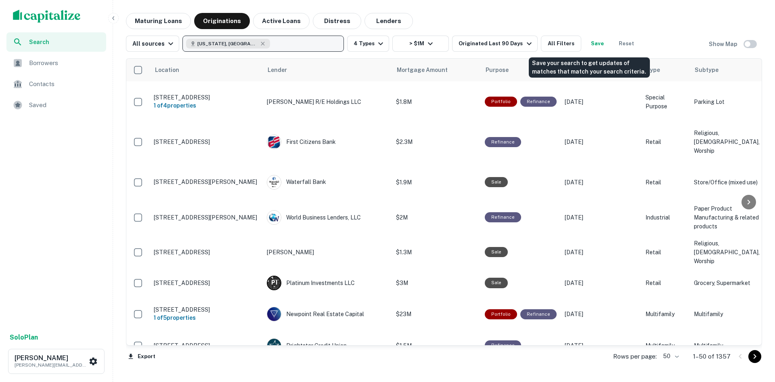
click at [594, 43] on button "Save" at bounding box center [598, 44] width 26 height 16
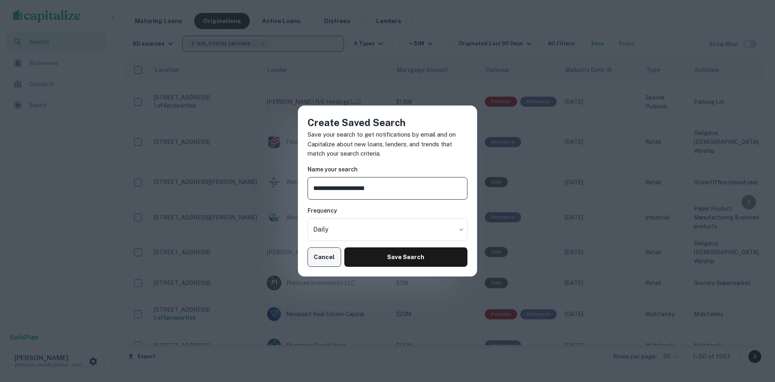
type input "**********"
click at [323, 262] on button "Cancel" at bounding box center [325, 256] width 34 height 19
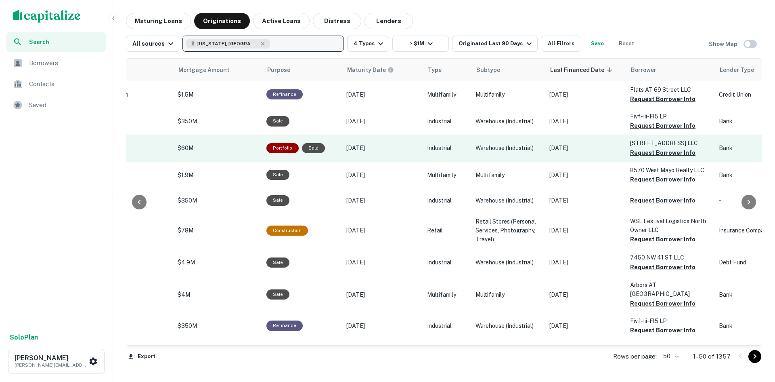
scroll to position [490, 218]
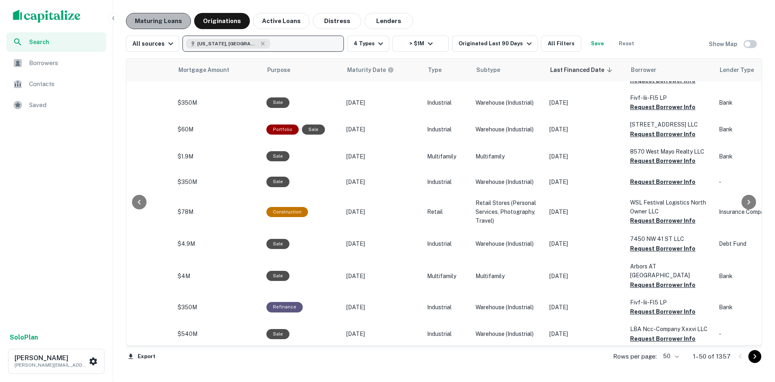
click at [170, 17] on button "Maturing Loans" at bounding box center [158, 21] width 65 height 16
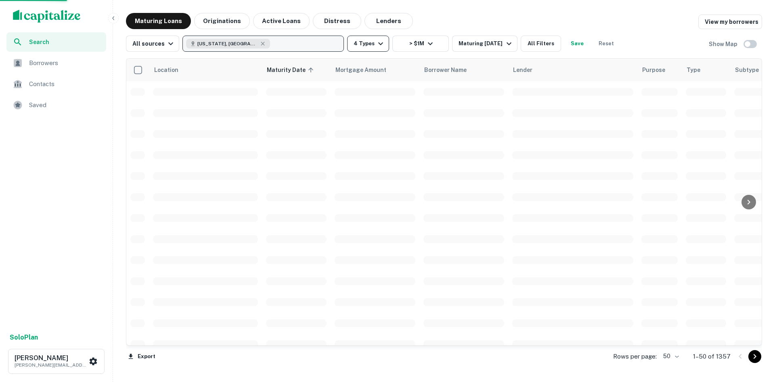
click at [367, 49] on button "4 Types" at bounding box center [368, 44] width 42 height 16
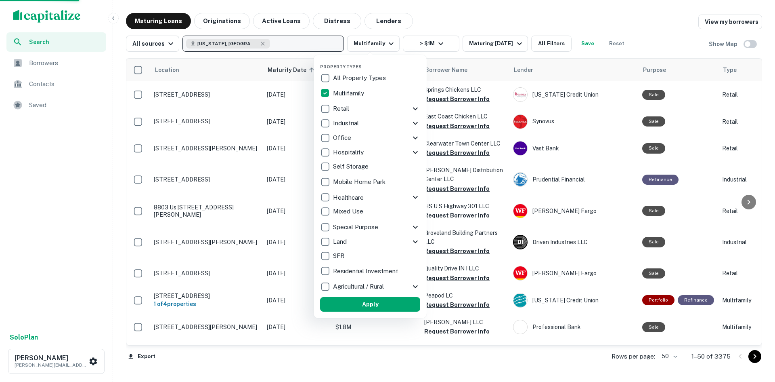
scroll to position [490, 0]
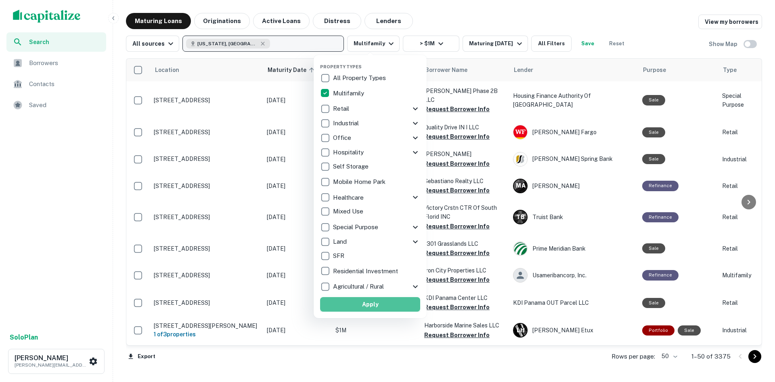
click at [384, 303] on button "Apply" at bounding box center [370, 304] width 100 height 15
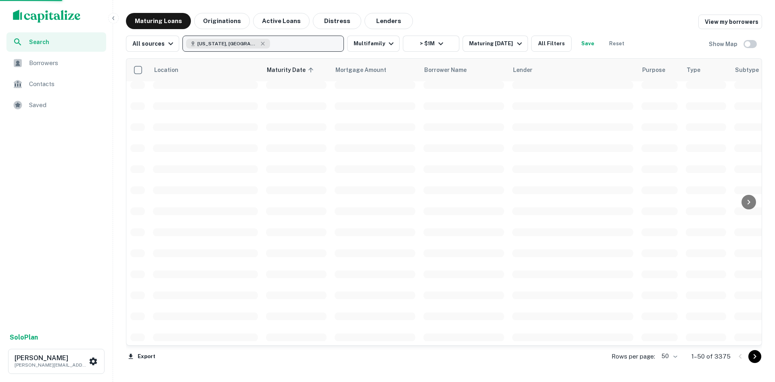
click at [497, 48] on div at bounding box center [387, 191] width 775 height 382
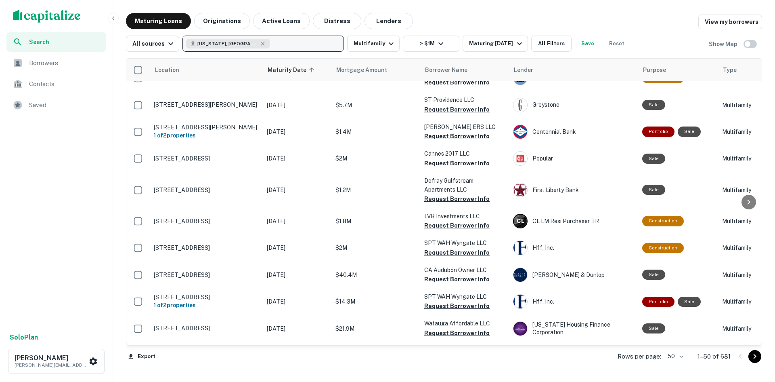
click at [515, 42] on icon "button" at bounding box center [520, 44] width 10 height 10
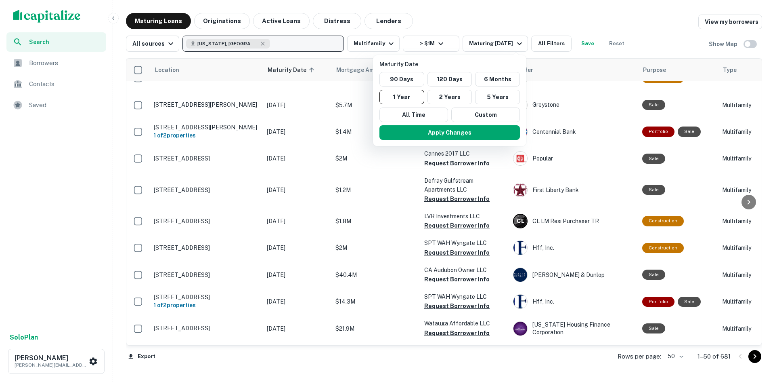
click at [443, 62] on p "Maturity Date" at bounding box center [451, 64] width 144 height 9
click at [565, 7] on div at bounding box center [387, 191] width 775 height 382
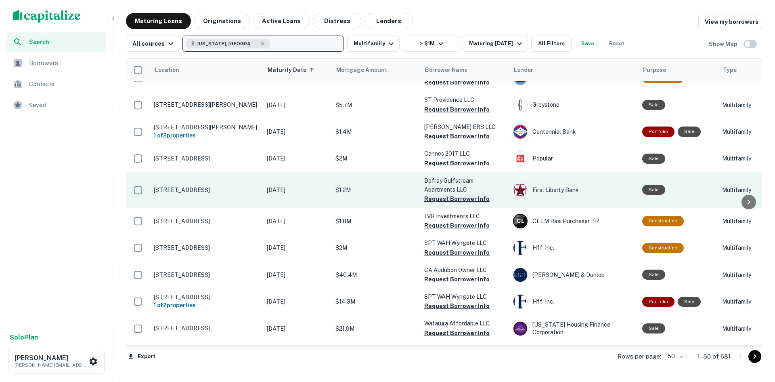
click at [449, 194] on button "Request Borrower Info" at bounding box center [456, 199] width 65 height 10
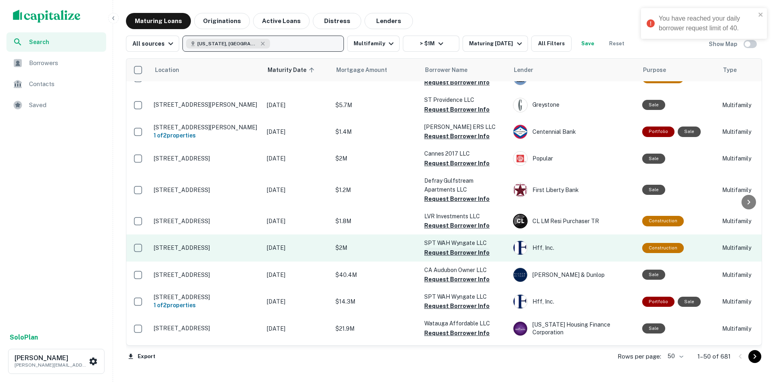
click at [461, 247] on button "Request Borrower Info" at bounding box center [456, 252] width 65 height 10
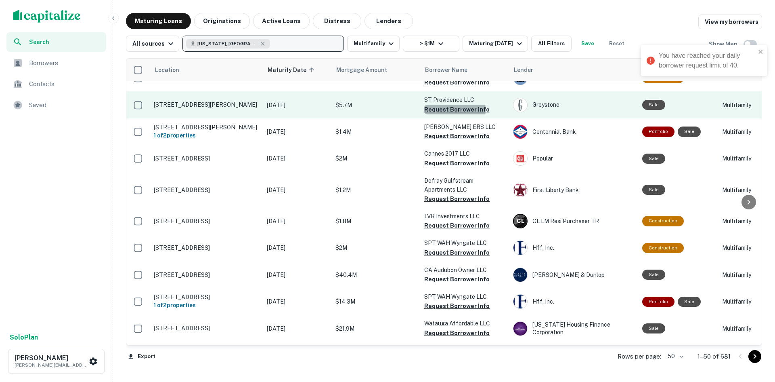
click at [444, 105] on button "Request Borrower Info" at bounding box center [456, 110] width 65 height 10
